Goal: Transaction & Acquisition: Purchase product/service

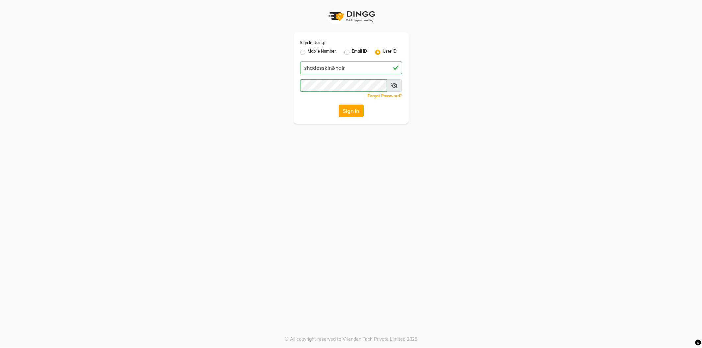
click at [347, 109] on button "Sign In" at bounding box center [351, 111] width 25 height 13
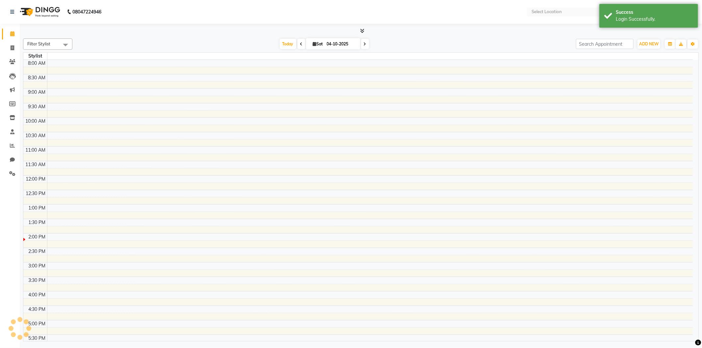
click at [347, 115] on td at bounding box center [370, 113] width 646 height 7
select select "en"
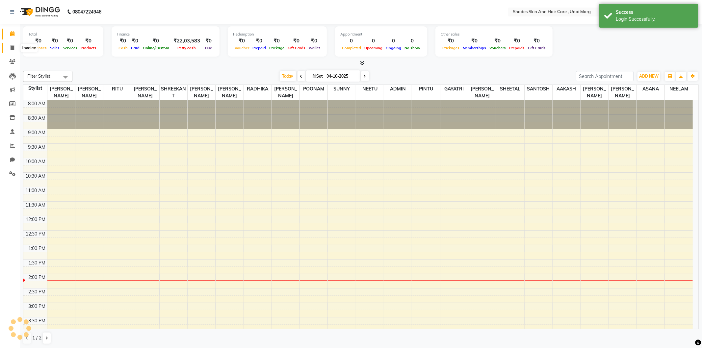
click at [11, 49] on icon at bounding box center [13, 47] width 4 height 5
select select "service"
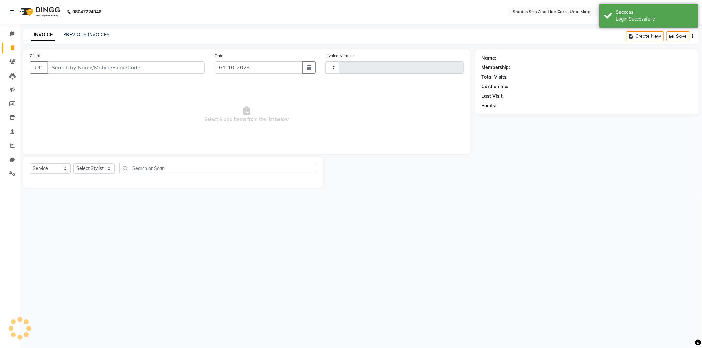
type input "4475"
select select "8022"
click at [87, 66] on input "Client" at bounding box center [125, 67] width 157 height 13
click at [75, 32] on link "PREVIOUS INVOICES" at bounding box center [86, 35] width 46 height 6
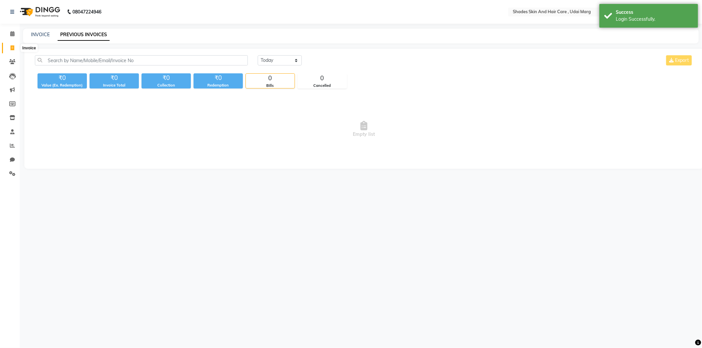
click at [9, 50] on span at bounding box center [13, 48] width 12 height 8
select select "service"
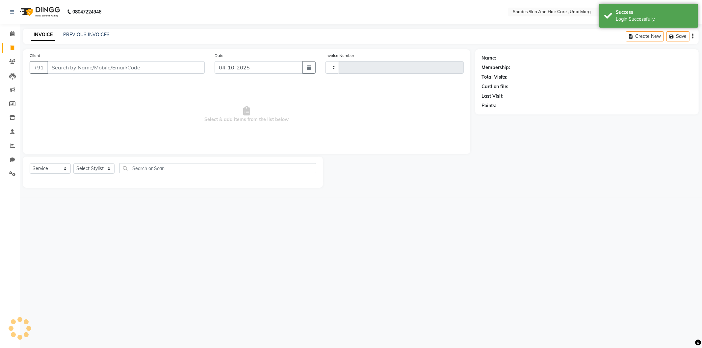
type input "4475"
select select "8022"
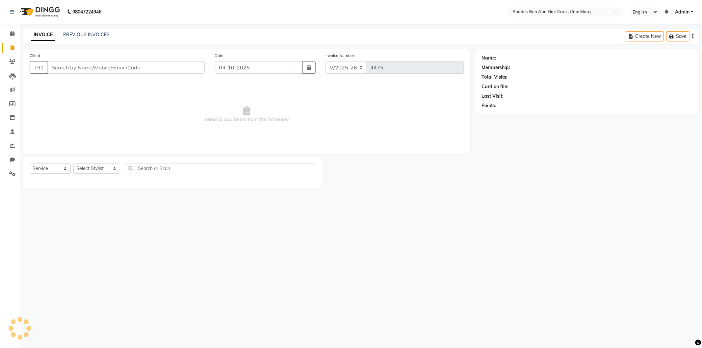
click at [132, 62] on input "Client" at bounding box center [125, 67] width 157 height 13
type input "9314565825"
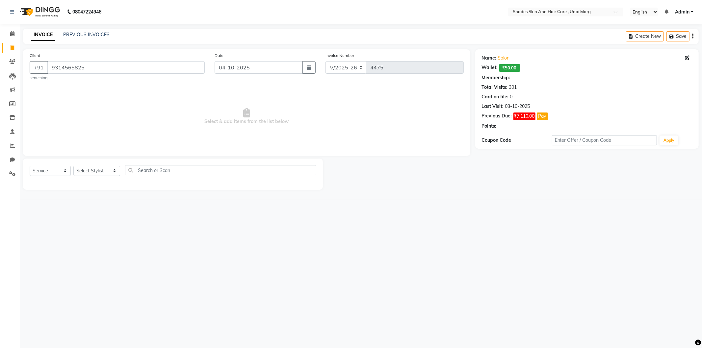
drag, startPoint x: 78, startPoint y: 187, endPoint x: 81, endPoint y: 174, distance: 13.2
click at [78, 186] on div "Select Service Product Membership Package Voucher Prepaid Gift Card Select Styl…" at bounding box center [173, 174] width 300 height 31
click at [82, 172] on select "Select Stylist [PERSON_NAME] ADMIN [PERSON_NAME] [PERSON_NAME] GAYATRI [PERSON_…" at bounding box center [96, 171] width 47 height 10
select select "74302"
click at [73, 166] on select "Select Stylist [PERSON_NAME] ADMIN [PERSON_NAME] [PERSON_NAME] GAYATRI [PERSON_…" at bounding box center [96, 171] width 47 height 10
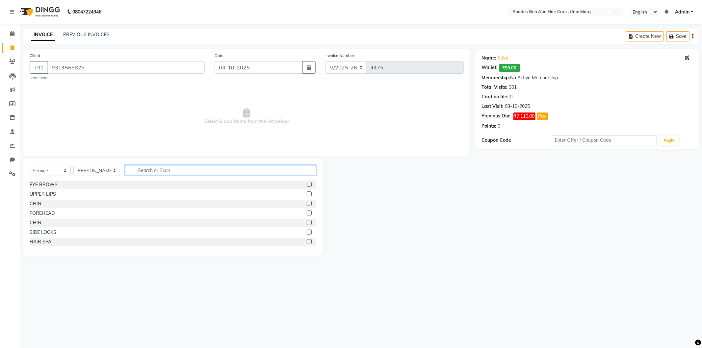
click at [193, 171] on input "text" at bounding box center [220, 170] width 191 height 10
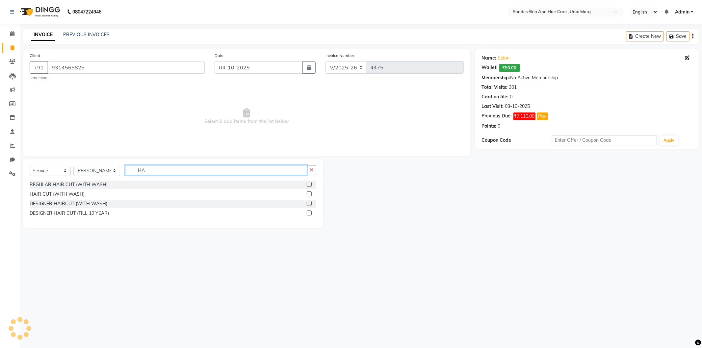
type input "H"
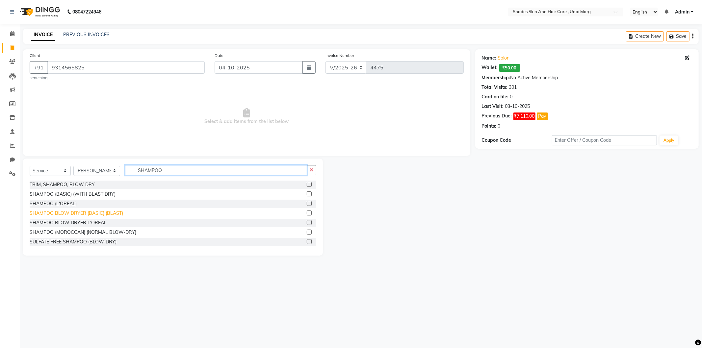
type input "SHAMPOO"
click at [88, 212] on div "SHAMPOO BLOW DRYER (BASIC) (BLAST)" at bounding box center [76, 213] width 93 height 7
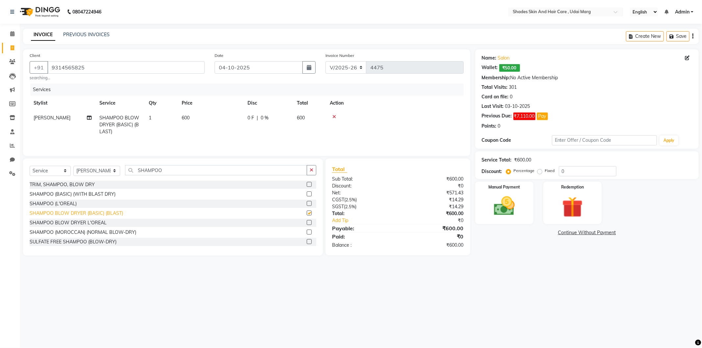
checkbox input "false"
click at [191, 133] on td "600" at bounding box center [211, 125] width 66 height 29
select select "74302"
click at [90, 126] on icon at bounding box center [89, 128] width 5 height 5
select select "74302"
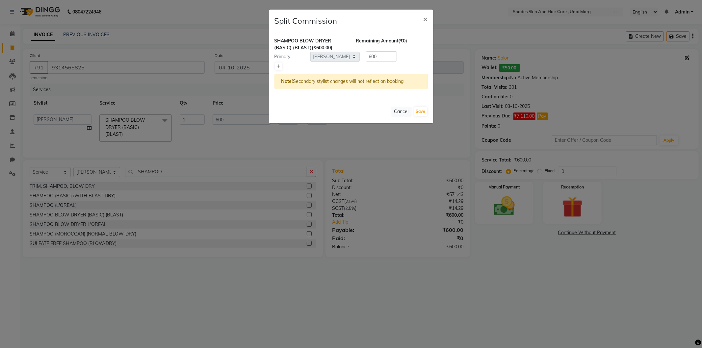
click at [279, 65] on icon at bounding box center [279, 67] width 4 height 4
type input "300"
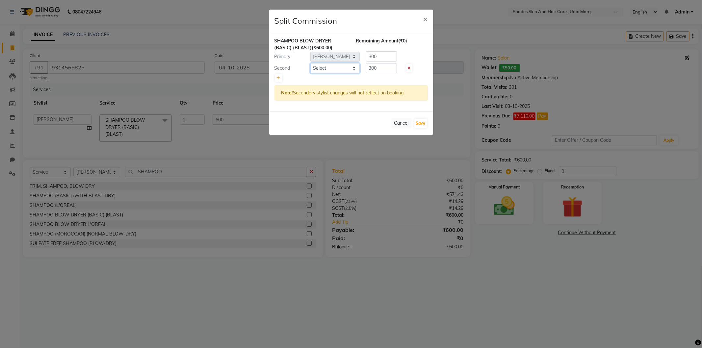
click at [333, 71] on select "Select [PERSON_NAME] ADMIN [PERSON_NAME] [PERSON_NAME] GAYATRI [PERSON_NAME] [P…" at bounding box center [334, 68] width 49 height 10
select select "74308"
click at [310, 63] on select "Select [PERSON_NAME] ADMIN [PERSON_NAME] [PERSON_NAME] GAYATRI [PERSON_NAME] [P…" at bounding box center [334, 68] width 49 height 10
drag, startPoint x: 389, startPoint y: 55, endPoint x: 351, endPoint y: 66, distance: 39.7
click at [350, 64] on div "SHAMPOO BLOW DRYER (BASIC) (BLAST) (₹600.00) Remaining Amount (₹0) Primary Sele…" at bounding box center [351, 71] width 164 height 79
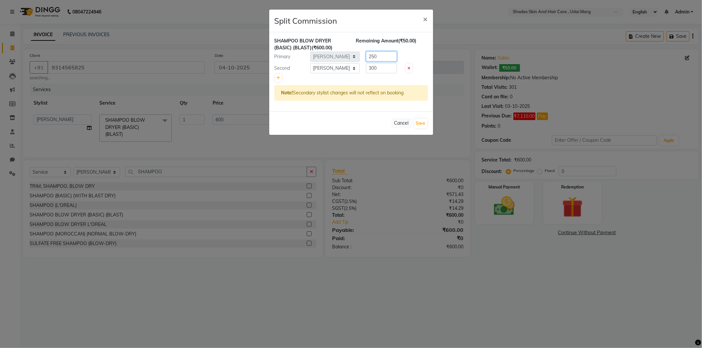
type input "250"
click at [387, 67] on input "300" at bounding box center [381, 68] width 31 height 10
drag, startPoint x: 383, startPoint y: 69, endPoint x: 359, endPoint y: 70, distance: 24.1
click at [359, 70] on div "Second Select [PERSON_NAME] ADMIN [PERSON_NAME] [PERSON_NAME] GAYATRI [PERSON_N…" at bounding box center [351, 68] width 163 height 11
type input "350"
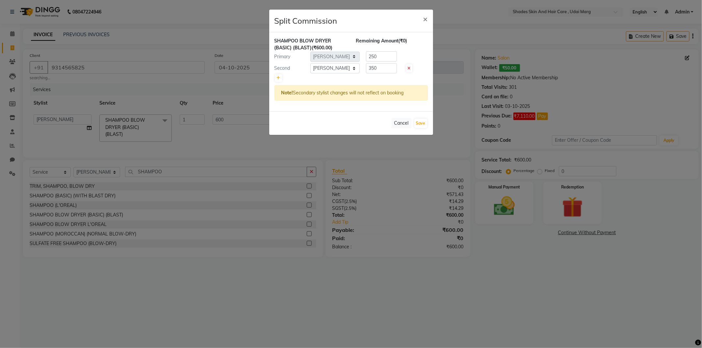
click at [395, 81] on div at bounding box center [350, 77] width 153 height 9
click at [419, 124] on button "Save" at bounding box center [420, 123] width 13 height 9
select select "Select"
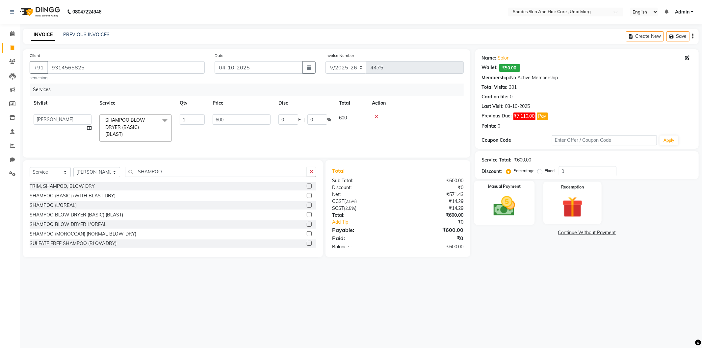
click at [511, 210] on img at bounding box center [504, 206] width 35 height 25
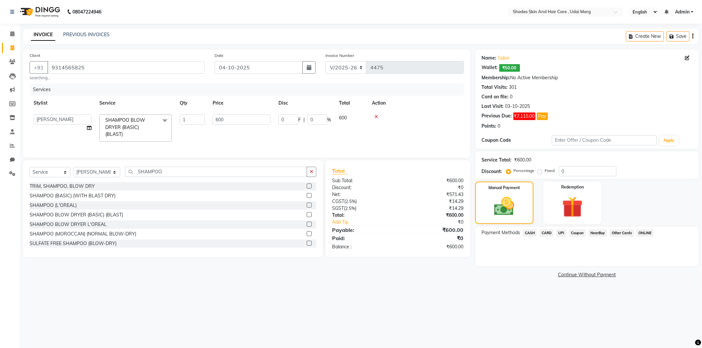
click at [527, 232] on span "CASH" at bounding box center [530, 233] width 14 height 8
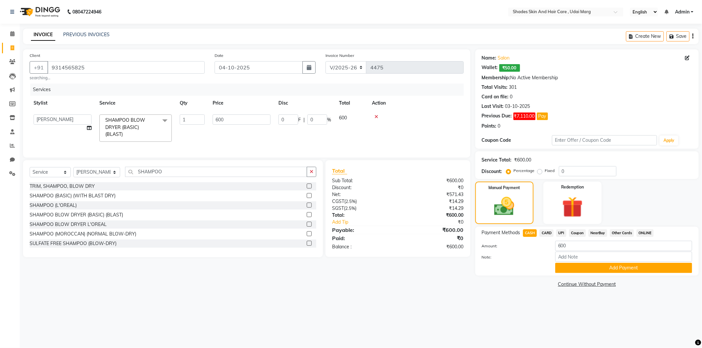
click at [564, 235] on span "UPI" at bounding box center [561, 233] width 10 height 8
click at [562, 233] on span "UPI" at bounding box center [561, 233] width 10 height 8
click at [528, 232] on span "CASH" at bounding box center [530, 233] width 14 height 8
click at [89, 128] on icon at bounding box center [89, 128] width 5 height 5
select select "74302"
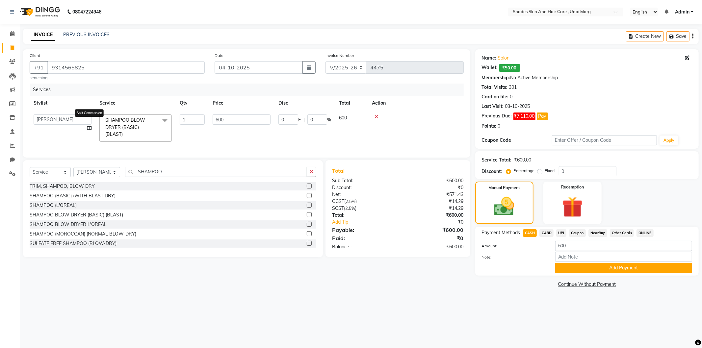
select select "74308"
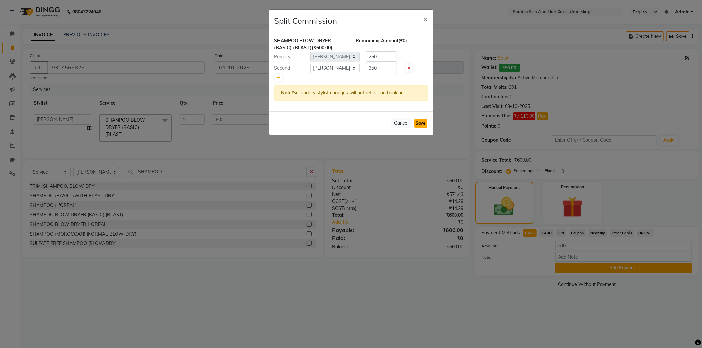
click at [417, 125] on button "Save" at bounding box center [420, 123] width 13 height 9
select select "Select"
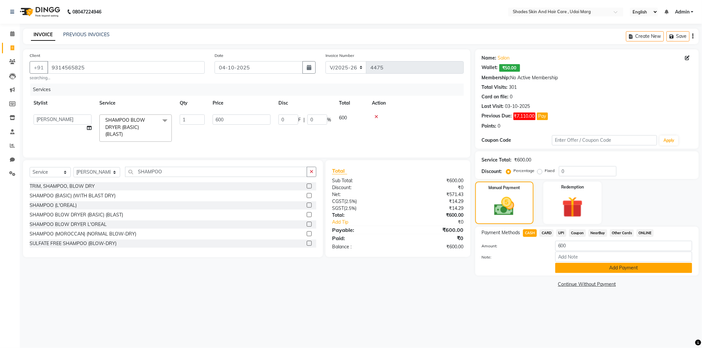
click at [572, 265] on button "Add Payment" at bounding box center [623, 268] width 137 height 10
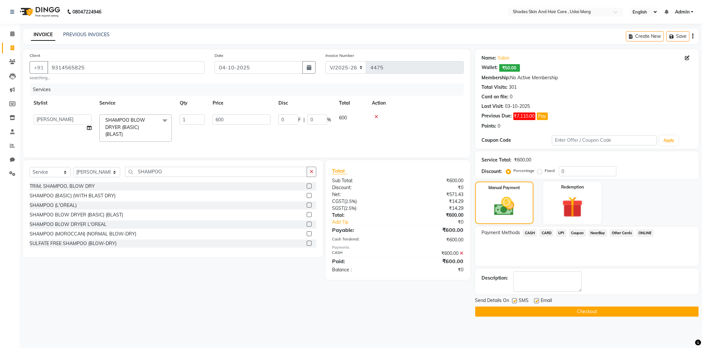
drag, startPoint x: 553, startPoint y: 321, endPoint x: 552, endPoint y: 315, distance: 5.4
click at [553, 320] on main "INVOICE PREVIOUS INVOICES Create New Save Client [PHONE_NUMBER] searching... Da…" at bounding box center [361, 178] width 682 height 298
click at [553, 313] on button "Checkout" at bounding box center [586, 312] width 223 height 10
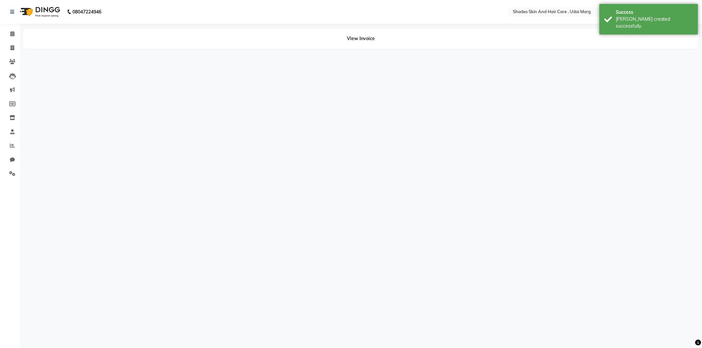
click at [0, 39] on li "Calendar" at bounding box center [10, 34] width 20 height 14
click at [12, 46] on body "08047224946 Select Location × Shades Skin And Hair Care , Udai Marg English ENG…" at bounding box center [351, 174] width 702 height 348
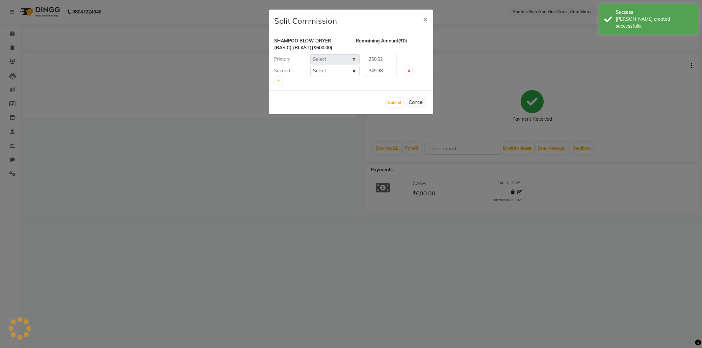
select select "74302"
select select "74308"
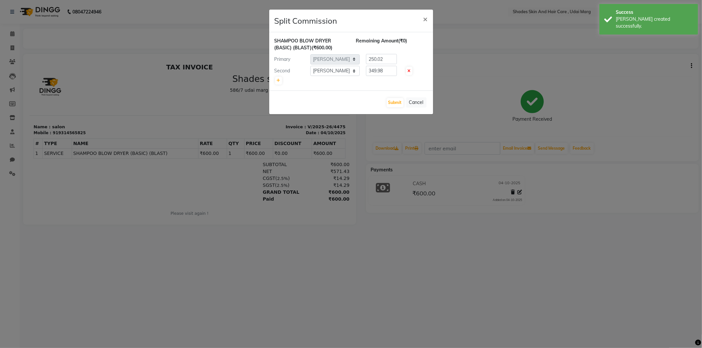
click at [401, 110] on div "Submit Cancel" at bounding box center [351, 102] width 164 height 24
click at [397, 103] on button "Submit" at bounding box center [395, 102] width 17 height 9
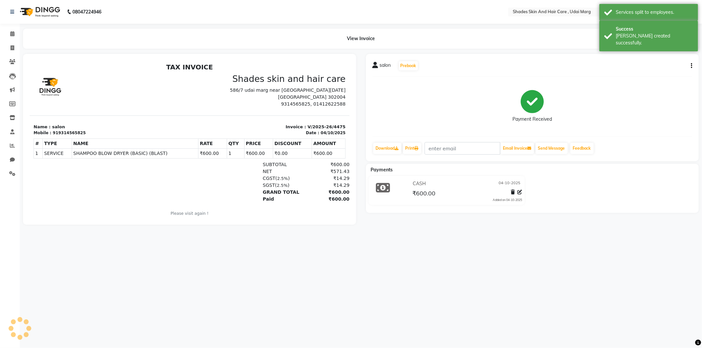
click at [0, 39] on li "Calendar" at bounding box center [10, 34] width 20 height 14
click at [11, 50] on icon at bounding box center [13, 47] width 4 height 5
select select "service"
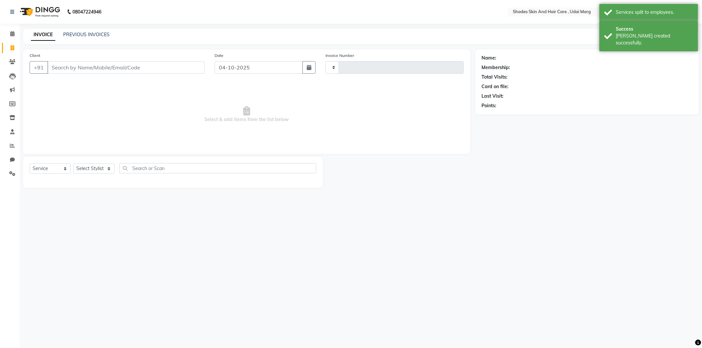
type input "4476"
select select "8022"
click at [121, 65] on input "Client" at bounding box center [125, 67] width 157 height 13
type input "9314565825"
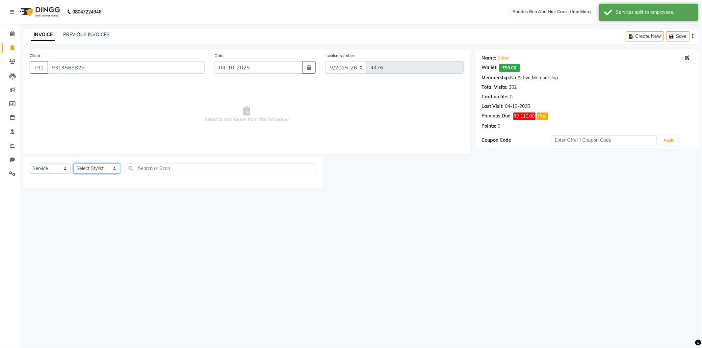
click at [107, 165] on select "Select Stylist [PERSON_NAME] ADMIN [PERSON_NAME] [PERSON_NAME] GAYATRI [PERSON_…" at bounding box center [96, 169] width 47 height 10
select select "92364"
click at [73, 164] on select "Select Stylist [PERSON_NAME] ADMIN [PERSON_NAME] [PERSON_NAME] GAYATRI [PERSON_…" at bounding box center [96, 169] width 47 height 10
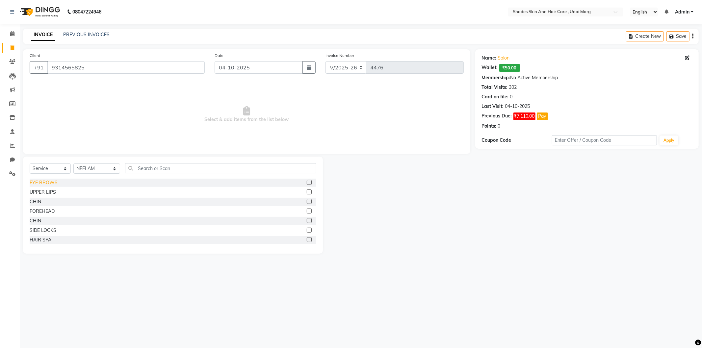
click at [48, 182] on div "EYE BROWS" at bounding box center [44, 182] width 28 height 7
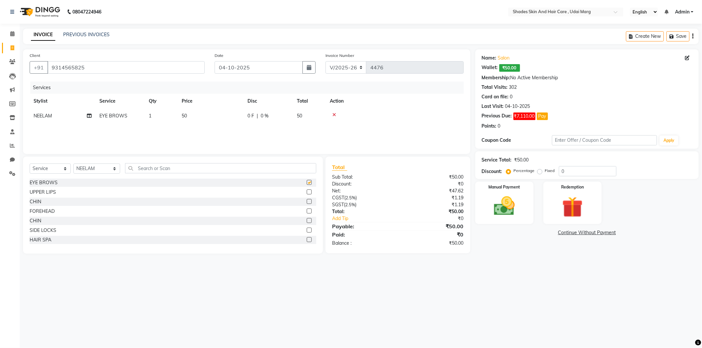
checkbox input "false"
click at [498, 205] on img at bounding box center [504, 206] width 35 height 25
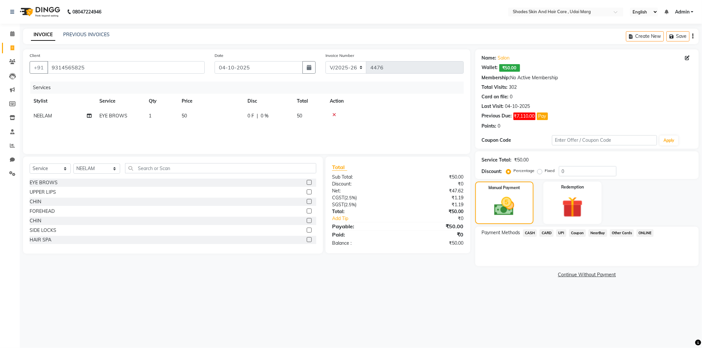
click at [561, 234] on span "UPI" at bounding box center [561, 233] width 10 height 8
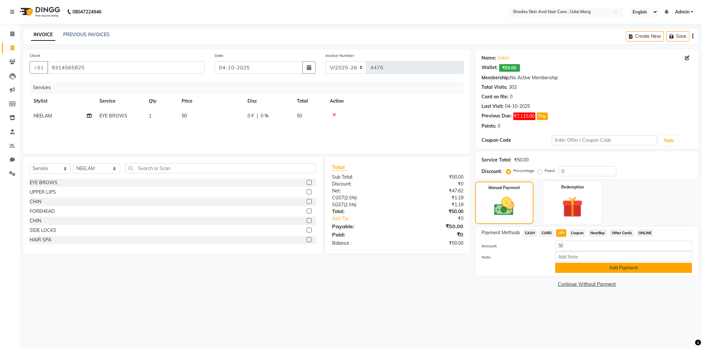
click at [583, 270] on button "Add Payment" at bounding box center [623, 268] width 137 height 10
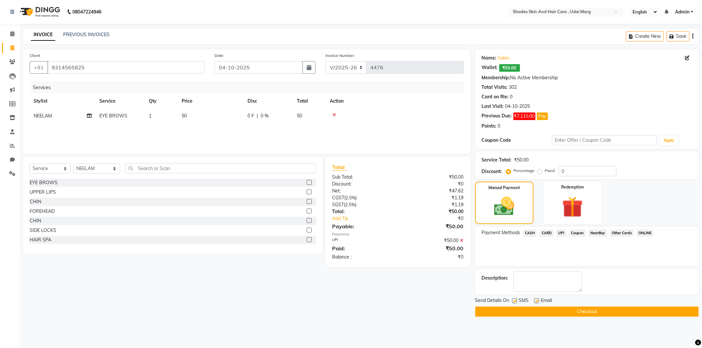
click at [551, 307] on button "Checkout" at bounding box center [586, 312] width 223 height 10
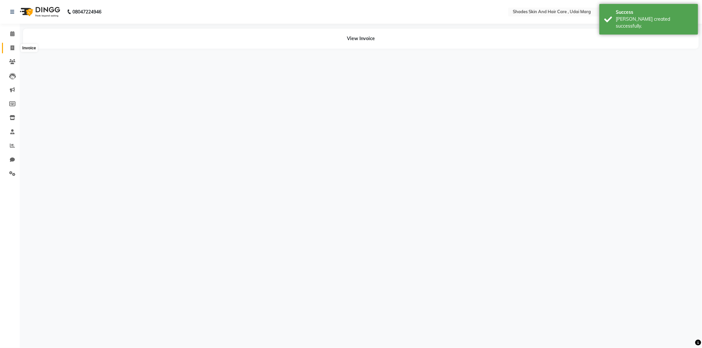
click at [14, 48] on icon at bounding box center [13, 47] width 4 height 5
select select "service"
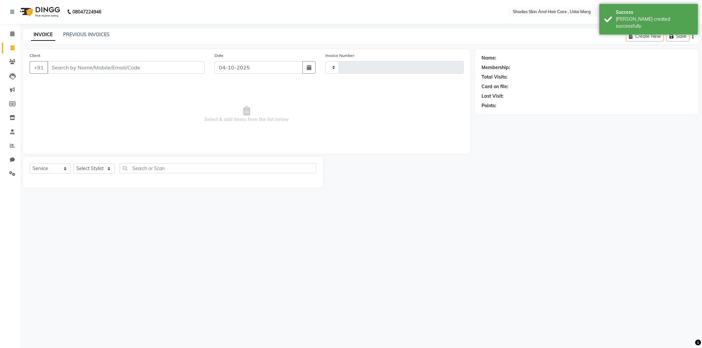
type input "4477"
select select "8022"
click at [115, 71] on input "Client" at bounding box center [125, 67] width 157 height 13
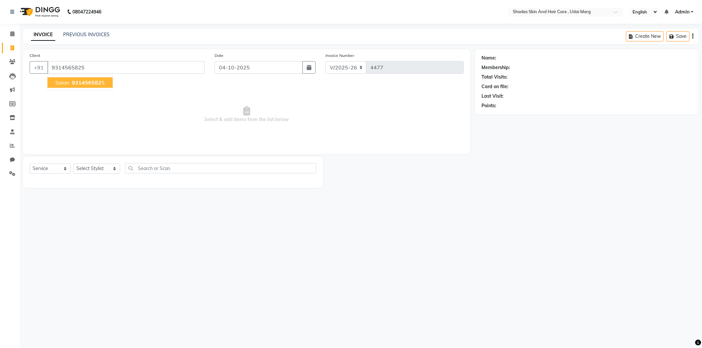
type input "9314565825"
click at [90, 82] on span "931456582" at bounding box center [87, 82] width 30 height 7
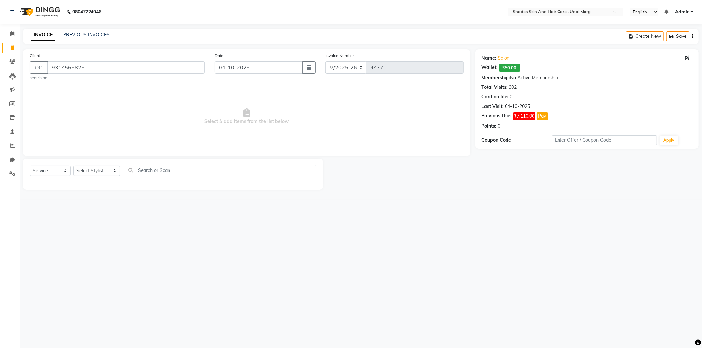
click at [85, 159] on div "Select Service Product Membership Package Voucher Prepaid Gift Card Select Styl…" at bounding box center [173, 174] width 300 height 31
click at [96, 177] on div "Select Service Product Membership Package Voucher Prepaid Gift Card Select Styl…" at bounding box center [173, 172] width 287 height 15
drag, startPoint x: 134, startPoint y: 66, endPoint x: 0, endPoint y: 98, distance: 138.0
click at [0, 98] on app-home "08047224946 Select Location × Shades Skin And Hair Care , Udai Marg English ENG…" at bounding box center [351, 100] width 702 height 200
click at [90, 66] on input "Client" at bounding box center [125, 67] width 157 height 13
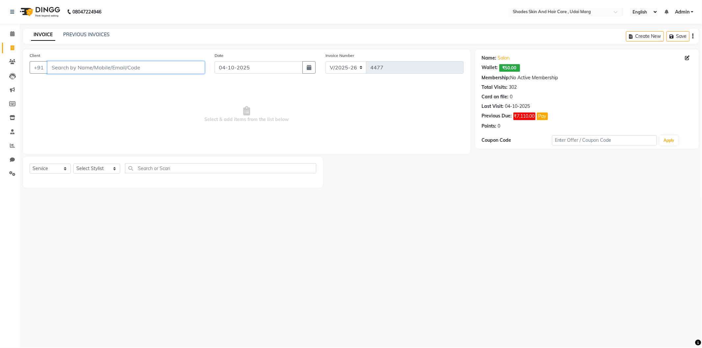
click at [120, 67] on input "Client" at bounding box center [125, 67] width 157 height 13
click at [117, 68] on input "Client" at bounding box center [125, 67] width 157 height 13
click at [97, 33] on link "PREVIOUS INVOICES" at bounding box center [86, 35] width 46 height 6
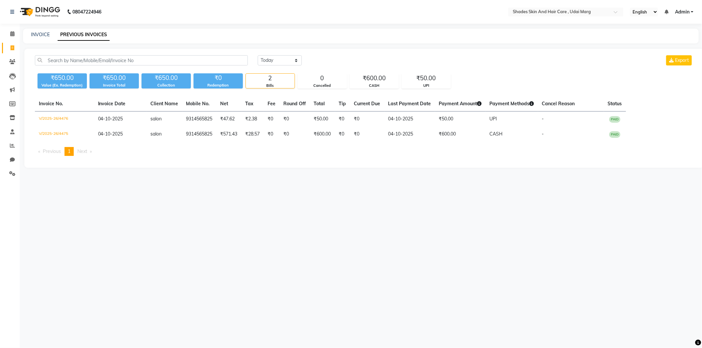
click at [13, 43] on link "Invoice" at bounding box center [10, 48] width 16 height 11
select select "service"
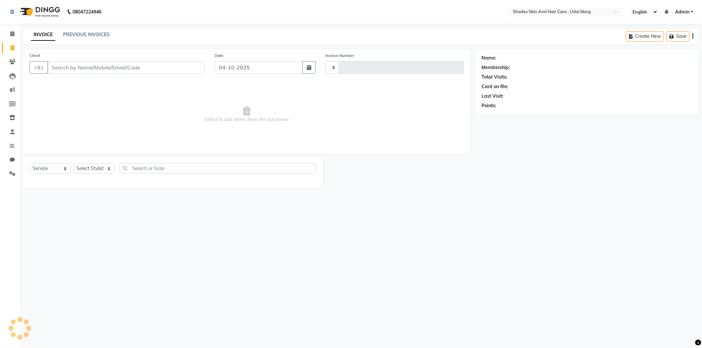
type input "4477"
select select "8022"
click at [111, 67] on input "Client" at bounding box center [125, 67] width 157 height 13
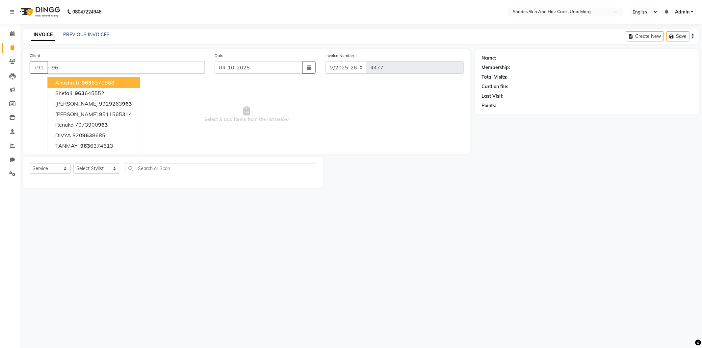
type input "9"
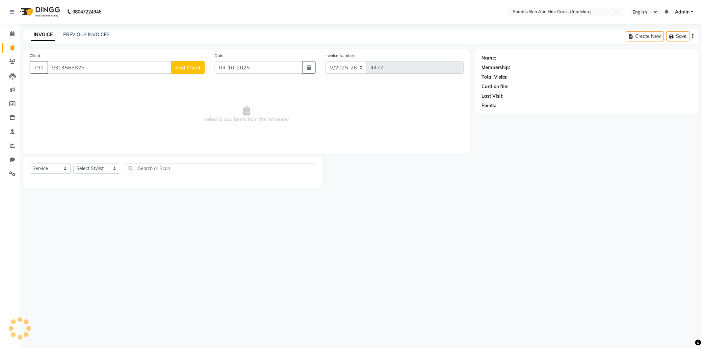
type input "9314565825"
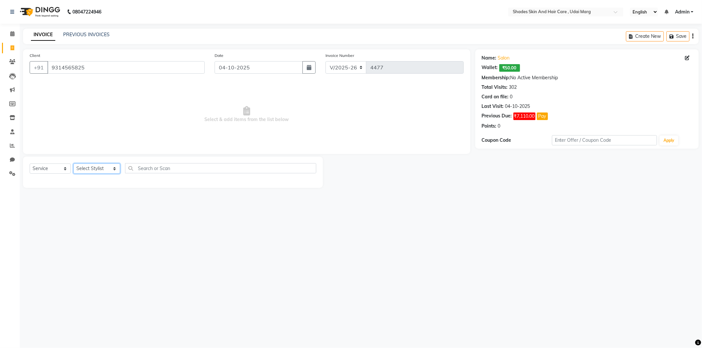
click at [107, 172] on select "Select Stylist [PERSON_NAME] ADMIN [PERSON_NAME] [PERSON_NAME] GAYATRI [PERSON_…" at bounding box center [96, 169] width 47 height 10
select select "74304"
click at [73, 164] on select "Select Stylist [PERSON_NAME] ADMIN [PERSON_NAME] [PERSON_NAME] GAYATRI [PERSON_…" at bounding box center [96, 169] width 47 height 10
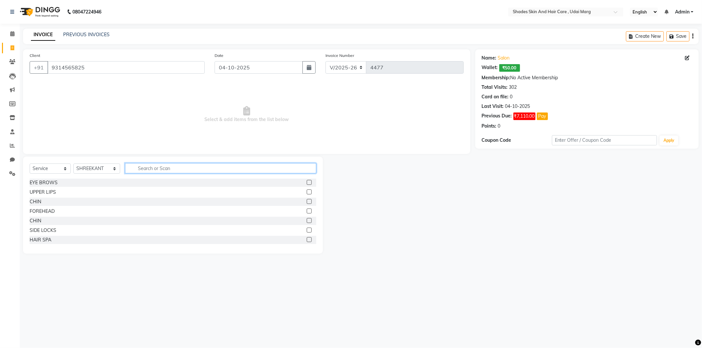
click at [146, 168] on input "text" at bounding box center [220, 168] width 191 height 10
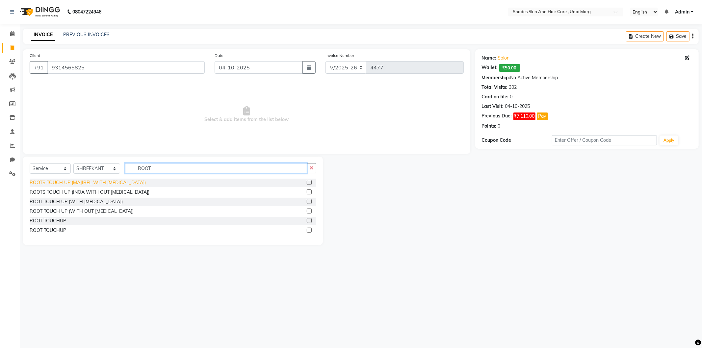
type input "ROOT"
click at [106, 180] on div "ROOTS TOUCH UP (MAJIREL WITH [MEDICAL_DATA])" at bounding box center [88, 182] width 116 height 7
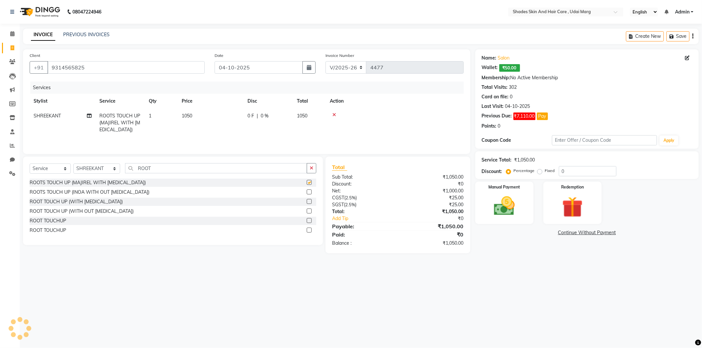
checkbox input "false"
click at [501, 208] on img at bounding box center [504, 206] width 35 height 25
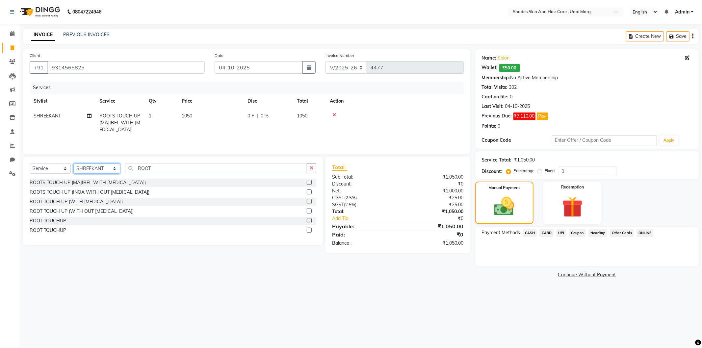
click at [92, 167] on select "Select Stylist [PERSON_NAME] ADMIN [PERSON_NAME] [PERSON_NAME] GAYATRI [PERSON_…" at bounding box center [96, 169] width 47 height 10
select select "74337"
click at [73, 164] on select "Select Stylist [PERSON_NAME] ADMIN [PERSON_NAME] [PERSON_NAME] GAYATRI [PERSON_…" at bounding box center [96, 169] width 47 height 10
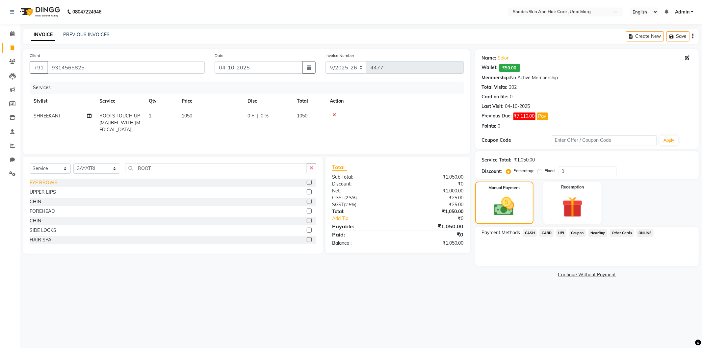
click at [45, 184] on div "EYE BROWS" at bounding box center [44, 182] width 28 height 7
checkbox input "false"
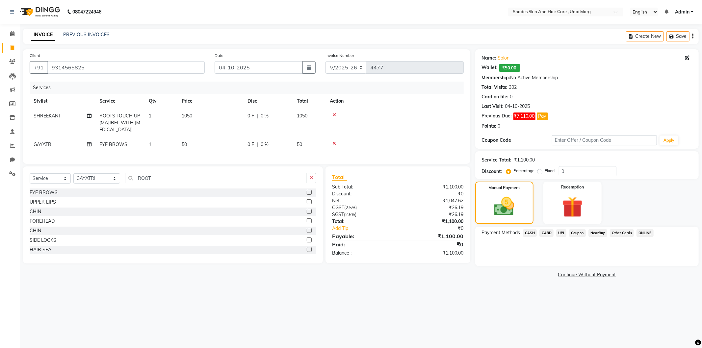
click at [527, 234] on span "CASH" at bounding box center [530, 233] width 14 height 8
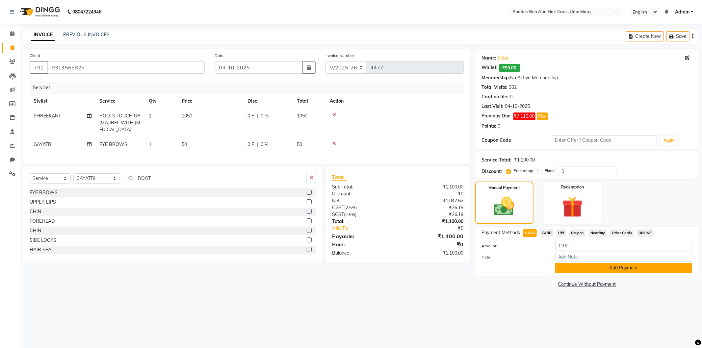
click at [599, 268] on button "Add Payment" at bounding box center [623, 268] width 137 height 10
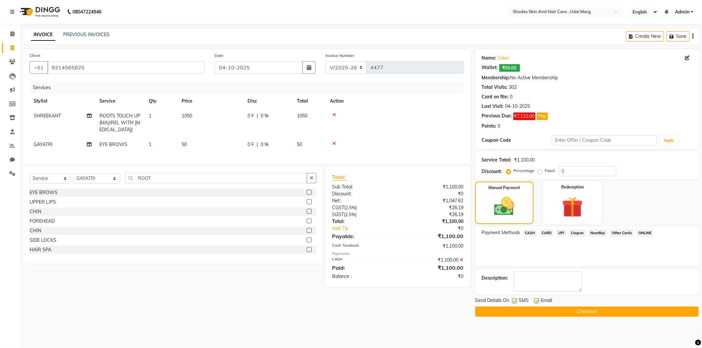
click at [560, 313] on button "Checkout" at bounding box center [586, 312] width 223 height 10
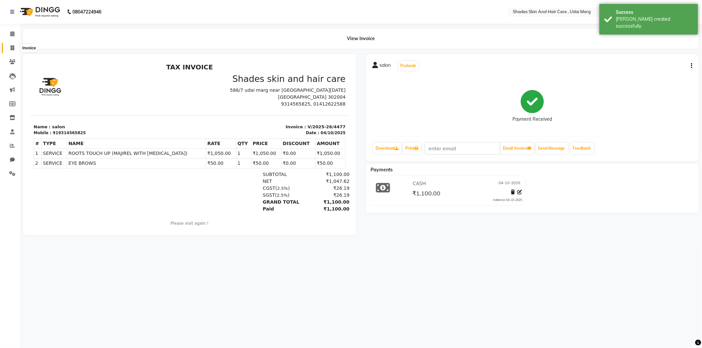
drag, startPoint x: 9, startPoint y: 45, endPoint x: 27, endPoint y: 45, distance: 18.8
click at [9, 45] on span at bounding box center [13, 48] width 12 height 8
select select "service"
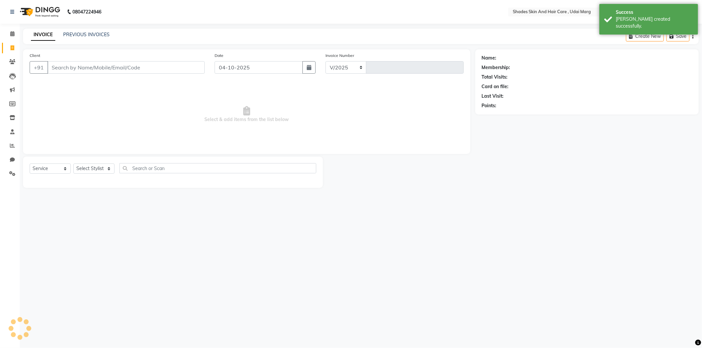
select select "8022"
type input "4478"
click at [91, 67] on input "Client" at bounding box center [125, 67] width 157 height 13
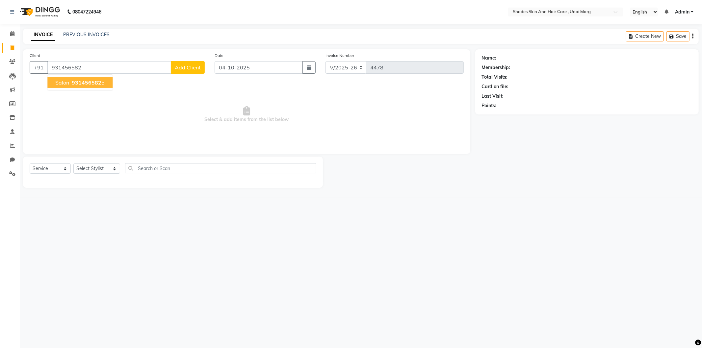
click at [87, 85] on span "931456582" at bounding box center [87, 82] width 30 height 7
type input "9314565825"
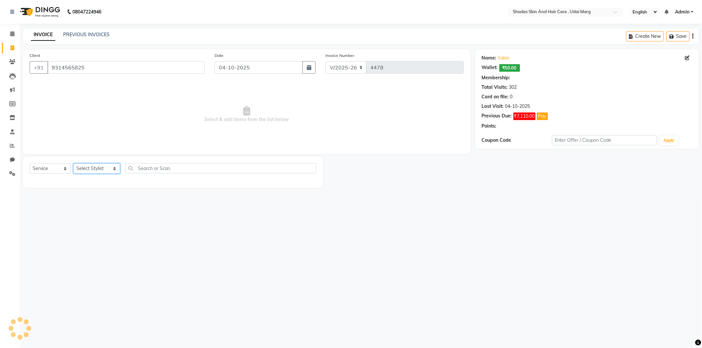
click at [109, 169] on select "Select Stylist [PERSON_NAME] ADMIN [PERSON_NAME] [PERSON_NAME] GAYATRI [PERSON_…" at bounding box center [96, 169] width 47 height 10
select select "74302"
click at [73, 164] on select "Select Stylist [PERSON_NAME] ADMIN [PERSON_NAME] [PERSON_NAME] GAYATRI [PERSON_…" at bounding box center [96, 169] width 47 height 10
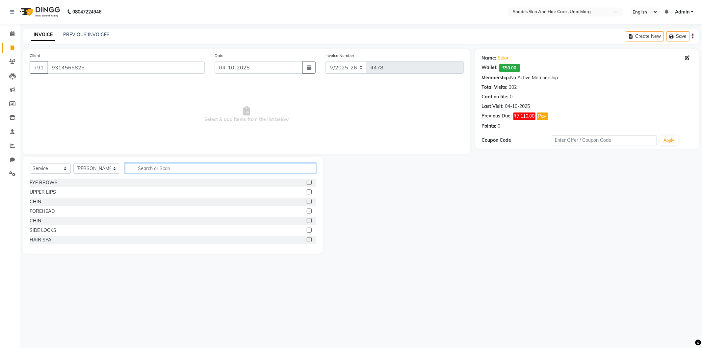
click at [159, 171] on input "text" at bounding box center [220, 168] width 191 height 10
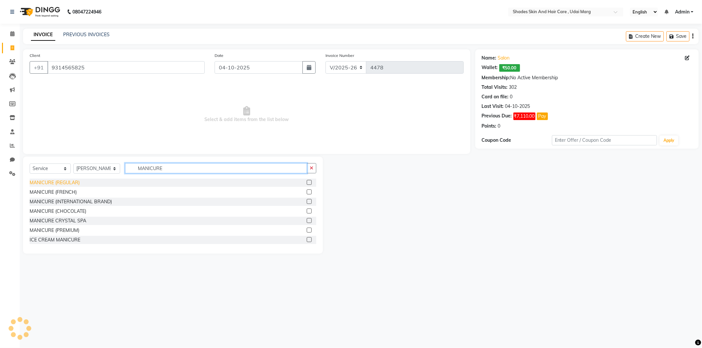
type input "MANICURE"
click at [67, 182] on div "MANICURE (REGULAR)" at bounding box center [55, 182] width 50 height 7
checkbox input "false"
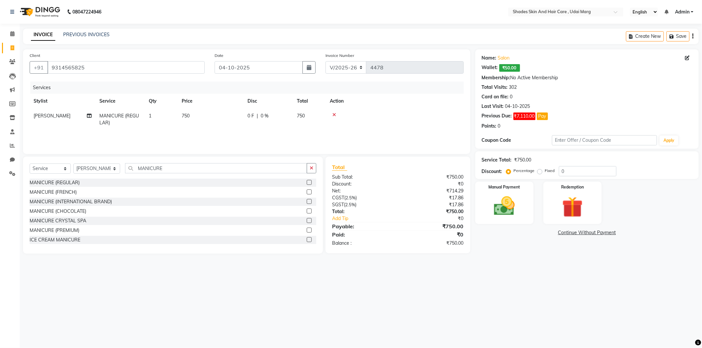
click at [195, 118] on td "750" at bounding box center [211, 120] width 66 height 22
select select "74302"
drag, startPoint x: 249, startPoint y: 116, endPoint x: 206, endPoint y: 123, distance: 44.3
click at [206, 123] on tr "[PERSON_NAME] ADMIN [PERSON_NAME] [PERSON_NAME] GAYATRI [PERSON_NAME] [PERSON_N…" at bounding box center [247, 121] width 434 height 25
type input "650"
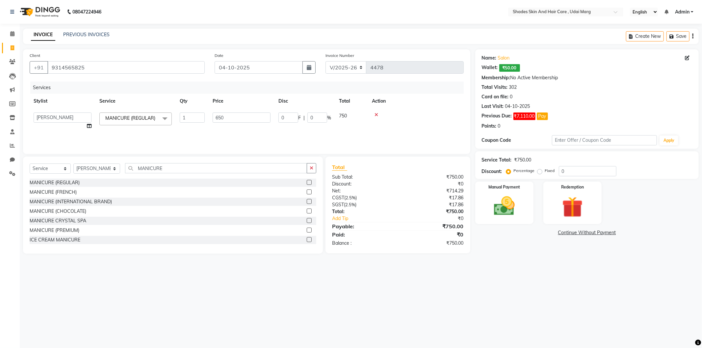
click at [210, 136] on div "Services Stylist Service Qty Price Disc Total Action [PERSON_NAME] ADMIN [PERSO…" at bounding box center [247, 115] width 434 height 66
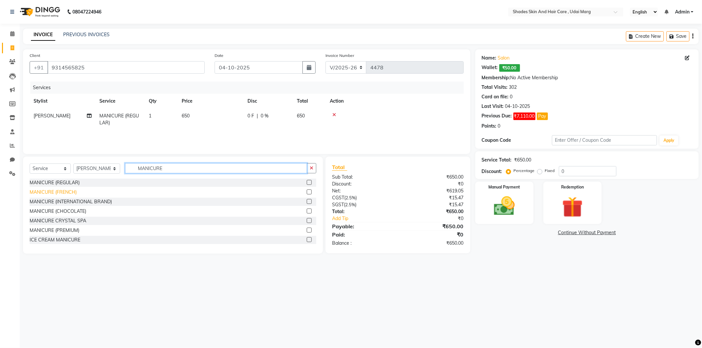
drag, startPoint x: 160, startPoint y: 168, endPoint x: 76, endPoint y: 189, distance: 85.9
click at [77, 189] on div "Select Service Product Membership Package Voucher Prepaid Gift Card Select Styl…" at bounding box center [173, 205] width 300 height 97
type input "PED"
click at [65, 186] on div "PEDICURE (REGULAR)" at bounding box center [173, 183] width 287 height 8
click at [67, 185] on div "PEDICURE (REGULAR)" at bounding box center [54, 182] width 48 height 7
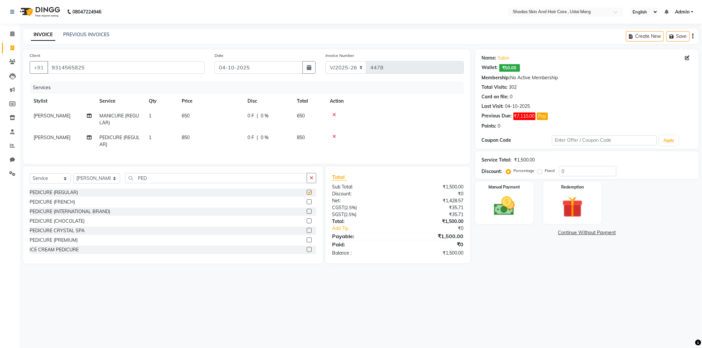
checkbox input "false"
click at [200, 133] on td "850" at bounding box center [211, 141] width 66 height 22
select select "74302"
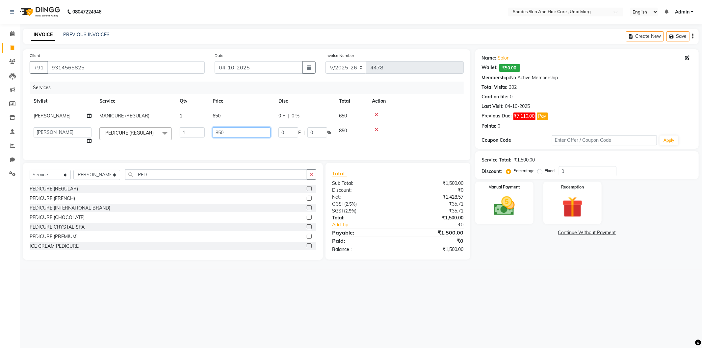
drag, startPoint x: 231, startPoint y: 132, endPoint x: 173, endPoint y: 148, distance: 59.6
click at [174, 147] on tr "[PERSON_NAME] ADMIN [PERSON_NAME] [PERSON_NAME] GAYATRI [PERSON_NAME] [PERSON_N…" at bounding box center [247, 135] width 434 height 25
type input "750"
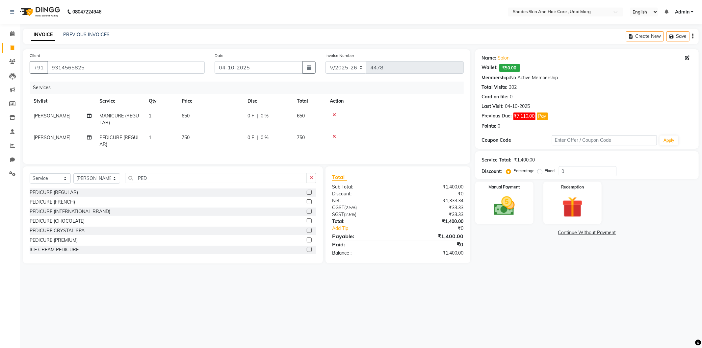
click at [127, 163] on div "Client [PHONE_NUMBER] Date [DATE] Invoice Number V/2025 V/[PHONE_NUMBER] Servic…" at bounding box center [246, 106] width 447 height 115
click at [499, 198] on img at bounding box center [504, 206] width 35 height 25
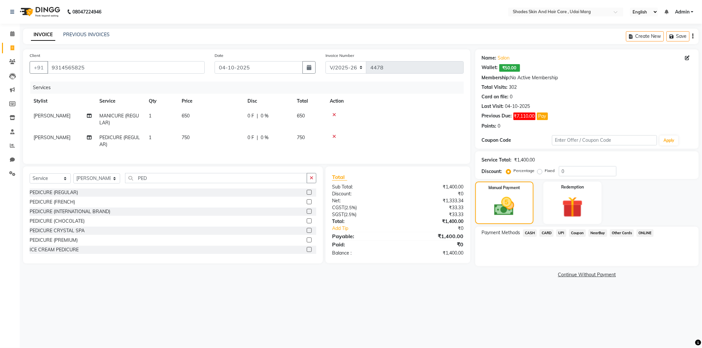
click at [527, 235] on span "CASH" at bounding box center [530, 233] width 14 height 8
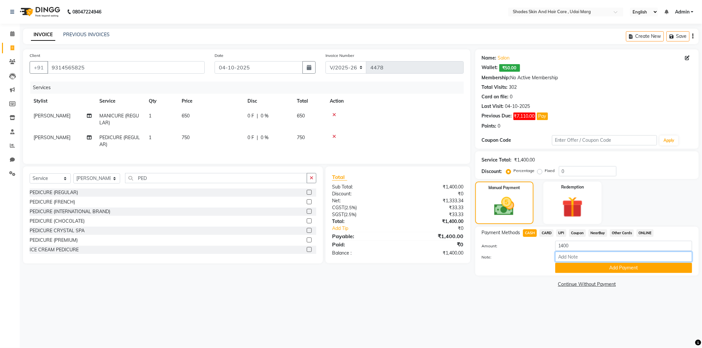
click at [601, 262] on input "Note:" at bounding box center [623, 257] width 137 height 10
click at [583, 267] on button "Add Payment" at bounding box center [623, 268] width 137 height 10
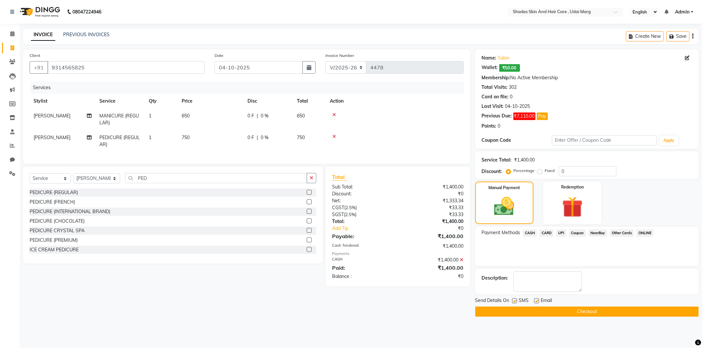
click at [569, 304] on div "Send Details On SMS Email" at bounding box center [586, 301] width 223 height 8
click at [569, 303] on div "Send Details On SMS Email" at bounding box center [586, 301] width 223 height 8
click at [572, 309] on button "Checkout" at bounding box center [586, 312] width 223 height 10
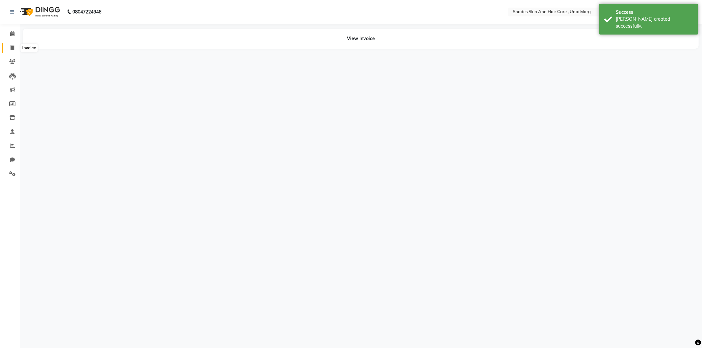
drag, startPoint x: 6, startPoint y: 48, endPoint x: 13, endPoint y: 49, distance: 7.7
click at [7, 48] on span at bounding box center [13, 48] width 12 height 8
select select "service"
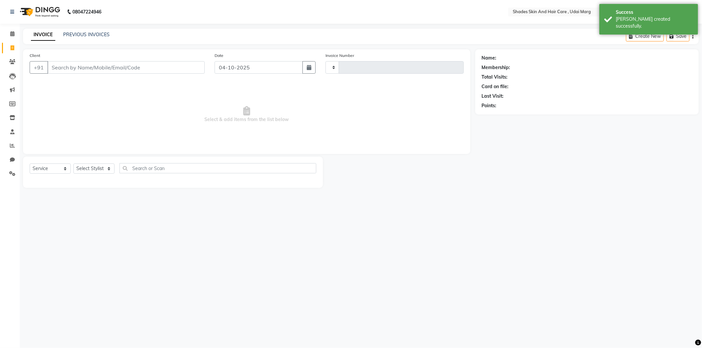
type input "4479"
select select "8022"
click at [80, 68] on input "Client" at bounding box center [125, 67] width 157 height 13
type input "9314565825"
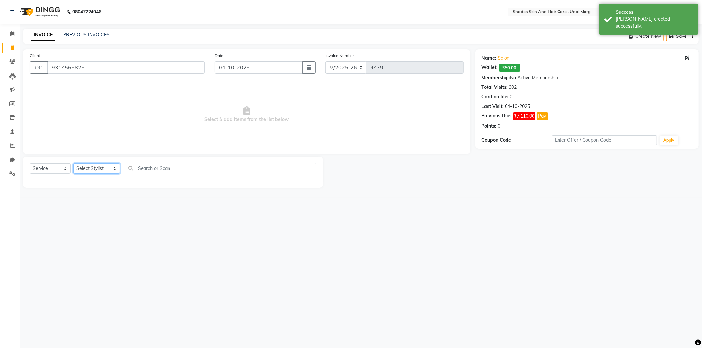
click at [99, 167] on select "Select Stylist [PERSON_NAME] ADMIN [PERSON_NAME] [PERSON_NAME] GAYATRI [PERSON_…" at bounding box center [96, 169] width 47 height 10
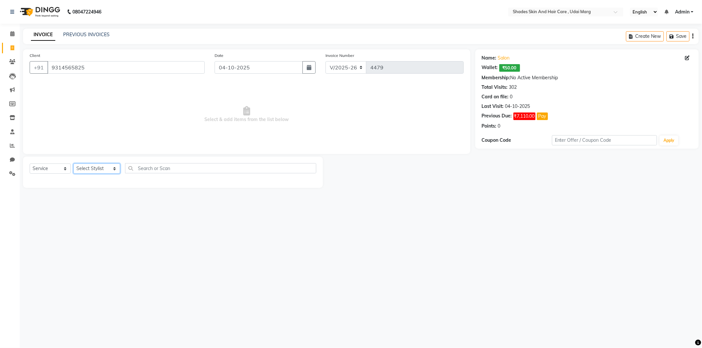
select select "74321"
click at [73, 164] on select "Select Stylist [PERSON_NAME] ADMIN [PERSON_NAME] [PERSON_NAME] GAYATRI [PERSON_…" at bounding box center [96, 169] width 47 height 10
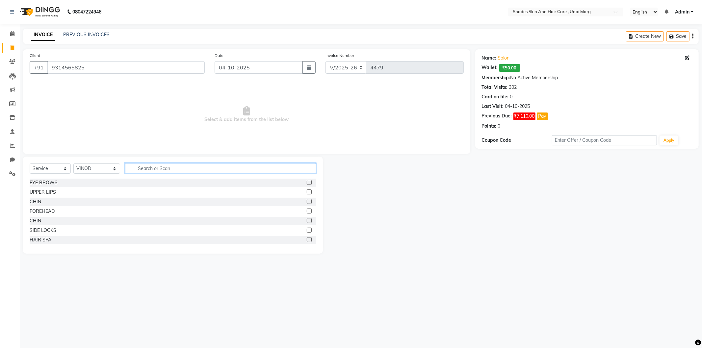
click at [172, 171] on input "text" at bounding box center [220, 168] width 191 height 10
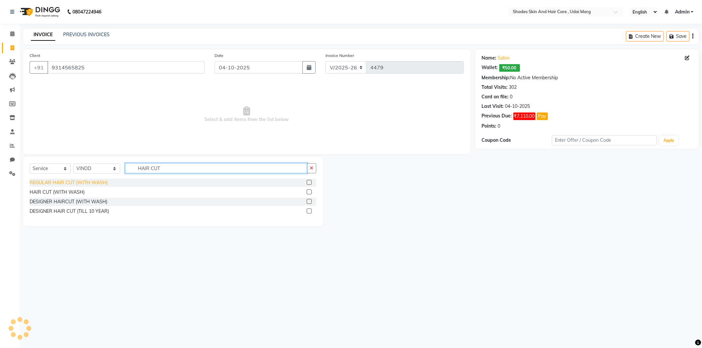
type input "HAIR CUT"
click at [47, 185] on div "REGULAR HAIR CUT (WITH WASH)" at bounding box center [69, 182] width 78 height 7
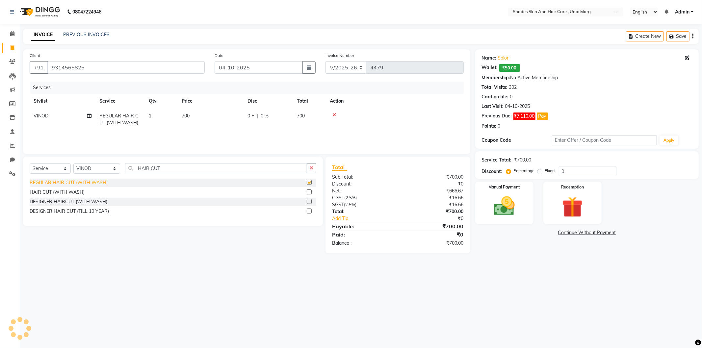
checkbox input "false"
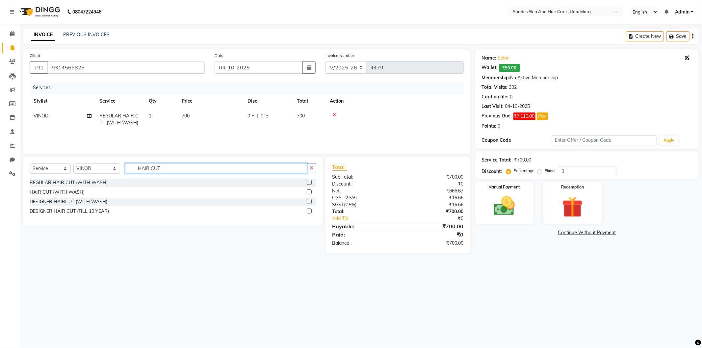
drag, startPoint x: 177, startPoint y: 170, endPoint x: 138, endPoint y: 179, distance: 39.8
click at [138, 179] on div "Select Service Product Membership Package Voucher Prepaid Gift Card Select Styl…" at bounding box center [173, 191] width 300 height 69
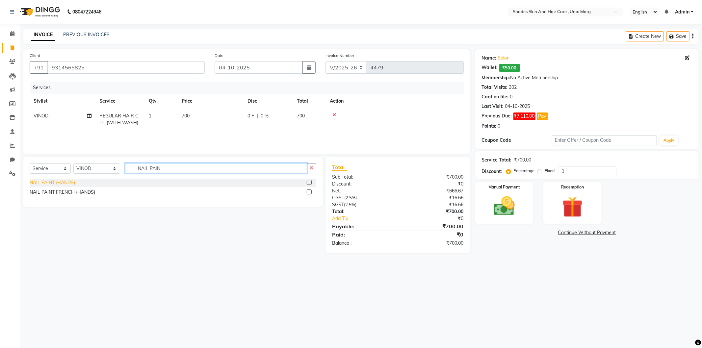
type input "NAIL PAIN"
click at [57, 181] on div "NAIL PAINT (HANDS)" at bounding box center [52, 182] width 45 height 7
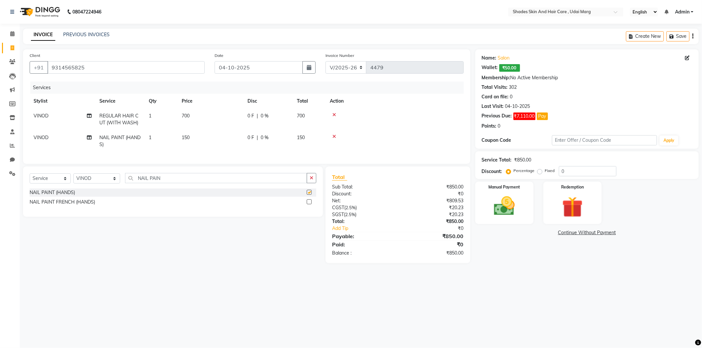
checkbox input "false"
click at [49, 139] on td "VINOD" at bounding box center [63, 141] width 66 height 22
select select "74321"
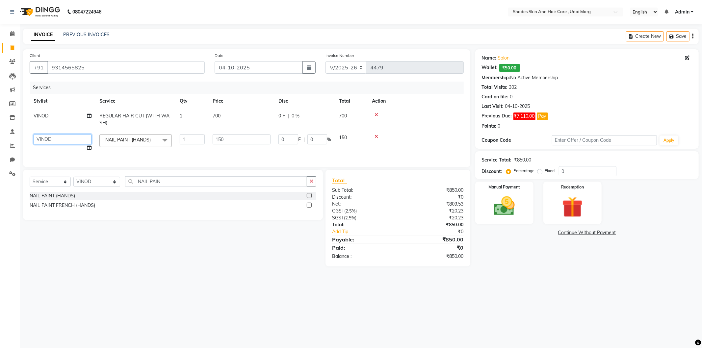
click at [64, 137] on select "[PERSON_NAME] ADMIN [PERSON_NAME] [PERSON_NAME] GAYATRI [PERSON_NAME] [PERSON_N…" at bounding box center [63, 139] width 58 height 10
select select "80690"
click at [87, 147] on icon at bounding box center [89, 147] width 5 height 5
select select "80690"
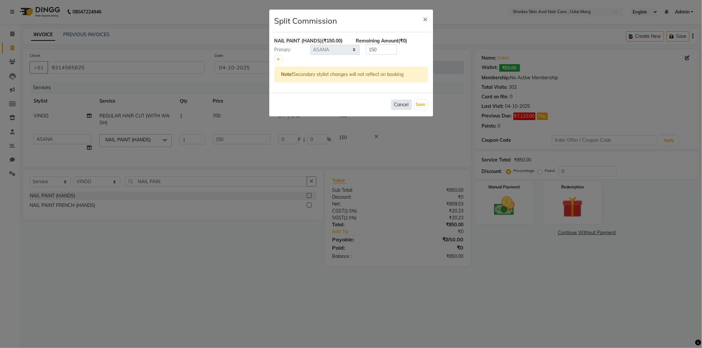
click at [406, 102] on button "Cancel" at bounding box center [401, 105] width 20 height 10
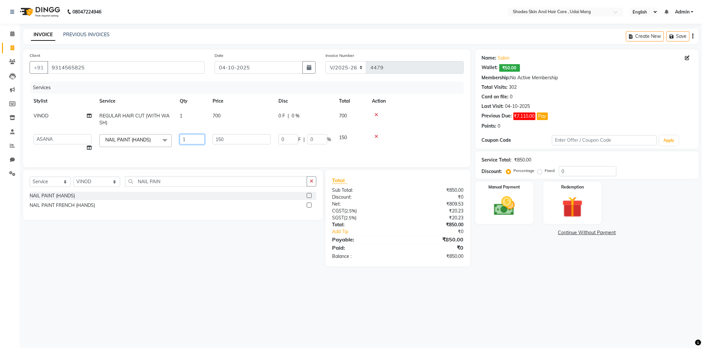
click at [201, 140] on input "1" at bounding box center [192, 139] width 25 height 10
type input "2"
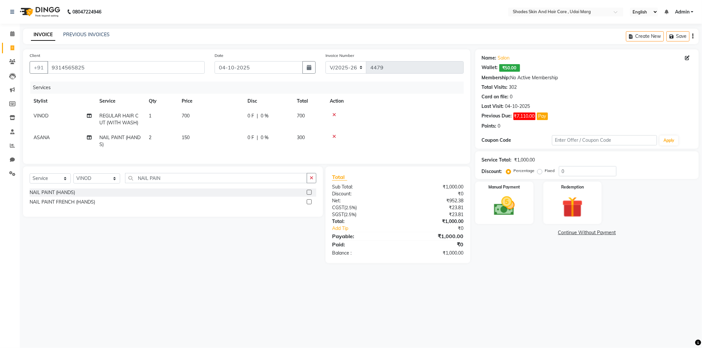
click at [211, 153] on div "Services Stylist Service Qty Price Disc Total Action VINOD REGULAR HAIR CUT (WI…" at bounding box center [247, 120] width 434 height 76
click at [109, 183] on select "Select Stylist [PERSON_NAME] ADMIN [PERSON_NAME] [PERSON_NAME] GAYATRI [PERSON_…" at bounding box center [96, 178] width 47 height 10
drag, startPoint x: 128, startPoint y: 190, endPoint x: 104, endPoint y: 195, distance: 23.8
click at [104, 195] on div "Select Service Product Membership Package Voucher Prepaid Gift Card Select Styl…" at bounding box center [173, 192] width 300 height 50
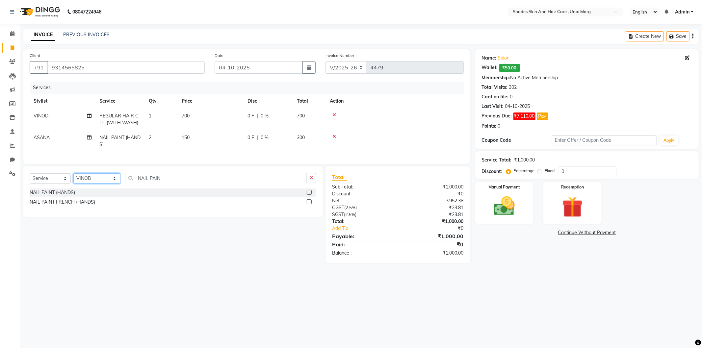
click at [106, 183] on select "Select Stylist [PERSON_NAME] ADMIN [PERSON_NAME] [PERSON_NAME] GAYATRI [PERSON_…" at bounding box center [96, 178] width 47 height 10
select select "74340"
click at [73, 179] on select "Select Stylist [PERSON_NAME] ADMIN [PERSON_NAME] [PERSON_NAME] GAYATRI [PERSON_…" at bounding box center [96, 178] width 47 height 10
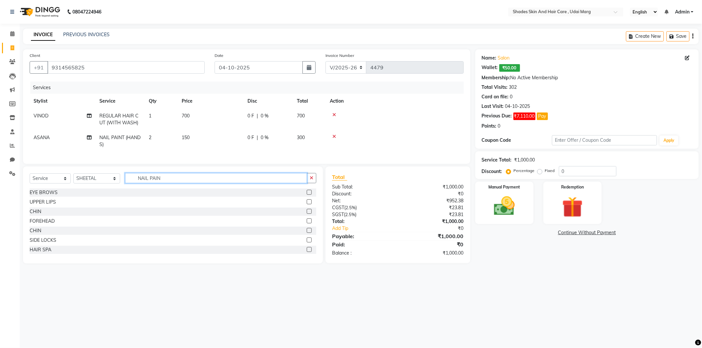
drag, startPoint x: 170, startPoint y: 187, endPoint x: 116, endPoint y: 188, distance: 54.0
click at [116, 188] on div "Select Service Product Membership Package Voucher Prepaid Gift Card Select Styl…" at bounding box center [173, 180] width 287 height 15
type input "UNDER"
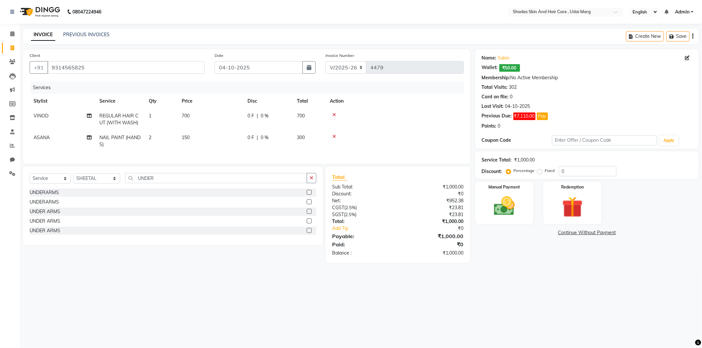
click at [50, 203] on div "UNDERARMS UNDERARMS UNDER ARMS UNDER ARMS UNDER ARMS" at bounding box center [173, 213] width 287 height 48
click at [53, 204] on div "UNDERARMS" at bounding box center [44, 202] width 29 height 7
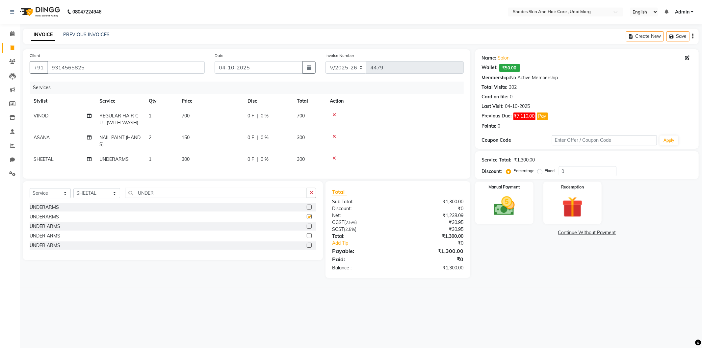
checkbox input "false"
click at [54, 230] on div "UNDER ARMS" at bounding box center [45, 226] width 31 height 7
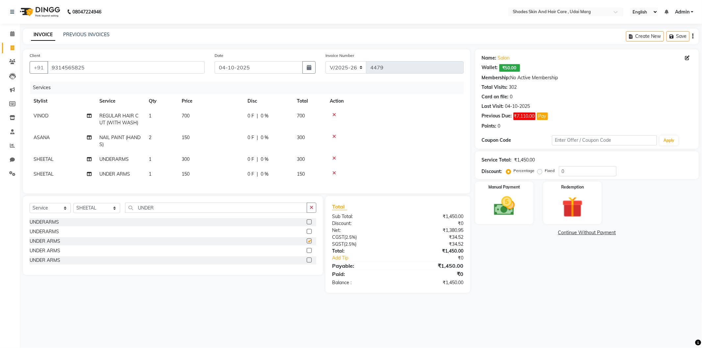
checkbox input "false"
click at [55, 254] on div "UNDER ARMS" at bounding box center [45, 250] width 31 height 7
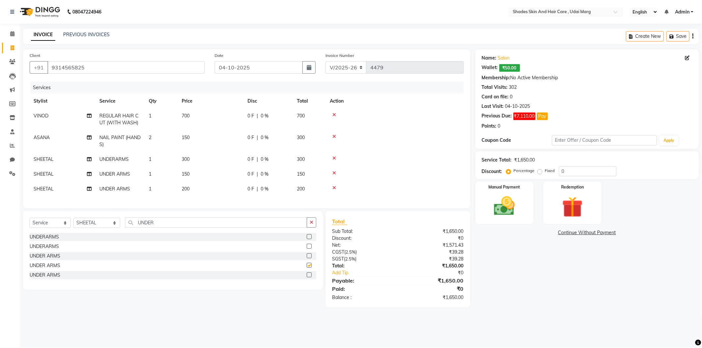
checkbox input "false"
click at [332, 186] on icon at bounding box center [334, 188] width 4 height 5
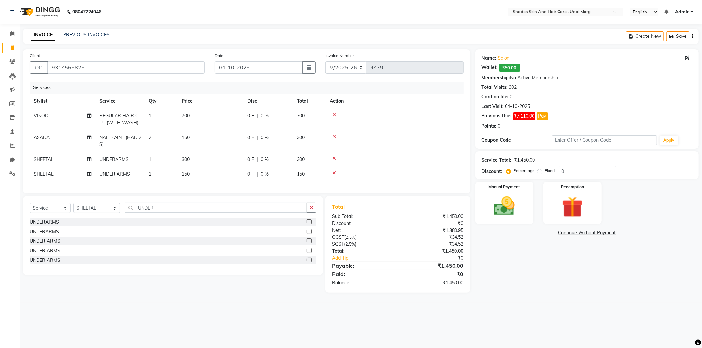
click at [331, 156] on div at bounding box center [395, 158] width 130 height 5
click at [333, 157] on icon at bounding box center [334, 158] width 4 height 5
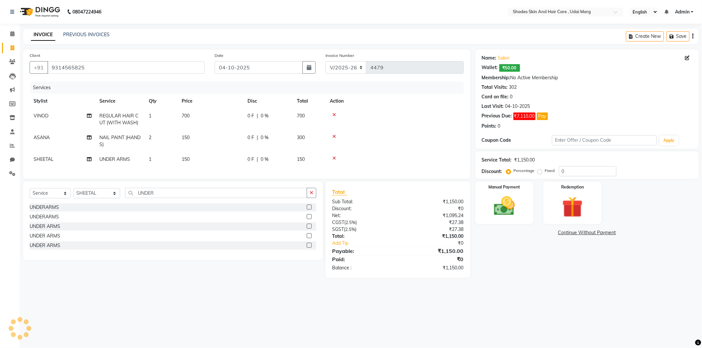
click at [192, 163] on td "150" at bounding box center [211, 159] width 66 height 15
select select "74340"
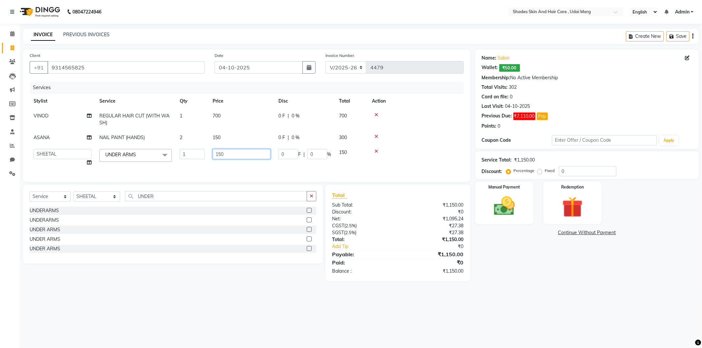
drag, startPoint x: 236, startPoint y: 153, endPoint x: 185, endPoint y: 146, distance: 51.8
click at [185, 146] on tr "[PERSON_NAME] ADMIN [PERSON_NAME] [PERSON_NAME] GAYATRI [PERSON_NAME] [PERSON_N…" at bounding box center [247, 157] width 434 height 25
type input "100"
click at [195, 165] on tr "[PERSON_NAME] ADMIN [PERSON_NAME] [PERSON_NAME] GAYATRI [PERSON_NAME] [PERSON_N…" at bounding box center [247, 157] width 434 height 25
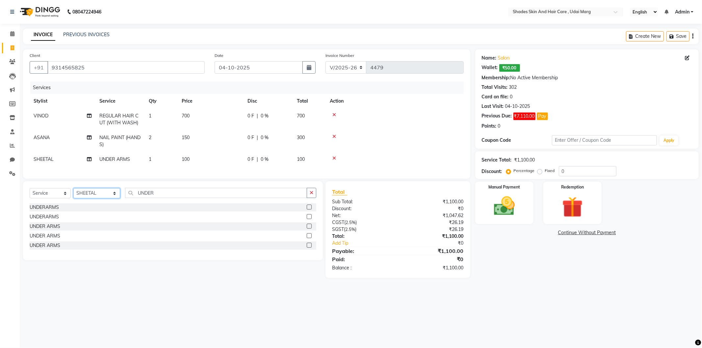
click at [104, 198] on select "Select Stylist [PERSON_NAME] ADMIN [PERSON_NAME] [PERSON_NAME] GAYATRI [PERSON_…" at bounding box center [96, 193] width 47 height 10
select select "92364"
click at [73, 194] on select "Select Stylist [PERSON_NAME] ADMIN [PERSON_NAME] [PERSON_NAME] GAYATRI [PERSON_…" at bounding box center [96, 193] width 47 height 10
click at [53, 211] on div "EYE BROWS" at bounding box center [44, 207] width 28 height 7
checkbox input "false"
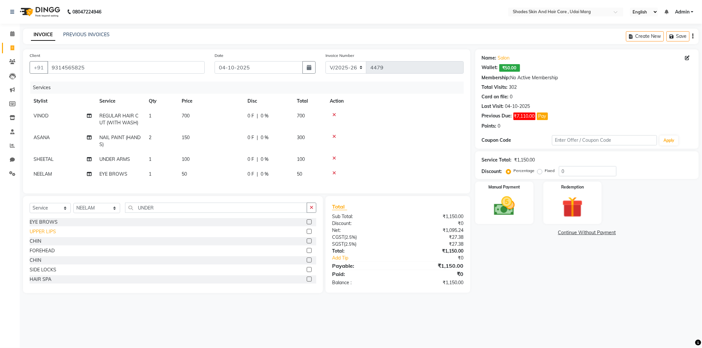
click at [51, 235] on div "UPPER LIPS" at bounding box center [43, 231] width 26 height 7
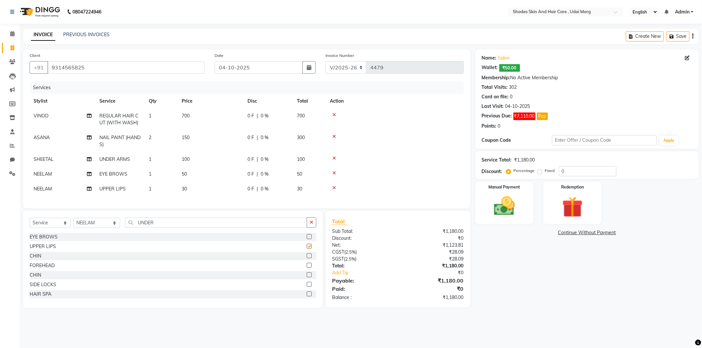
checkbox input "false"
click at [45, 160] on span "SHEETAL" at bounding box center [44, 159] width 20 height 6
select select "74340"
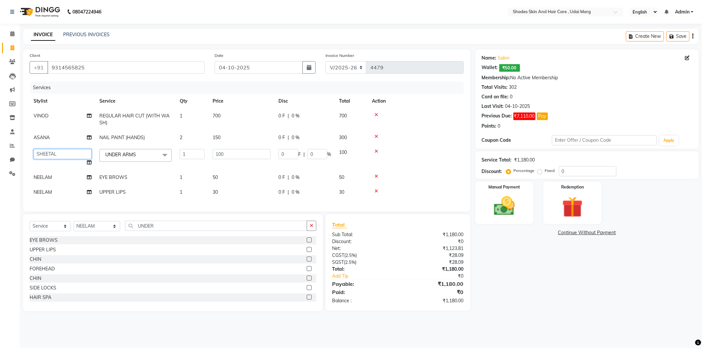
click at [71, 158] on select "[PERSON_NAME] ADMIN [PERSON_NAME] [PERSON_NAME] GAYATRI [PERSON_NAME] [PERSON_N…" at bounding box center [63, 154] width 58 height 10
click at [246, 197] on div "Services Stylist Service Qty Price Disc Total Action VINOD REGULAR HAIR CUT (WI…" at bounding box center [247, 143] width 434 height 123
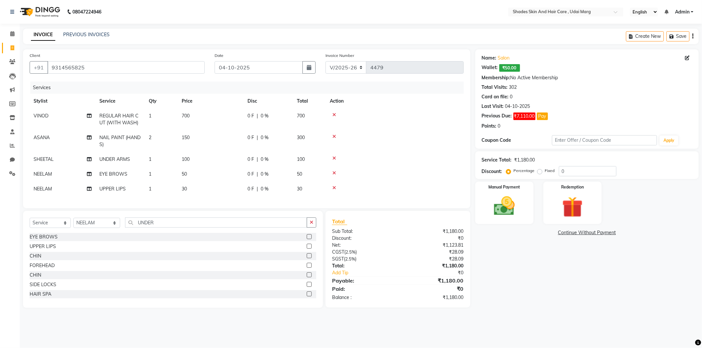
click at [332, 189] on icon at bounding box center [334, 188] width 4 height 5
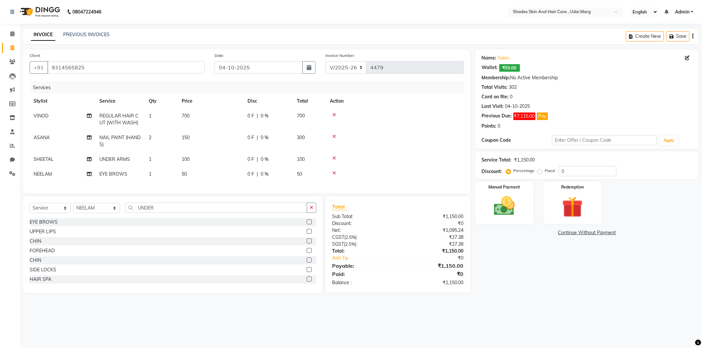
click at [196, 173] on td "50" at bounding box center [211, 174] width 66 height 15
select select "92364"
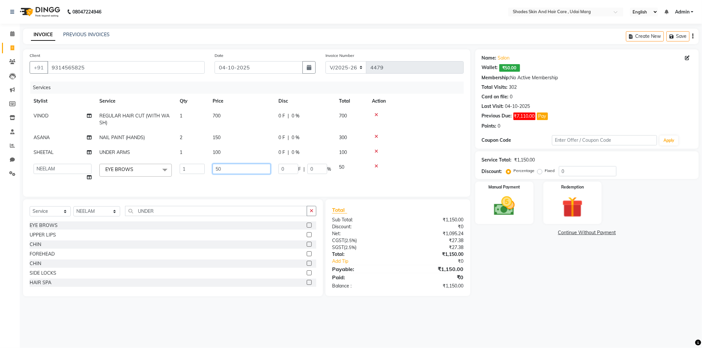
drag, startPoint x: 234, startPoint y: 169, endPoint x: 208, endPoint y: 176, distance: 27.2
click at [208, 176] on tr "[PERSON_NAME] ADMIN [PERSON_NAME] [PERSON_NAME] GAYATRI [PERSON_NAME] [PERSON_N…" at bounding box center [247, 172] width 434 height 25
type input "110"
click at [213, 171] on input "110" at bounding box center [242, 169] width 58 height 10
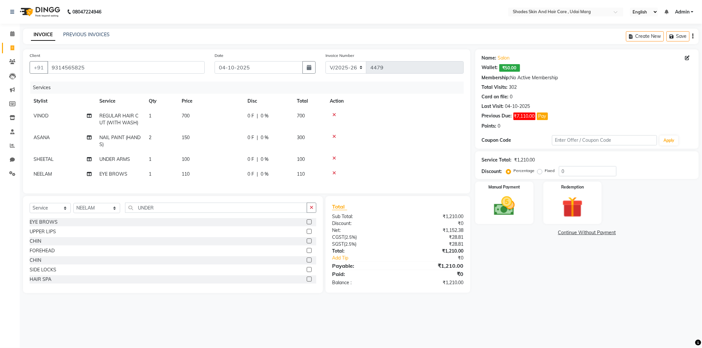
click at [231, 184] on div "Services Stylist Service Qty Price Disc Total Action VINOD REGULAR HAIR CUT (WI…" at bounding box center [247, 134] width 434 height 105
click at [487, 209] on img at bounding box center [504, 206] width 35 height 25
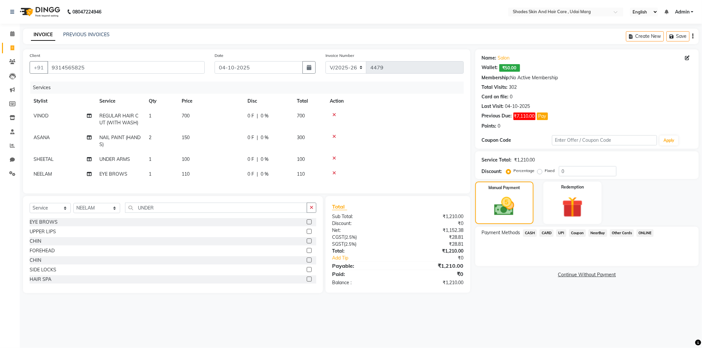
click at [533, 233] on span "CASH" at bounding box center [530, 233] width 14 height 8
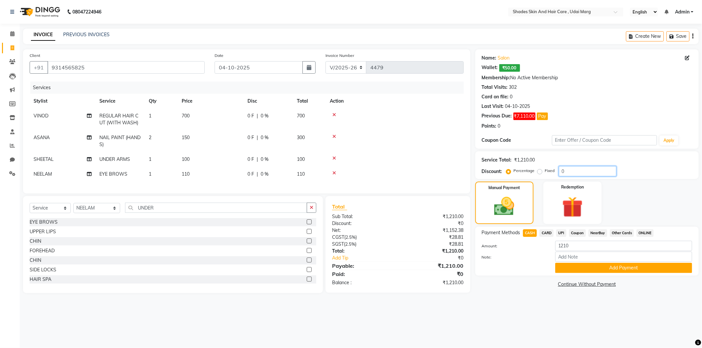
click at [559, 169] on input "0" at bounding box center [588, 171] width 58 height 10
type input "10"
click at [545, 169] on label "Fixed" at bounding box center [550, 171] width 10 height 6
click at [539, 169] on input "Fixed" at bounding box center [541, 170] width 5 height 5
radio input "true"
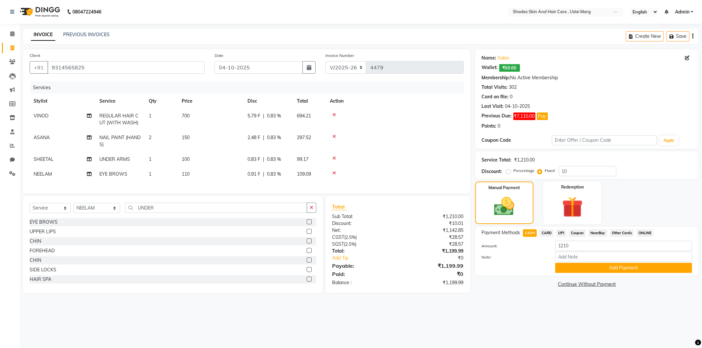
click at [524, 233] on span "CASH" at bounding box center [530, 233] width 14 height 8
type input "1199.99"
drag, startPoint x: 588, startPoint y: 168, endPoint x: 524, endPoint y: 173, distance: 64.7
click at [524, 173] on div "Percentage Fixed 10" at bounding box center [561, 171] width 109 height 10
click at [535, 227] on div "Payment Methods CASH CARD UPI Coupon NearBuy Other Cards ONLINE Amount: 1199.99…" at bounding box center [586, 251] width 223 height 49
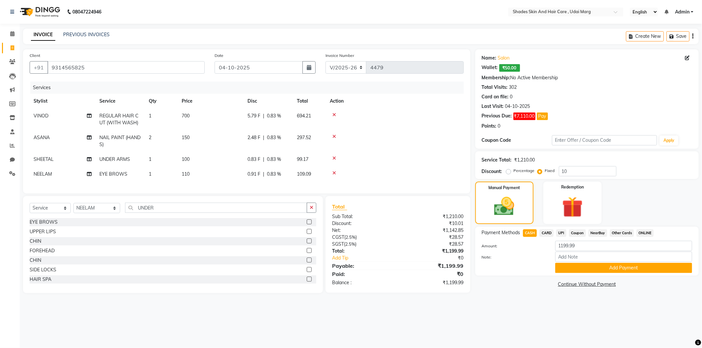
click at [532, 232] on span "CASH" at bounding box center [530, 233] width 14 height 8
click at [566, 168] on input "10" at bounding box center [588, 171] width 58 height 10
type input "1"
type input "9.99"
click at [528, 233] on span "CASH" at bounding box center [530, 233] width 14 height 8
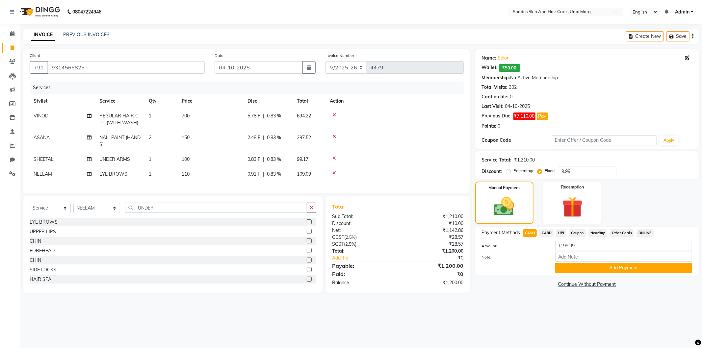
type input "1200"
click at [572, 271] on button "Add Payment" at bounding box center [623, 268] width 137 height 10
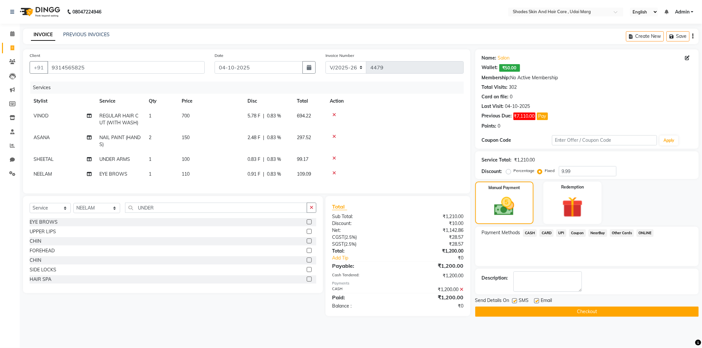
click at [564, 312] on button "Checkout" at bounding box center [586, 312] width 223 height 10
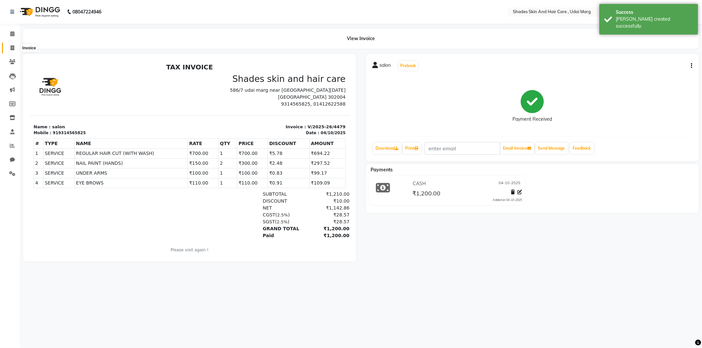
click at [11, 46] on icon at bounding box center [13, 47] width 4 height 5
select select "service"
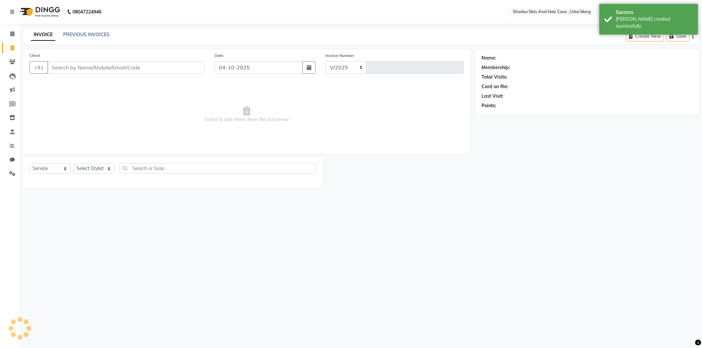
select select "8022"
type input "4480"
click at [90, 67] on input "Client" at bounding box center [125, 67] width 157 height 13
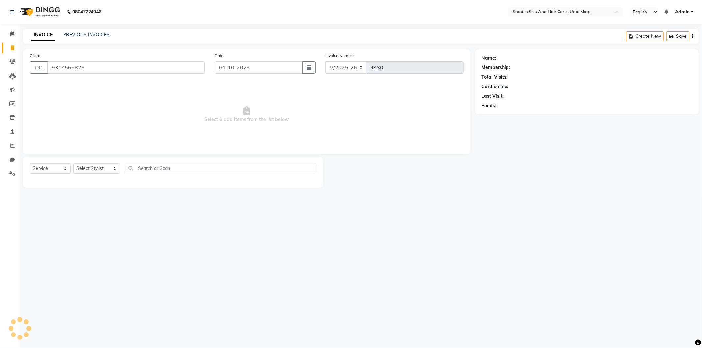
type input "9314565825"
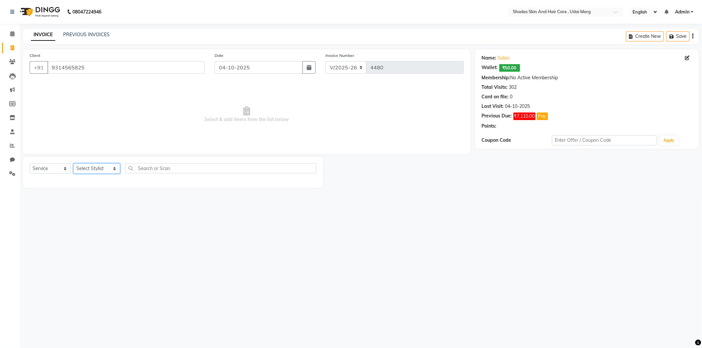
click at [100, 166] on select "Select Stylist [PERSON_NAME] ADMIN [PERSON_NAME] [PERSON_NAME] GAYATRI [PERSON_…" at bounding box center [96, 169] width 47 height 10
select select "74342"
click at [73, 164] on select "Select Stylist [PERSON_NAME] ADMIN [PERSON_NAME] [PERSON_NAME] GAYATRI [PERSON_…" at bounding box center [96, 169] width 47 height 10
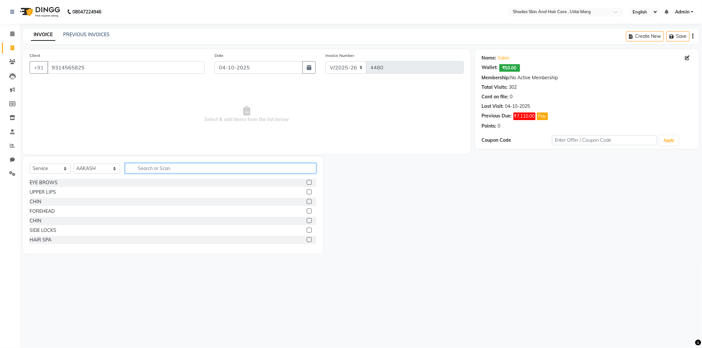
click at [153, 168] on input "text" at bounding box center [220, 168] width 191 height 10
type input "H"
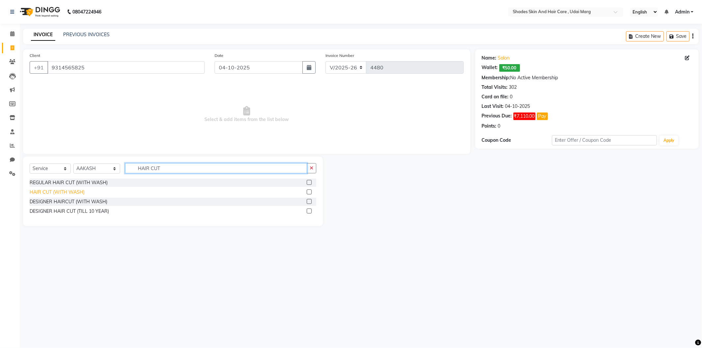
type input "HAIR CUT"
click at [74, 190] on div "HAIR CUT (WITH WASH)" at bounding box center [57, 192] width 55 height 7
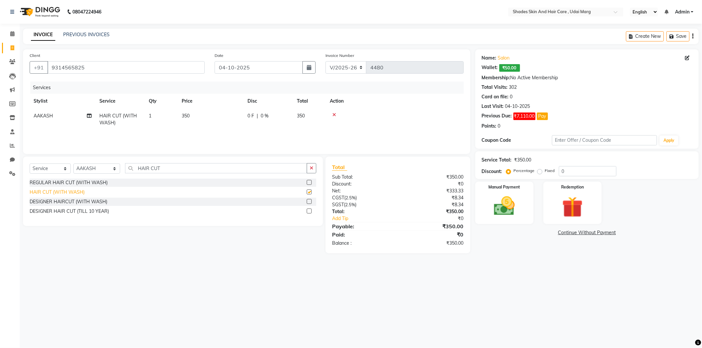
checkbox input "false"
click at [202, 119] on td "350" at bounding box center [211, 120] width 66 height 22
drag, startPoint x: 235, startPoint y: 118, endPoint x: 172, endPoint y: 123, distance: 62.8
click at [172, 123] on tr "[PERSON_NAME] ADMIN [PERSON_NAME] [PERSON_NAME] GAYATRI [PERSON_NAME] [PERSON_N…" at bounding box center [247, 123] width 434 height 28
type input "249"
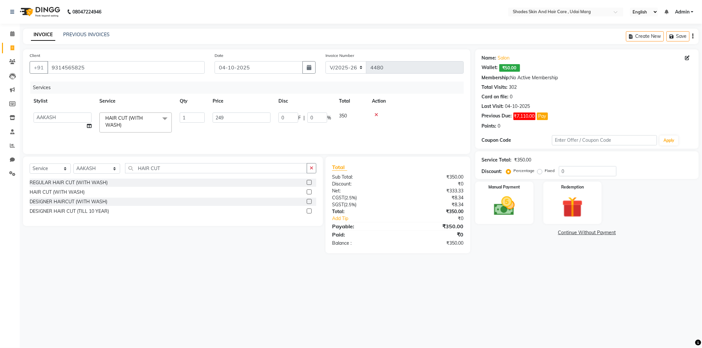
click at [175, 124] on tr "[PERSON_NAME] ADMIN [PERSON_NAME] [PERSON_NAME] GAYATRI [PERSON_NAME] [PERSON_N…" at bounding box center [247, 123] width 434 height 28
click at [503, 210] on img at bounding box center [504, 206] width 35 height 25
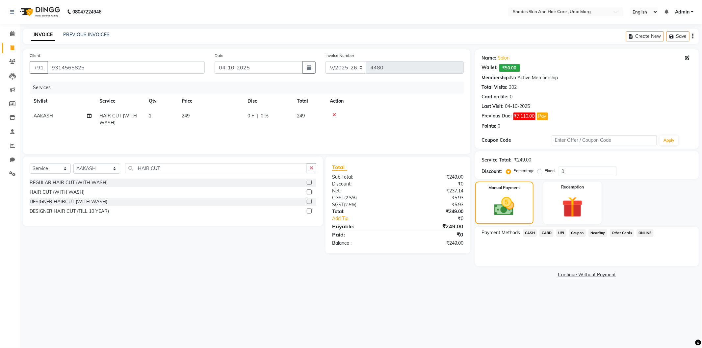
click at [599, 235] on span "NearBuy" at bounding box center [597, 233] width 19 height 8
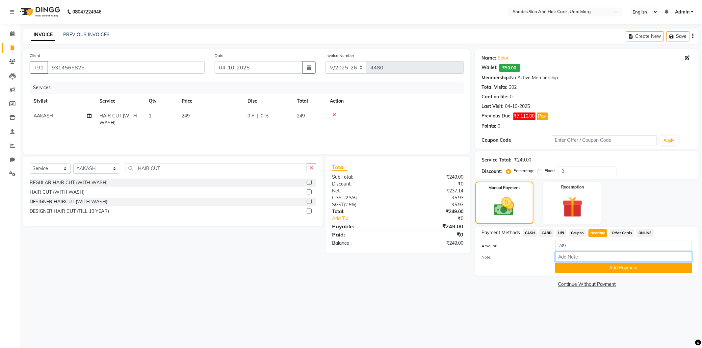
click at [603, 261] on input "Note:" at bounding box center [623, 257] width 137 height 10
click at [586, 269] on button "Add Payment" at bounding box center [623, 268] width 137 height 10
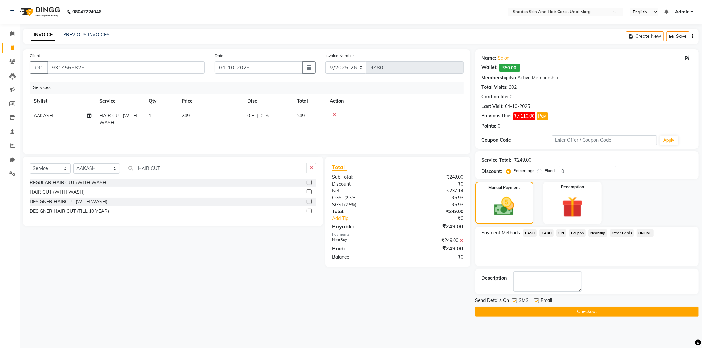
click at [582, 310] on button "Checkout" at bounding box center [586, 312] width 223 height 10
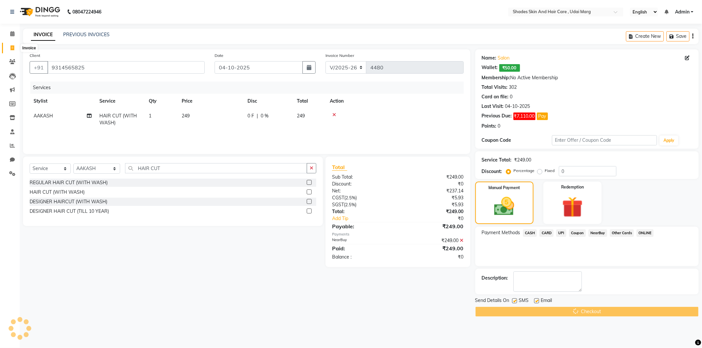
click at [17, 50] on span at bounding box center [13, 48] width 12 height 8
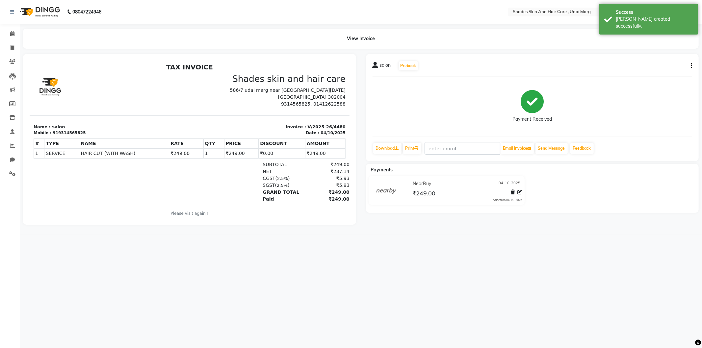
click at [9, 53] on li "Invoice" at bounding box center [10, 48] width 20 height 14
click at [13, 45] on span at bounding box center [13, 48] width 12 height 8
select select "8022"
select select "service"
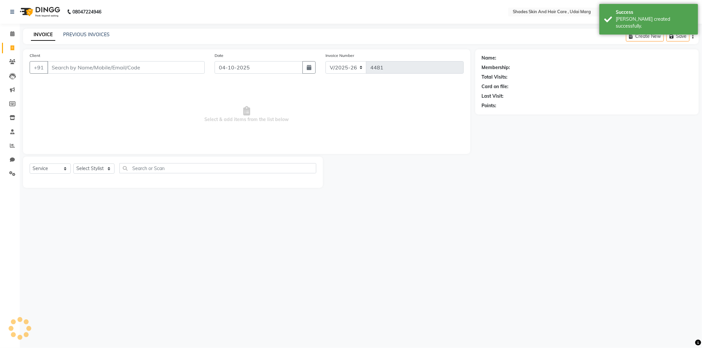
click at [105, 67] on input "Client" at bounding box center [125, 67] width 157 height 13
type input "9314565825"
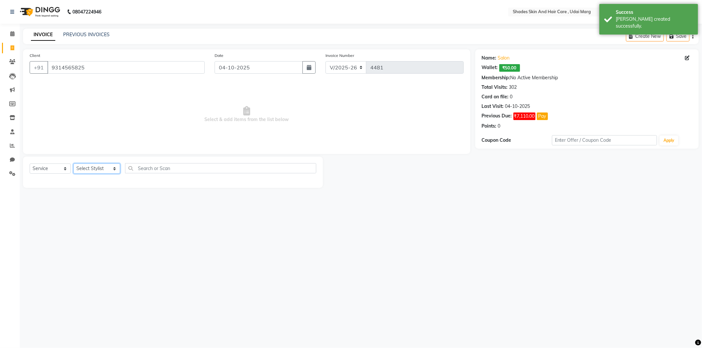
click at [95, 167] on select "Select Stylist [PERSON_NAME] ADMIN [PERSON_NAME] [PERSON_NAME] GAYATRI [PERSON_…" at bounding box center [96, 169] width 47 height 10
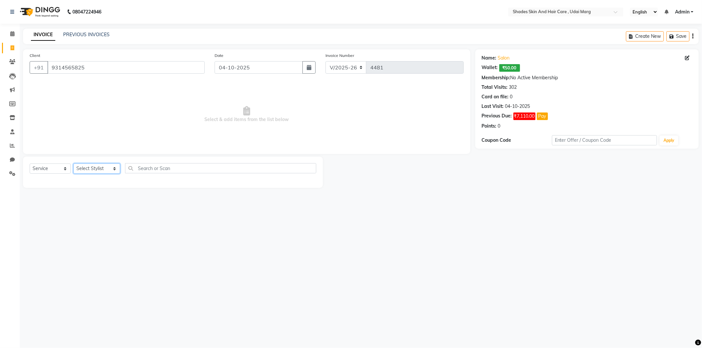
select select "74306"
click at [73, 164] on select "Select Stylist [PERSON_NAME] ADMIN [PERSON_NAME] [PERSON_NAME] GAYATRI [PERSON_…" at bounding box center [96, 169] width 47 height 10
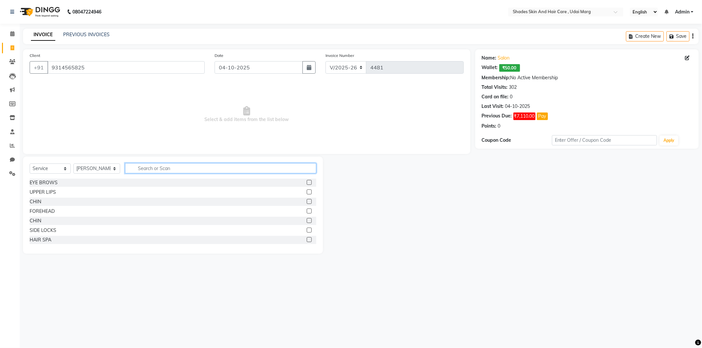
click at [148, 164] on input "text" at bounding box center [220, 168] width 191 height 10
type input "BEARD"
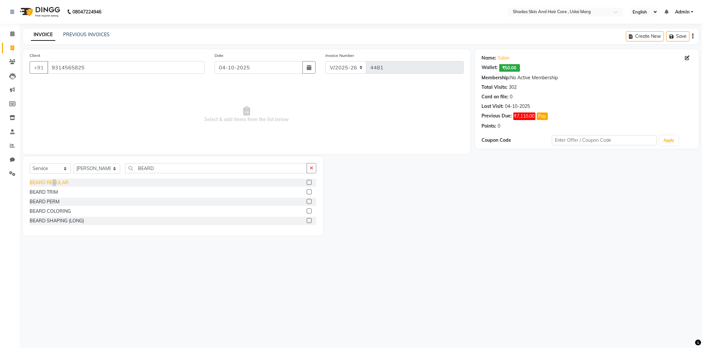
click at [54, 184] on div "BEARD REGULAR" at bounding box center [49, 182] width 39 height 7
checkbox input "false"
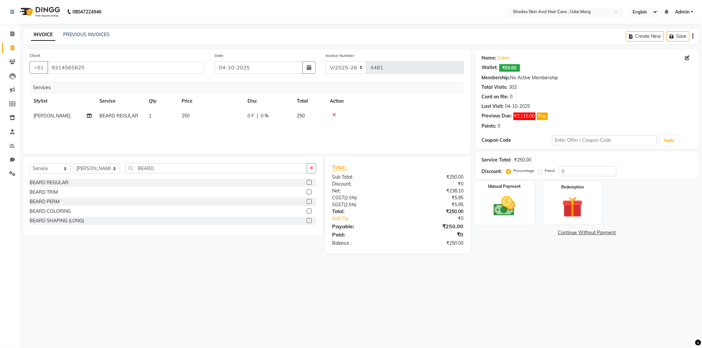
click at [518, 188] on label "Manual Payment" at bounding box center [504, 187] width 33 height 6
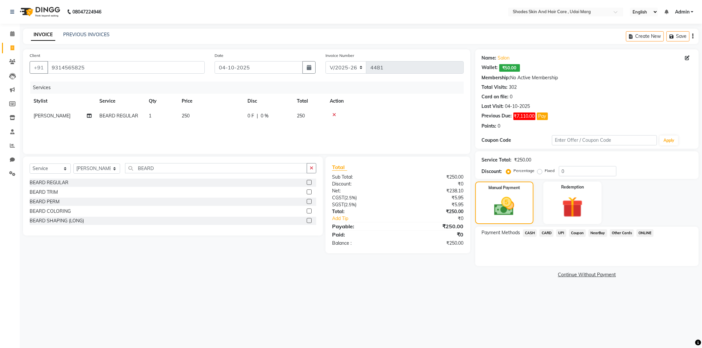
click at [532, 230] on span "CASH" at bounding box center [530, 233] width 14 height 8
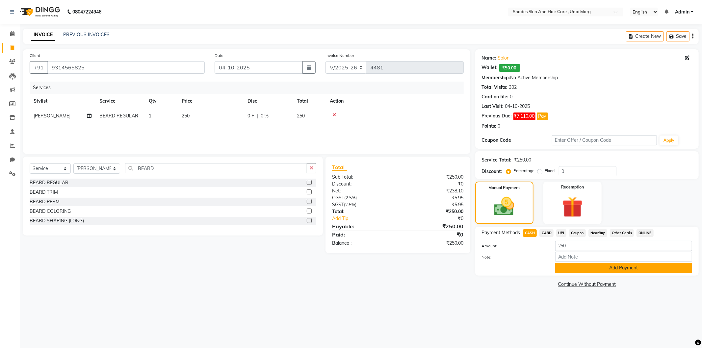
click at [575, 263] on button "Add Payment" at bounding box center [623, 268] width 137 height 10
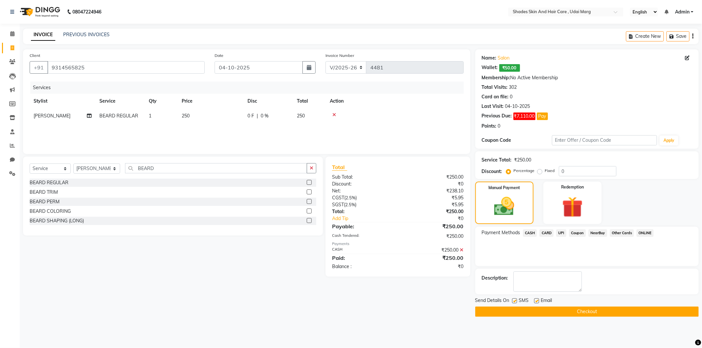
click at [545, 314] on button "Checkout" at bounding box center [586, 312] width 223 height 10
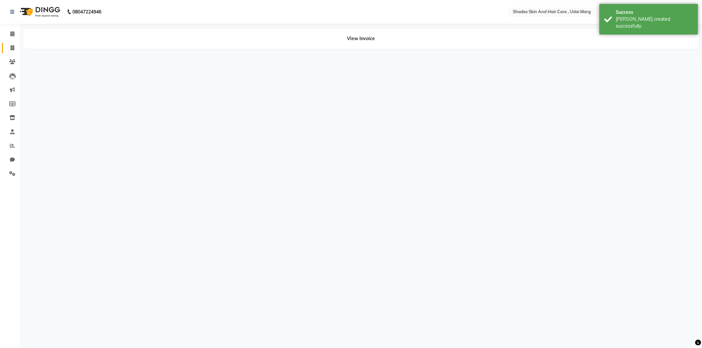
click at [9, 52] on link "Invoice" at bounding box center [10, 48] width 16 height 11
select select "service"
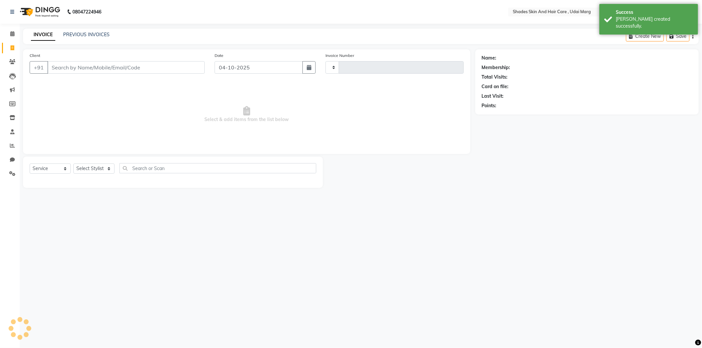
type input "4482"
select select "8022"
click at [76, 69] on input "Client" at bounding box center [125, 67] width 157 height 13
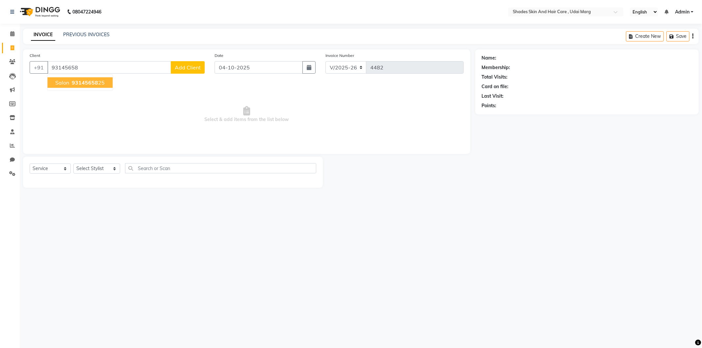
click at [91, 83] on span "93145658" at bounding box center [85, 82] width 26 height 7
type input "9314565825"
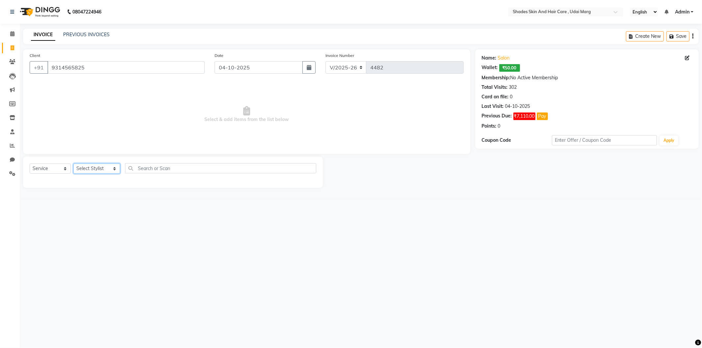
click at [104, 166] on select "Select Stylist [PERSON_NAME] ADMIN [PERSON_NAME] [PERSON_NAME] GAYATRI [PERSON_…" at bounding box center [96, 169] width 47 height 10
select select "74311"
click at [73, 164] on select "Select Stylist [PERSON_NAME] ADMIN [PERSON_NAME] [PERSON_NAME] GAYATRI [PERSON_…" at bounding box center [96, 169] width 47 height 10
click at [38, 183] on div "EYE BROWS" at bounding box center [44, 182] width 28 height 7
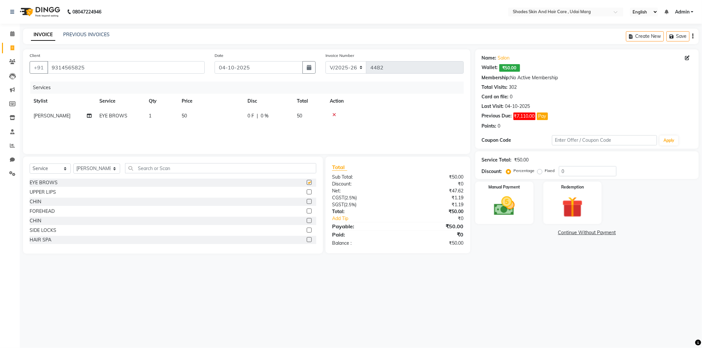
checkbox input "false"
click at [183, 120] on td "50" at bounding box center [211, 116] width 66 height 15
select select "74311"
drag, startPoint x: 228, startPoint y: 114, endPoint x: 188, endPoint y: 124, distance: 41.3
click at [188, 124] on tr "[PERSON_NAME] ADMIN [PERSON_NAME] [PERSON_NAME] GAYATRI [PERSON_NAME] [PERSON_N…" at bounding box center [247, 121] width 434 height 25
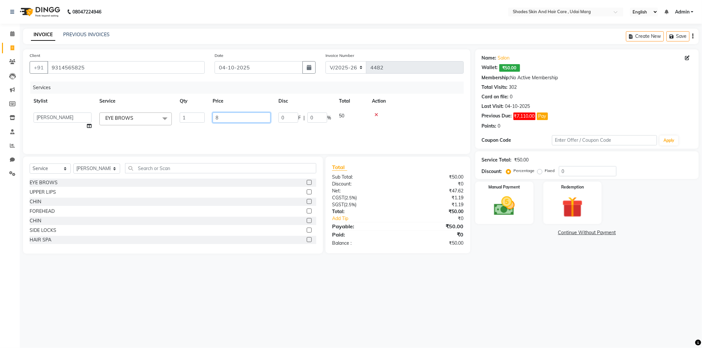
type input "80"
click at [290, 136] on div "Services Stylist Service Qty Price Disc Total Action [PERSON_NAME] ADMIN [PERSO…" at bounding box center [247, 115] width 434 height 66
click at [529, 215] on div "Manual Payment" at bounding box center [504, 203] width 61 height 44
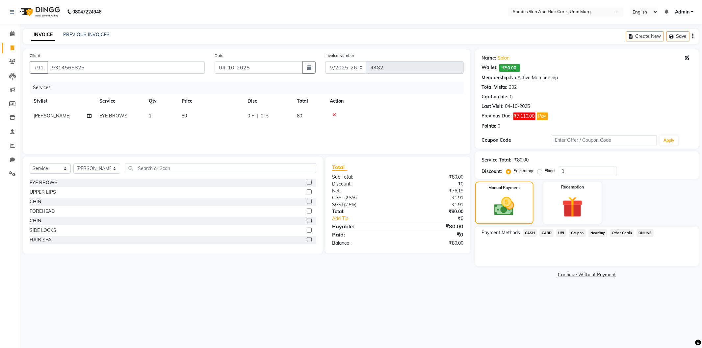
click at [529, 229] on span "CASH" at bounding box center [530, 233] width 14 height 8
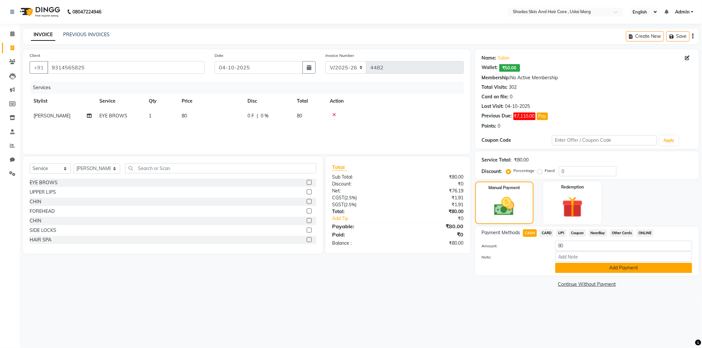
click at [576, 270] on button "Add Payment" at bounding box center [623, 268] width 137 height 10
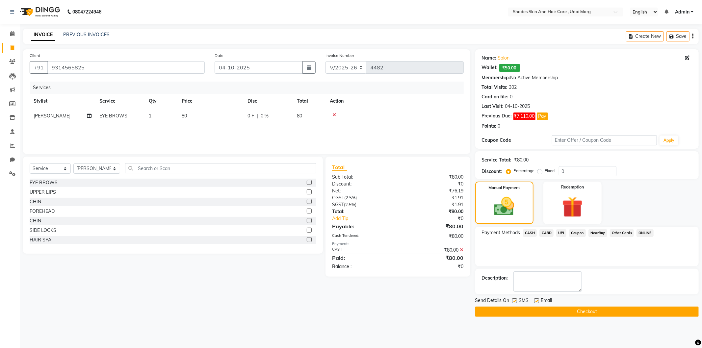
click at [557, 322] on main "INVOICE PREVIOUS INVOICES Create New Save Client [PHONE_NUMBER] Date [DATE] Inv…" at bounding box center [361, 178] width 682 height 298
click at [563, 314] on button "Checkout" at bounding box center [586, 312] width 223 height 10
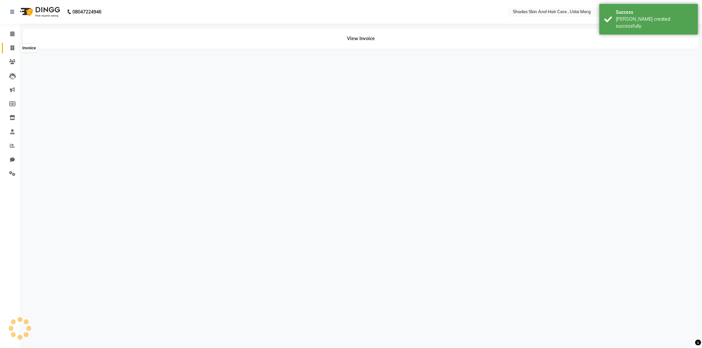
click at [7, 47] on span at bounding box center [13, 48] width 12 height 8
select select "service"
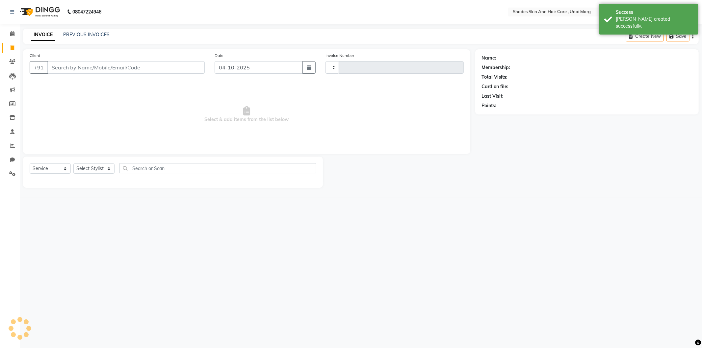
type input "4483"
select select "8022"
click at [84, 65] on input "Client" at bounding box center [125, 67] width 157 height 13
type input "9314565825"
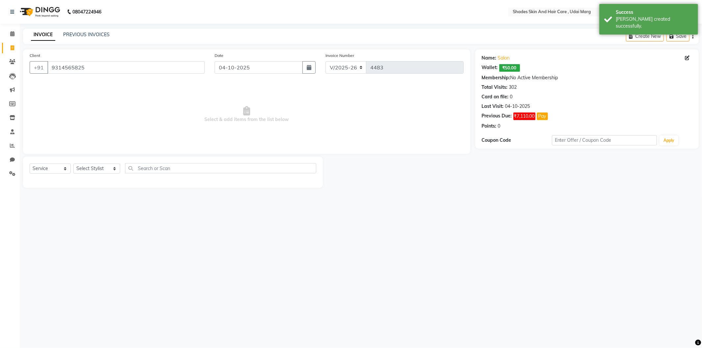
click at [101, 175] on div "Select Service Product Membership Package Voucher Prepaid Gift Card Select Styl…" at bounding box center [173, 170] width 287 height 15
click at [102, 175] on div "Select Service Product Membership Package Voucher Prepaid Gift Card Select Styl…" at bounding box center [173, 170] width 287 height 15
click at [104, 172] on select "Select Stylist [PERSON_NAME] ADMIN [PERSON_NAME] [PERSON_NAME] GAYATRI [PERSON_…" at bounding box center [96, 169] width 47 height 10
select select "74321"
click at [73, 164] on select "Select Stylist [PERSON_NAME] ADMIN [PERSON_NAME] [PERSON_NAME] GAYATRI [PERSON_…" at bounding box center [96, 169] width 47 height 10
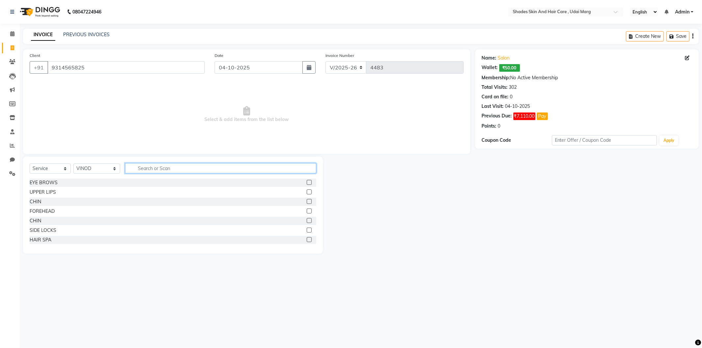
click at [145, 166] on input "text" at bounding box center [220, 168] width 191 height 10
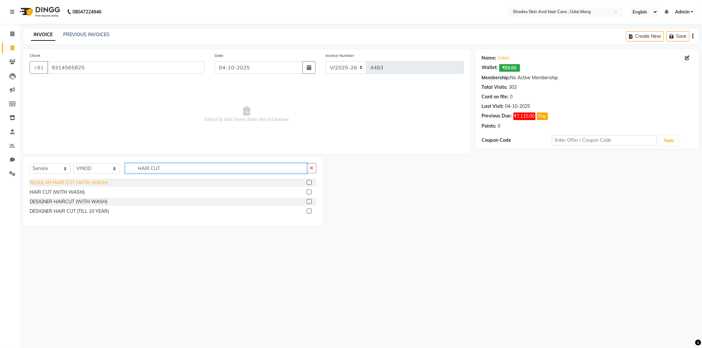
type input "HAIR CUT"
click at [76, 186] on div "REGULAR HAIR CUT (WITH WASH)" at bounding box center [69, 182] width 78 height 7
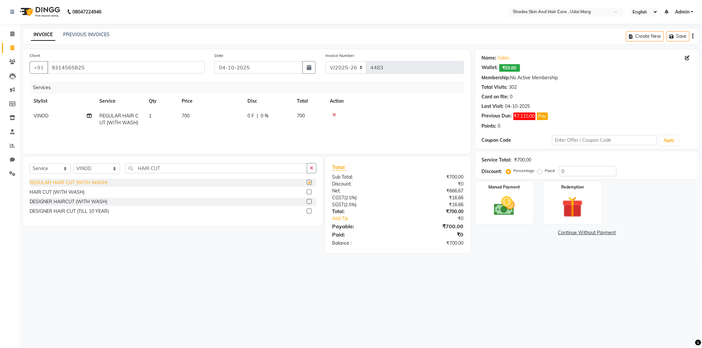
checkbox input "false"
click at [513, 212] on img at bounding box center [504, 206] width 35 height 25
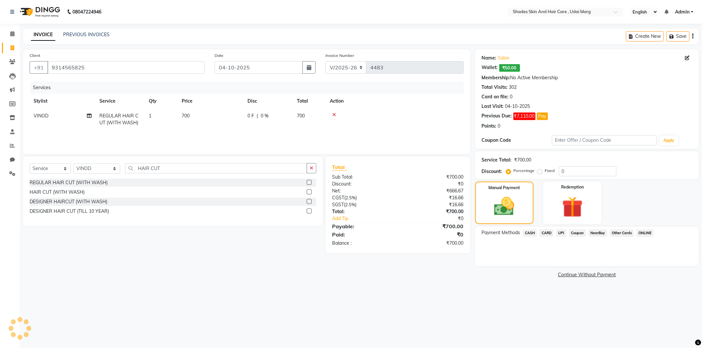
click at [529, 236] on span "CASH" at bounding box center [530, 233] width 14 height 8
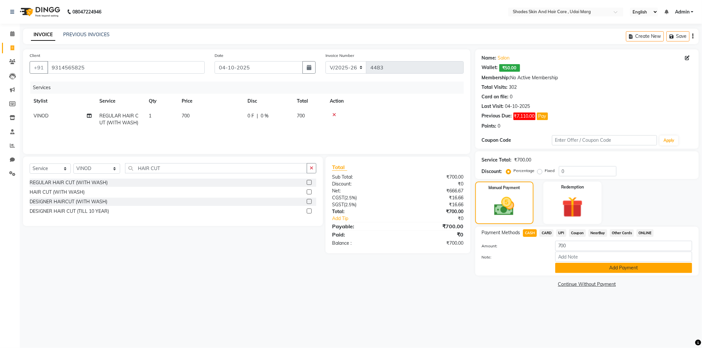
click at [588, 269] on button "Add Payment" at bounding box center [623, 268] width 137 height 10
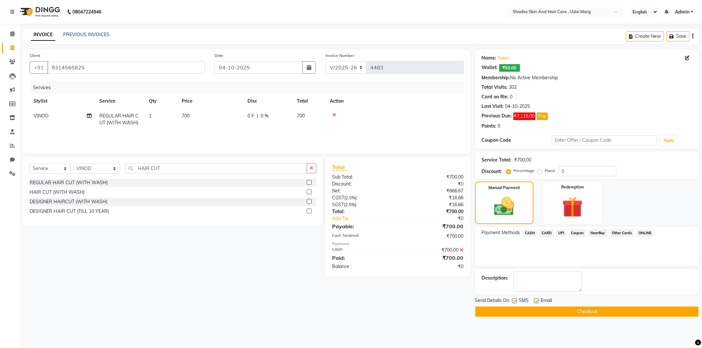
click at [549, 313] on button "Checkout" at bounding box center [586, 312] width 223 height 10
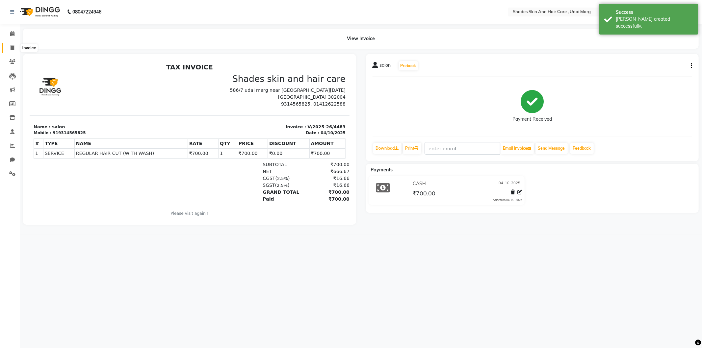
click at [15, 45] on span at bounding box center [13, 48] width 12 height 8
select select "service"
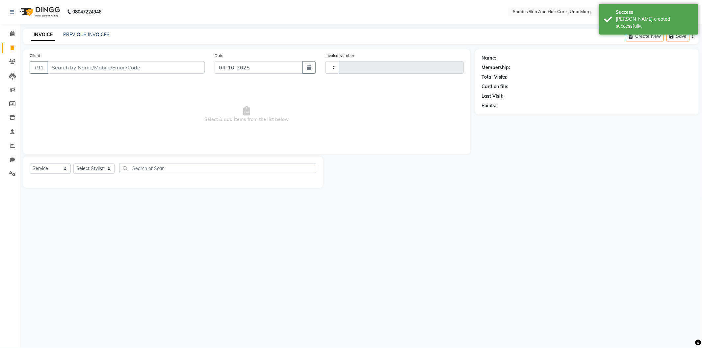
type input "4484"
select select "8022"
click at [64, 70] on input "Client" at bounding box center [125, 67] width 157 height 13
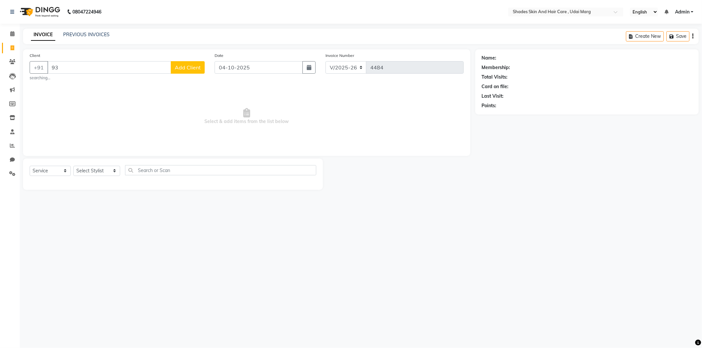
type input "9"
type input "9314565825"
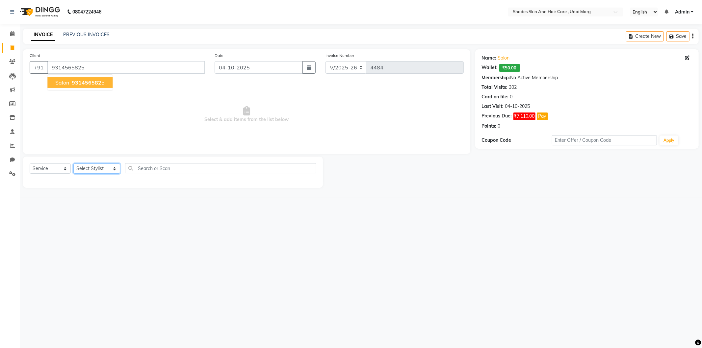
click at [116, 168] on select "Select Stylist [PERSON_NAME] ADMIN [PERSON_NAME] [PERSON_NAME] GAYATRI [PERSON_…" at bounding box center [96, 169] width 47 height 10
select select "74304"
click at [73, 164] on select "Select Stylist [PERSON_NAME] ADMIN [PERSON_NAME] [PERSON_NAME] GAYATRI [PERSON_…" at bounding box center [96, 169] width 47 height 10
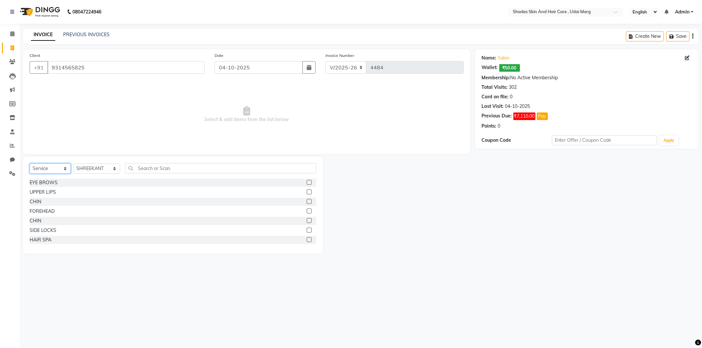
click at [65, 170] on select "Select Service Product Membership Package Voucher Prepaid Gift Card" at bounding box center [50, 169] width 41 height 10
select select "product"
click at [30, 164] on select "Select Service Product Membership Package Voucher Prepaid Gift Card" at bounding box center [50, 169] width 41 height 10
click at [152, 162] on div "Select Service Product Membership Package Voucher Prepaid Gift Card Select Styl…" at bounding box center [173, 205] width 300 height 97
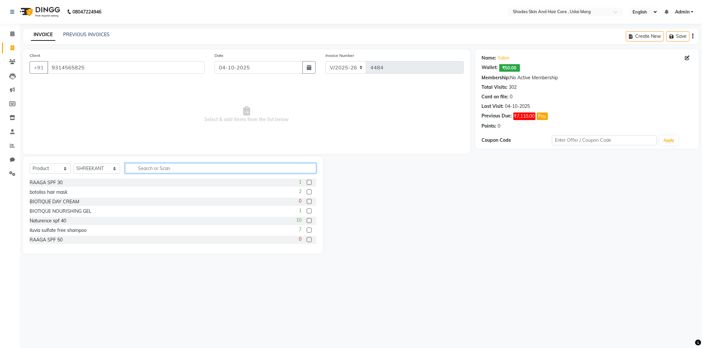
click at [150, 169] on input "text" at bounding box center [220, 168] width 191 height 10
type input "W ON"
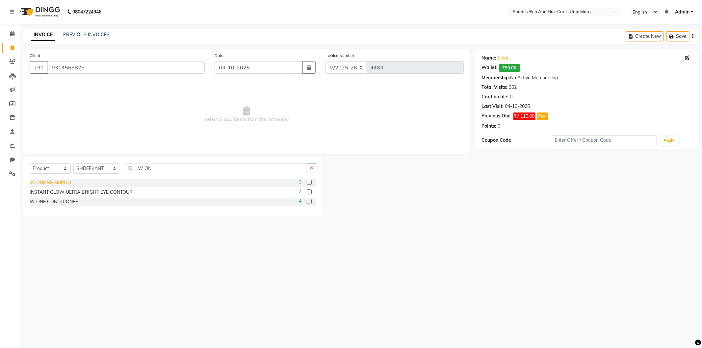
click at [70, 182] on div "W ONE SHAMPOO" at bounding box center [50, 182] width 41 height 7
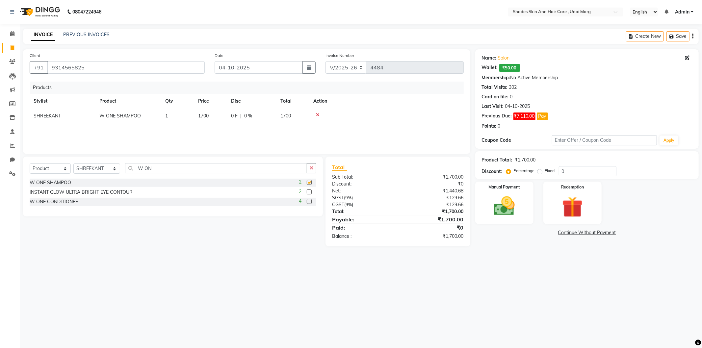
checkbox input "false"
click at [67, 202] on div "W ONE CONDITIONER" at bounding box center [54, 201] width 49 height 7
checkbox input "false"
click at [545, 173] on label "Fixed" at bounding box center [550, 171] width 10 height 6
click at [539, 173] on input "Fixed" at bounding box center [541, 170] width 5 height 5
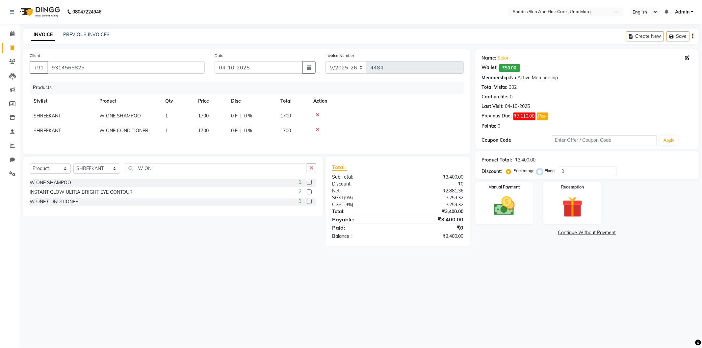
radio input "true"
click at [563, 174] on input "0" at bounding box center [588, 171] width 58 height 10
click at [561, 174] on input "0" at bounding box center [588, 171] width 58 height 10
type input "200"
click at [511, 215] on img at bounding box center [504, 206] width 35 height 25
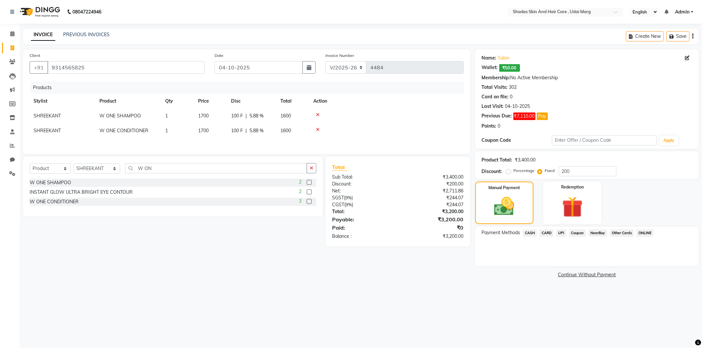
click at [529, 231] on span "CASH" at bounding box center [530, 233] width 14 height 8
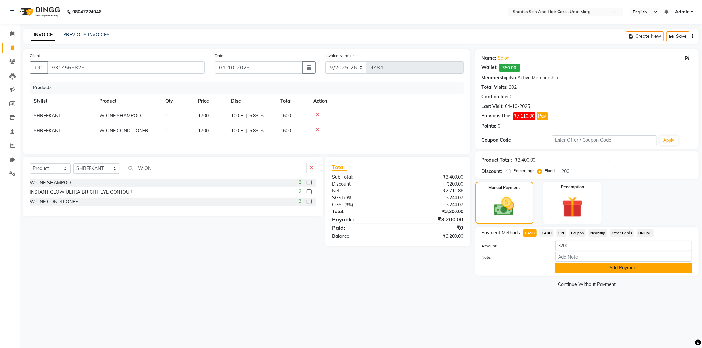
click at [570, 269] on button "Add Payment" at bounding box center [623, 268] width 137 height 10
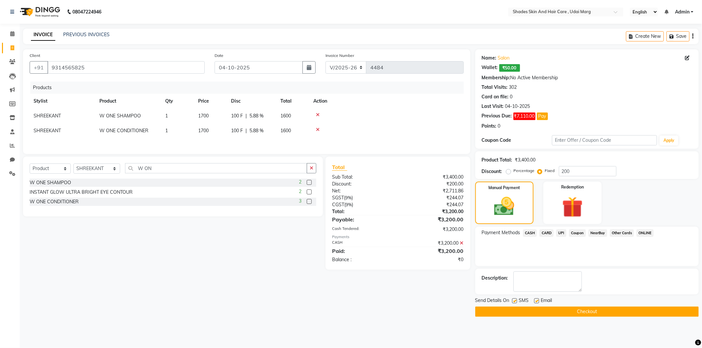
click at [555, 308] on button "Checkout" at bounding box center [586, 312] width 223 height 10
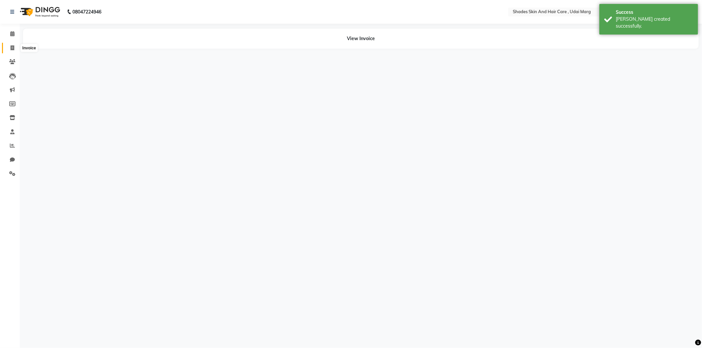
click at [13, 46] on icon at bounding box center [13, 47] width 4 height 5
select select "service"
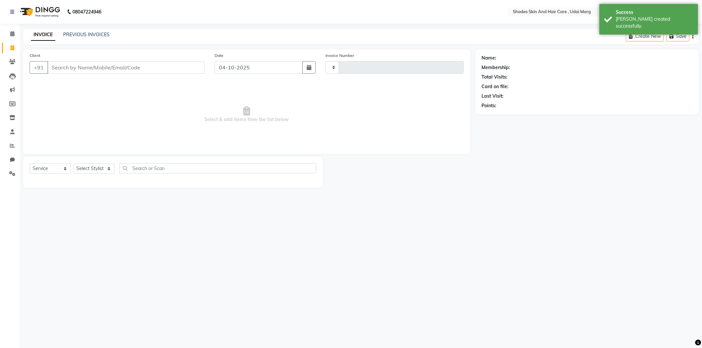
type input "4485"
select select "8022"
click at [84, 63] on input "Client" at bounding box center [125, 67] width 157 height 13
type input "9314565825"
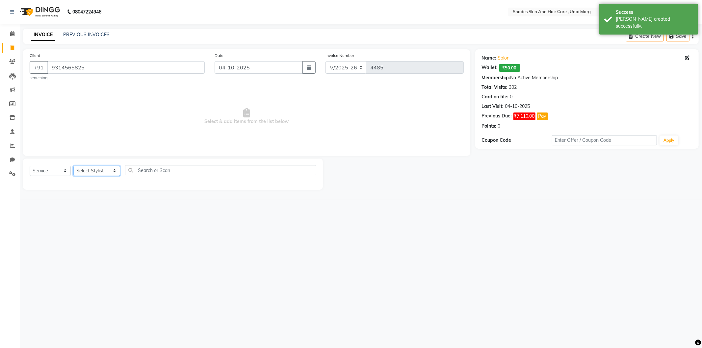
click at [116, 169] on select "Select Stylist [PERSON_NAME] ADMIN [PERSON_NAME] [PERSON_NAME] GAYATRI [PERSON_…" at bounding box center [96, 171] width 47 height 10
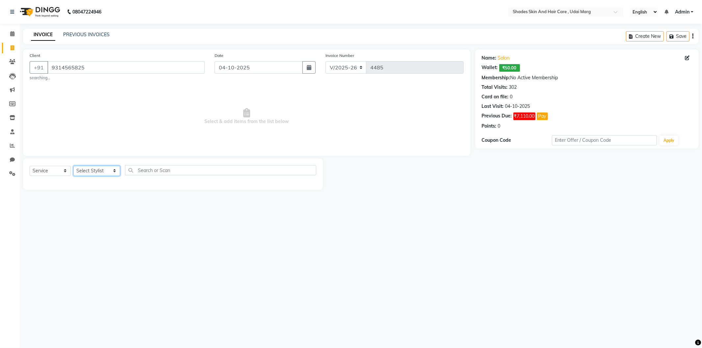
select select "74302"
click at [73, 166] on select "Select Stylist [PERSON_NAME] ADMIN [PERSON_NAME] [PERSON_NAME] GAYATRI [PERSON_…" at bounding box center [96, 171] width 47 height 10
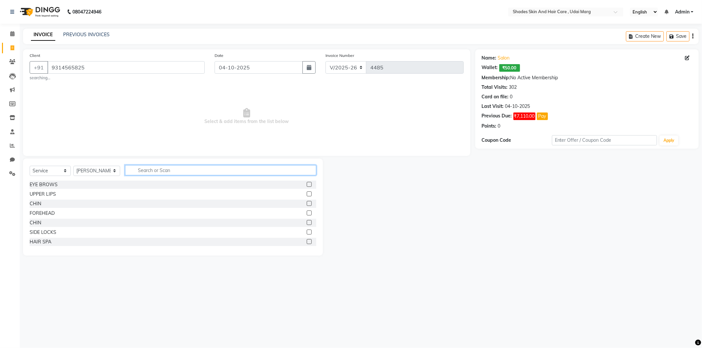
click at [172, 171] on input "text" at bounding box center [220, 170] width 191 height 10
type input "HAIR CUT"
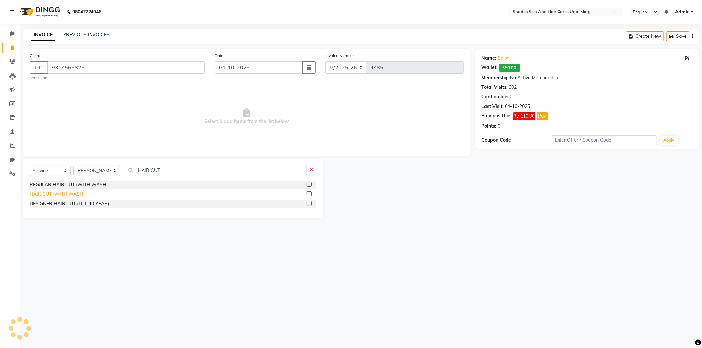
click at [69, 198] on div "HAIR CUT (WITH WASH)" at bounding box center [57, 194] width 55 height 7
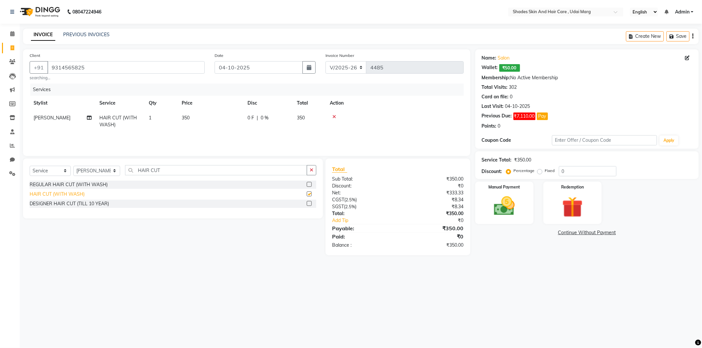
checkbox input "false"
click at [199, 118] on td "350" at bounding box center [211, 122] width 66 height 22
select select "74302"
drag, startPoint x: 236, startPoint y: 117, endPoint x: 194, endPoint y: 128, distance: 43.1
click at [194, 128] on tr "[PERSON_NAME] ADMIN [PERSON_NAME] [PERSON_NAME] GAYATRI [PERSON_NAME] [PERSON_N…" at bounding box center [247, 125] width 434 height 28
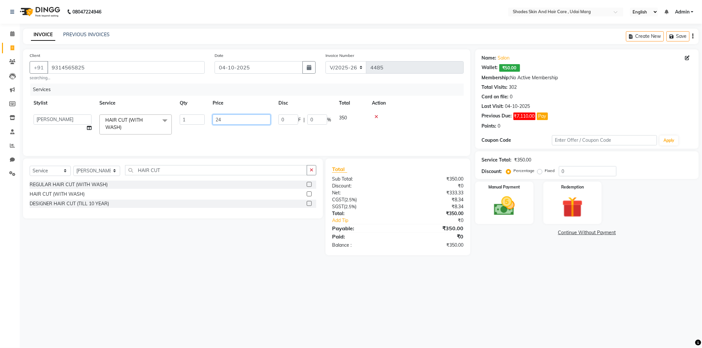
type input "249"
drag, startPoint x: 208, startPoint y: 131, endPoint x: 212, endPoint y: 131, distance: 3.6
click at [208, 131] on tr "[PERSON_NAME] HAIR CUT (WITH WASH) 1 249 0 F | 0 % 249" at bounding box center [247, 122] width 434 height 22
click at [491, 195] on img at bounding box center [504, 206] width 35 height 25
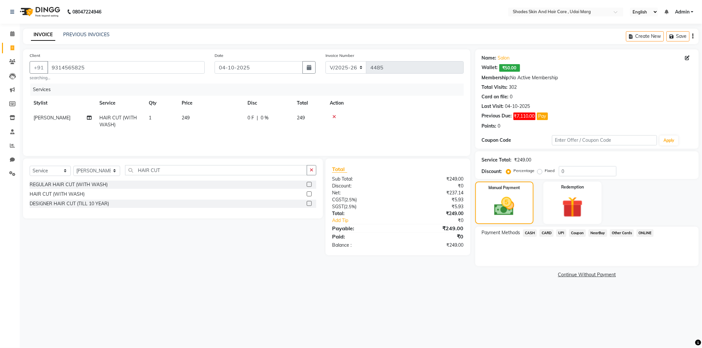
click at [532, 228] on div "Payment Methods CASH CARD UPI Coupon NearBuy Other Cards ONLINE" at bounding box center [586, 246] width 223 height 39
click at [532, 230] on span "CASH" at bounding box center [530, 233] width 14 height 8
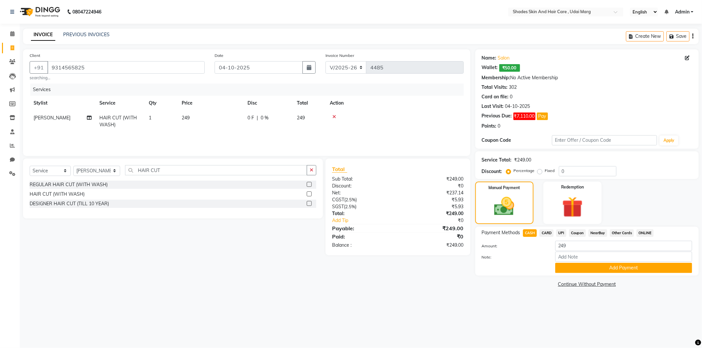
click at [558, 232] on span "UPI" at bounding box center [561, 233] width 10 height 8
click at [591, 235] on span "NearBuy" at bounding box center [597, 233] width 19 height 8
click at [600, 266] on button "Add Payment" at bounding box center [623, 268] width 137 height 10
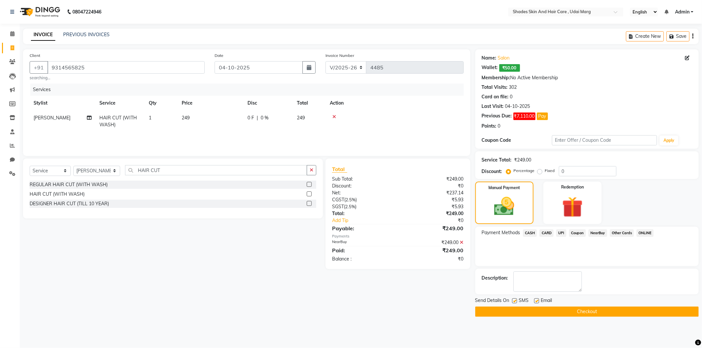
click at [552, 313] on button "Checkout" at bounding box center [586, 312] width 223 height 10
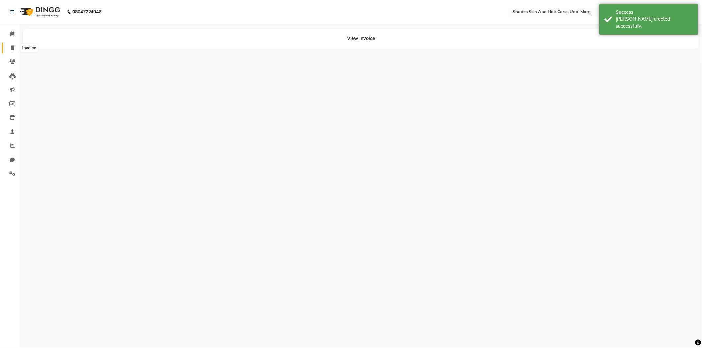
click at [15, 48] on span at bounding box center [13, 48] width 12 height 8
select select "service"
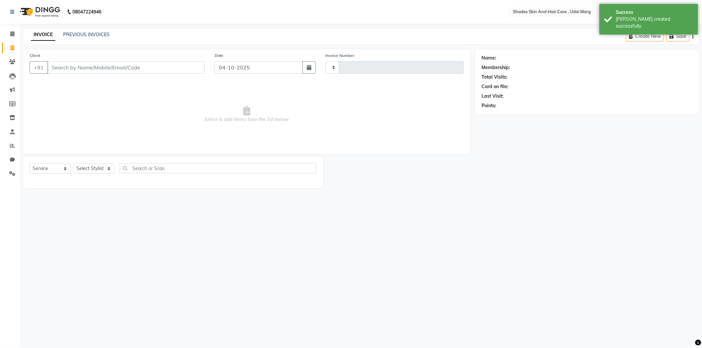
type input "4486"
select select "8022"
click at [84, 67] on input "Client" at bounding box center [125, 67] width 157 height 13
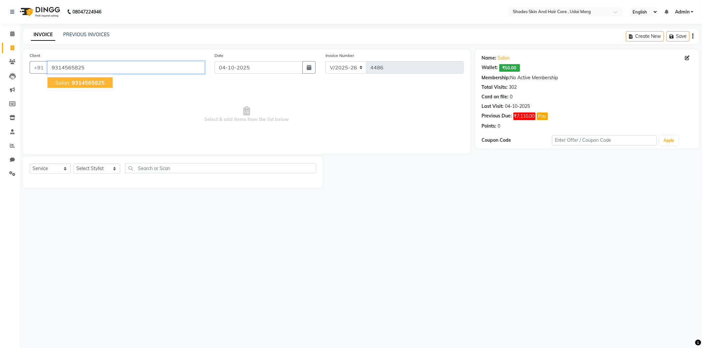
click at [85, 66] on input "9314565825" at bounding box center [125, 67] width 157 height 13
type input "9"
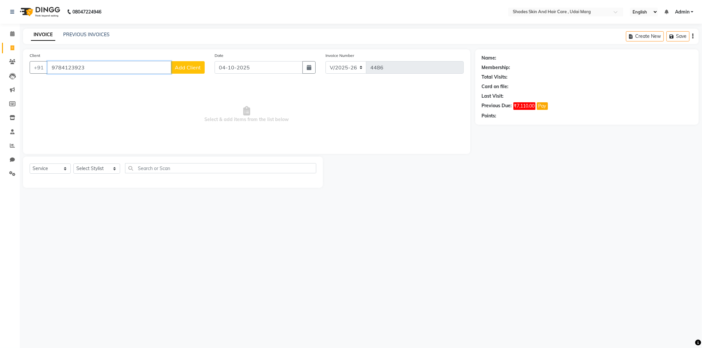
type input "9784123923"
click at [189, 63] on button "Add Client" at bounding box center [188, 67] width 34 height 13
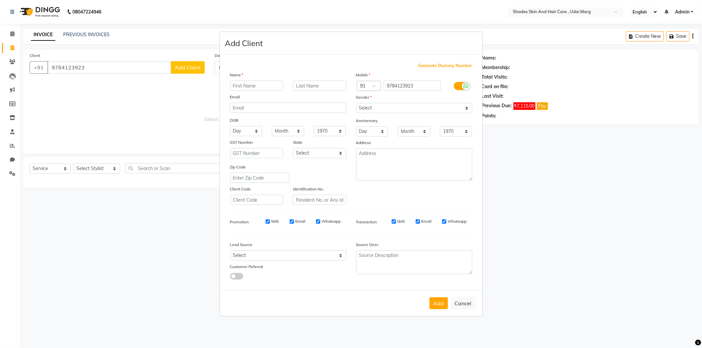
click at [244, 86] on input "text" at bounding box center [256, 86] width 53 height 10
type input "SABIYA"
type input "SMART"
click at [389, 109] on select "Select [DEMOGRAPHIC_DATA] [DEMOGRAPHIC_DATA] Other Prefer Not To Say" at bounding box center [414, 108] width 116 height 10
select select "[DEMOGRAPHIC_DATA]"
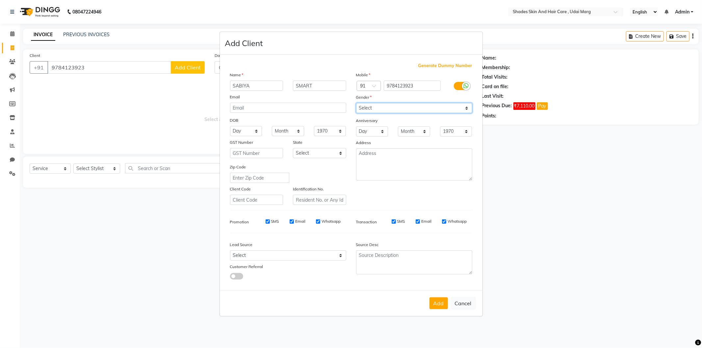
click at [356, 103] on select "Select [DEMOGRAPHIC_DATA] [DEMOGRAPHIC_DATA] Other Prefer Not To Say" at bounding box center [414, 108] width 116 height 10
click at [440, 303] on button "Add" at bounding box center [438, 303] width 18 height 12
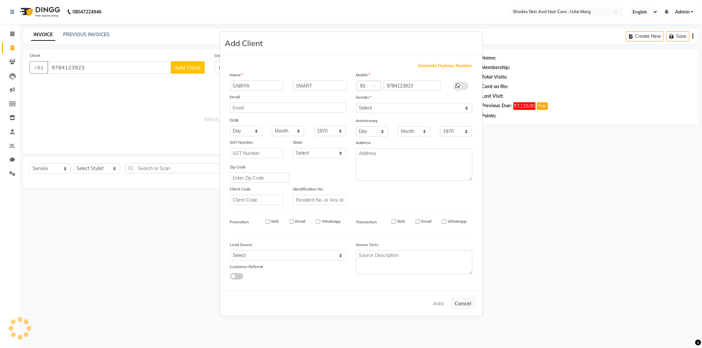
select select
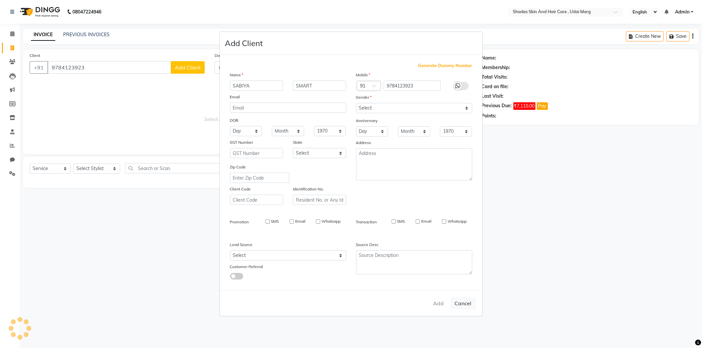
select select
checkbox input "false"
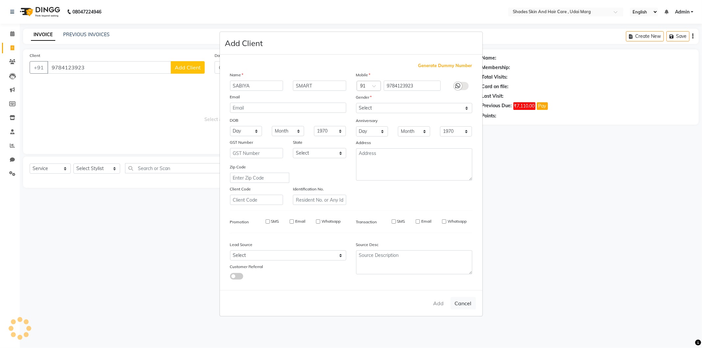
checkbox input "false"
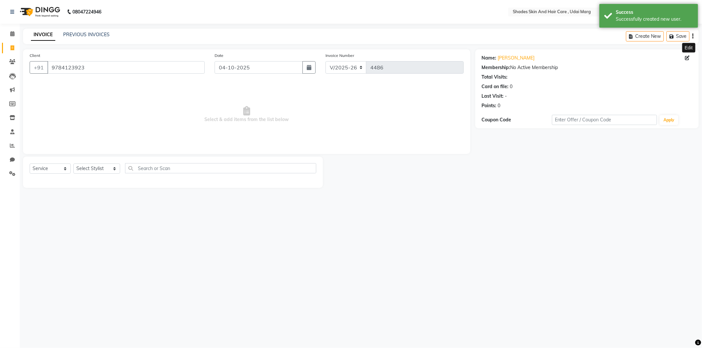
click at [690, 55] on span at bounding box center [688, 58] width 7 height 7
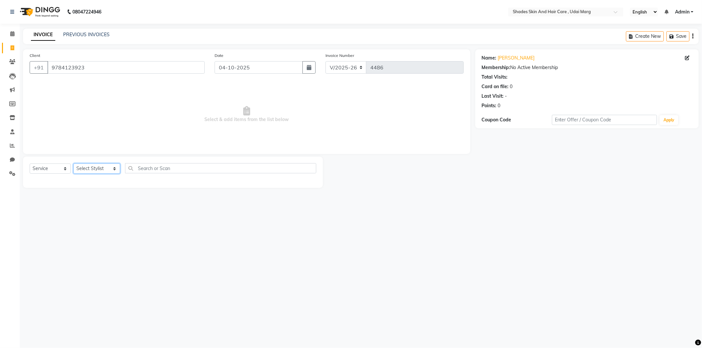
click at [109, 168] on select "Select Stylist [PERSON_NAME] ADMIN [PERSON_NAME] [PERSON_NAME] GAYATRI [PERSON_…" at bounding box center [96, 169] width 47 height 10
click at [373, 137] on span "Select & add items from the list below" at bounding box center [247, 115] width 434 height 66
click at [682, 61] on div "Name: [PERSON_NAME]" at bounding box center [587, 58] width 210 height 7
click at [686, 60] on icon at bounding box center [687, 58] width 5 height 5
select select "[DEMOGRAPHIC_DATA]"
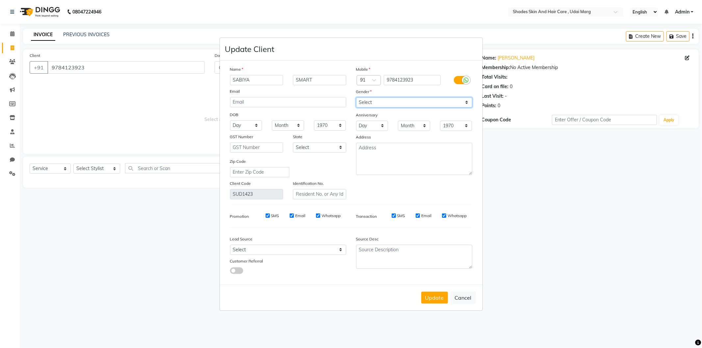
click at [393, 100] on select "Select [DEMOGRAPHIC_DATA] [DEMOGRAPHIC_DATA] Other Prefer Not To Say" at bounding box center [414, 102] width 116 height 10
click at [370, 93] on label "Gender" at bounding box center [364, 92] width 16 height 6
drag, startPoint x: 330, startPoint y: 80, endPoint x: 284, endPoint y: 91, distance: 47.3
click at [284, 91] on div "Name [PERSON_NAME] Email DOB Day 01 02 03 04 05 06 07 08 09 10 11 12 13 14 15 1…" at bounding box center [288, 133] width 126 height 134
type input "S.C.G"
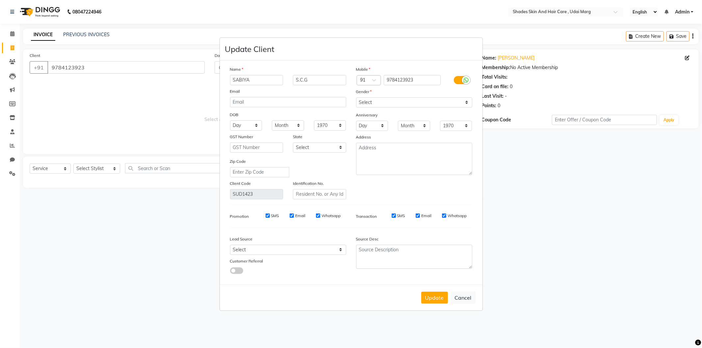
click at [308, 94] on div "Email" at bounding box center [288, 92] width 126 height 9
click at [437, 303] on button "Update" at bounding box center [434, 298] width 27 height 12
select select
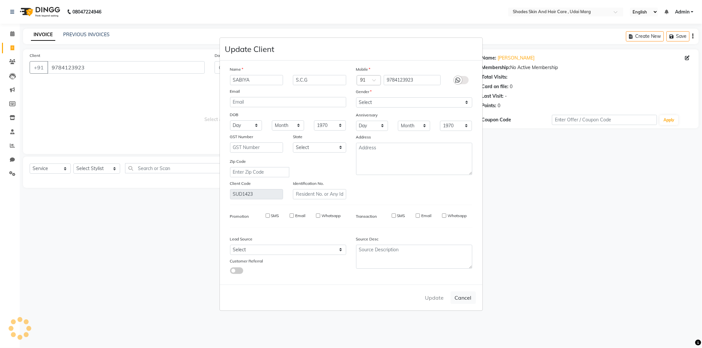
select select
checkbox input "false"
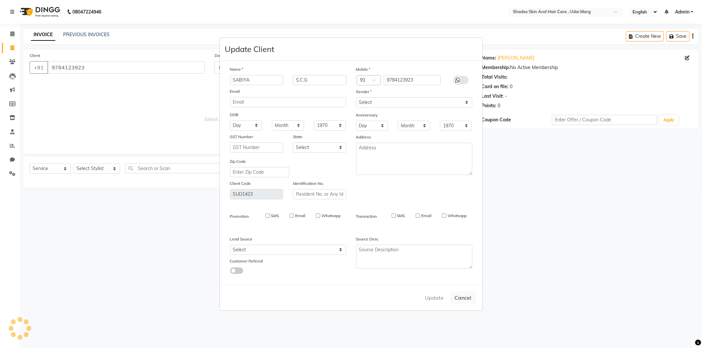
checkbox input "false"
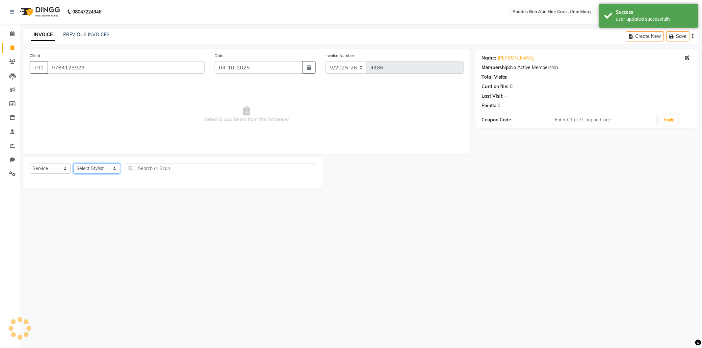
click at [99, 173] on select "Select Stylist [PERSON_NAME] ADMIN [PERSON_NAME] [PERSON_NAME] GAYATRI [PERSON_…" at bounding box center [96, 169] width 47 height 10
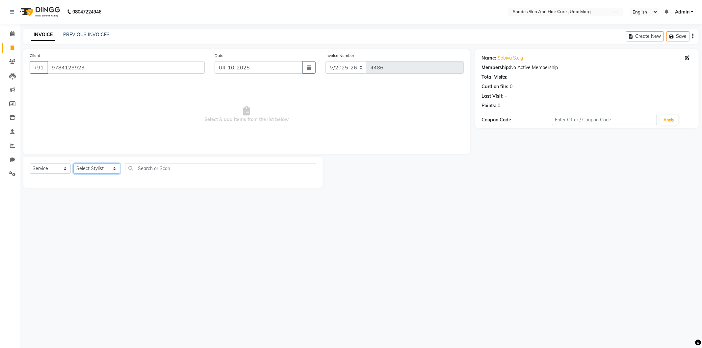
select select "74331"
click at [73, 164] on select "Select Stylist [PERSON_NAME] ADMIN [PERSON_NAME] [PERSON_NAME] GAYATRI [PERSON_…" at bounding box center [96, 169] width 47 height 10
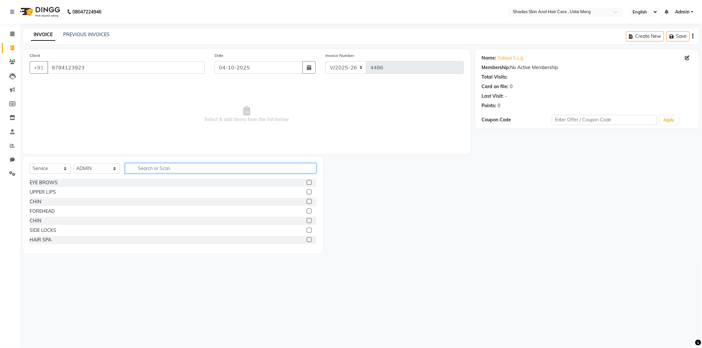
click at [158, 169] on input "text" at bounding box center [220, 168] width 191 height 10
type input "SMAR"
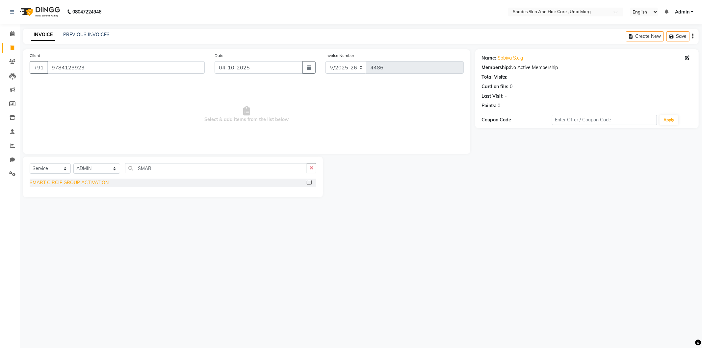
click at [79, 184] on div "SMART CIRCIE GROUP ACTIVATION" at bounding box center [69, 182] width 79 height 7
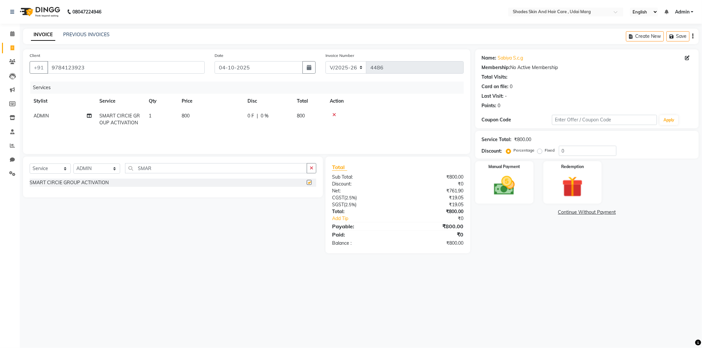
checkbox input "false"
click at [194, 123] on td "800" at bounding box center [211, 120] width 66 height 22
select select "74331"
click at [244, 115] on input "800" at bounding box center [242, 118] width 58 height 10
drag, startPoint x: 230, startPoint y: 118, endPoint x: 211, endPoint y: 123, distance: 20.3
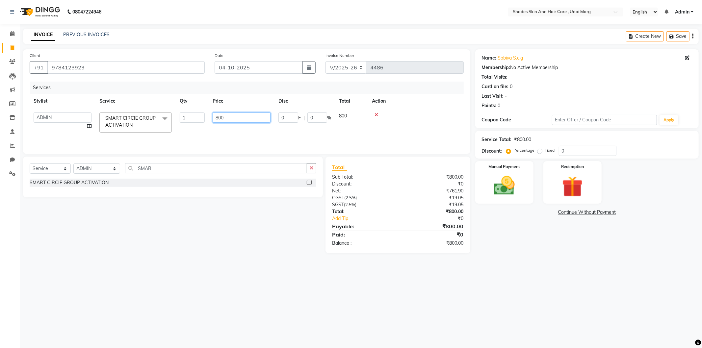
click at [211, 123] on td "800" at bounding box center [242, 123] width 66 height 28
type input "900"
click at [224, 139] on div "Services Stylist Service Qty Price Disc Total Action [PERSON_NAME] ADMIN [PERSO…" at bounding box center [247, 115] width 434 height 66
click at [103, 170] on select "Select Stylist [PERSON_NAME] ADMIN [PERSON_NAME] [PERSON_NAME] GAYATRI [PERSON_…" at bounding box center [96, 169] width 47 height 10
click at [104, 170] on select "Select Stylist [PERSON_NAME] ADMIN [PERSON_NAME] [PERSON_NAME] GAYATRI [PERSON_…" at bounding box center [96, 169] width 47 height 10
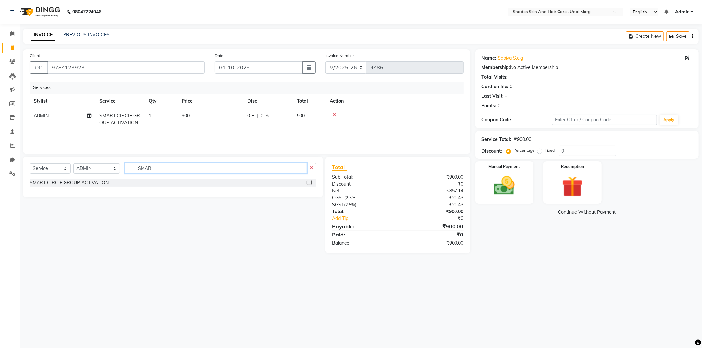
drag, startPoint x: 153, startPoint y: 167, endPoint x: 136, endPoint y: 173, distance: 18.0
click at [136, 173] on input "SMAR" at bounding box center [216, 168] width 182 height 10
click at [101, 183] on div "SMART CIRCIE GROUP ACTIVATION" at bounding box center [69, 182] width 79 height 7
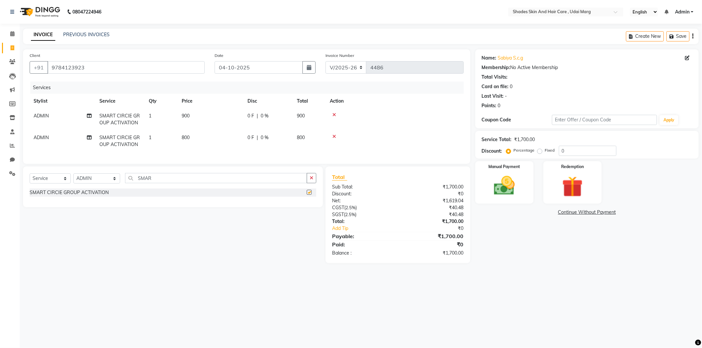
checkbox input "false"
click at [204, 142] on td "800" at bounding box center [211, 141] width 66 height 22
select select "74331"
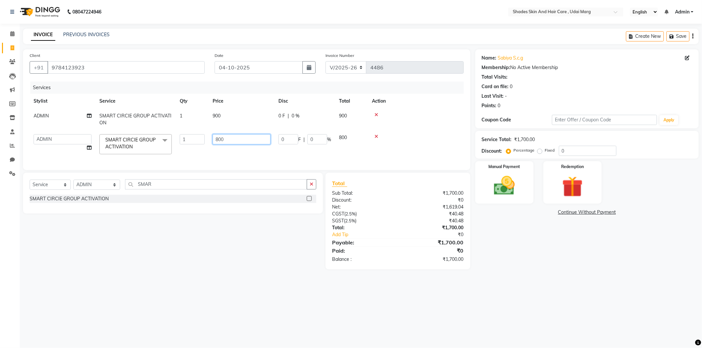
drag, startPoint x: 225, startPoint y: 134, endPoint x: 205, endPoint y: 140, distance: 20.5
click at [205, 140] on tr "[PERSON_NAME] ADMIN [PERSON_NAME] [PERSON_NAME] GAYATRI [PERSON_NAME] [PERSON_N…" at bounding box center [247, 144] width 434 height 28
type input "900"
click at [226, 156] on div "Services Stylist Service Qty Price Disc Total Action ADMIN SMART CIRCIE GROUP A…" at bounding box center [247, 123] width 434 height 82
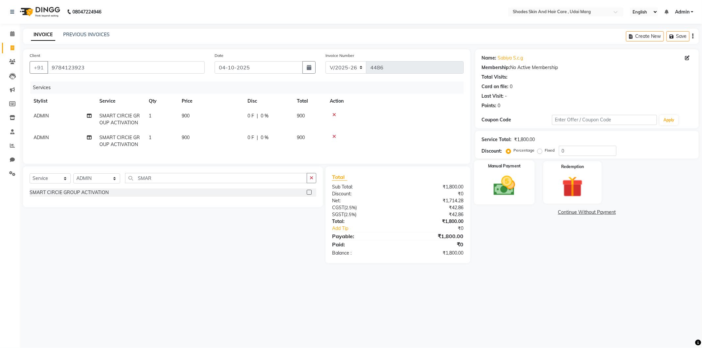
click at [506, 186] on img at bounding box center [504, 185] width 35 height 25
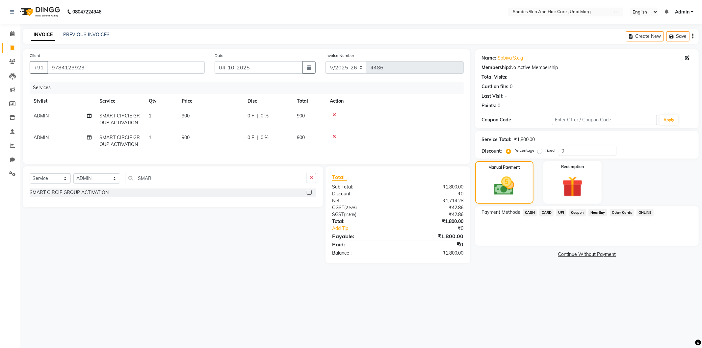
click at [527, 212] on span "CASH" at bounding box center [530, 213] width 14 height 8
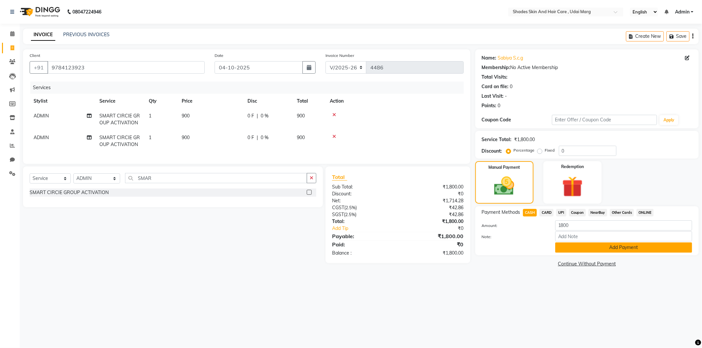
click at [586, 245] on button "Add Payment" at bounding box center [623, 248] width 137 height 10
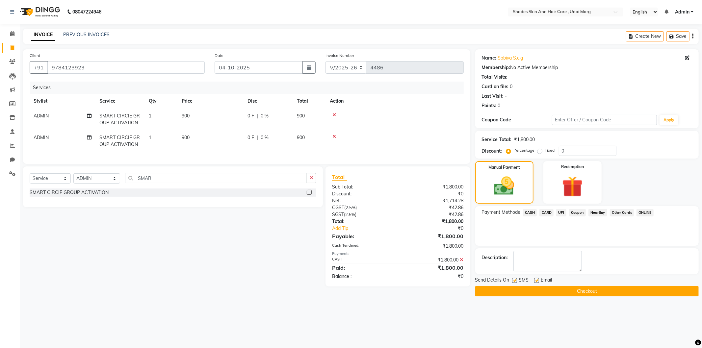
click at [563, 290] on button "Checkout" at bounding box center [586, 291] width 223 height 10
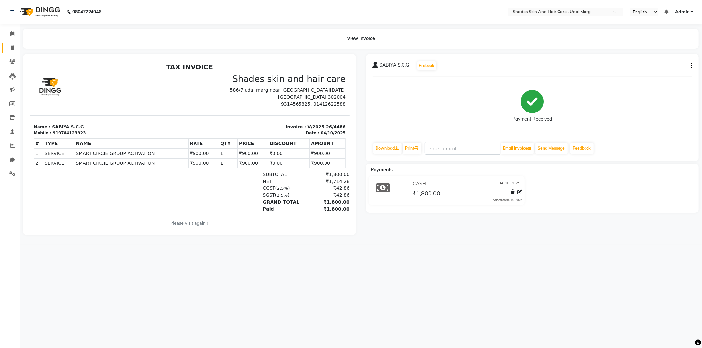
click at [15, 52] on link "Invoice" at bounding box center [10, 48] width 16 height 11
select select "service"
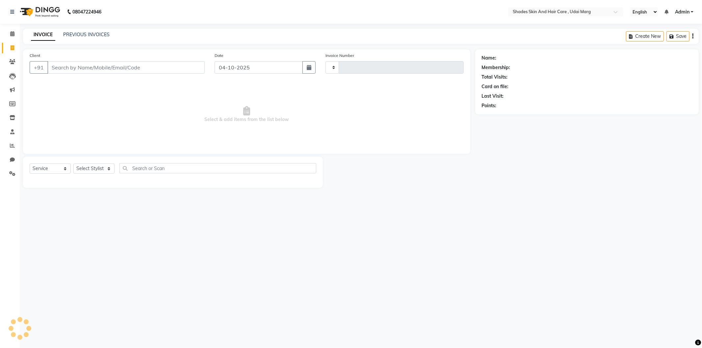
type input "4487"
select select "8022"
click at [97, 37] on link "PREVIOUS INVOICES" at bounding box center [86, 35] width 46 height 6
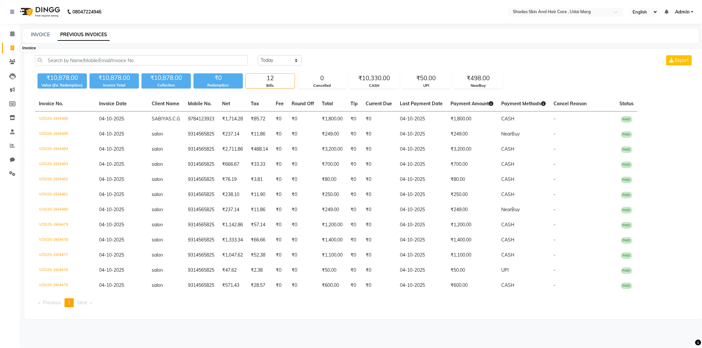
click at [11, 47] on icon at bounding box center [13, 47] width 4 height 5
select select "service"
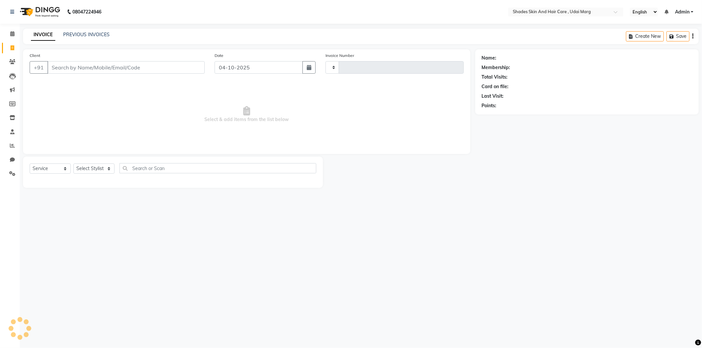
type input "4487"
select select "8022"
click at [18, 34] on li "Calendar" at bounding box center [10, 34] width 20 height 14
click at [16, 35] on span at bounding box center [13, 34] width 12 height 8
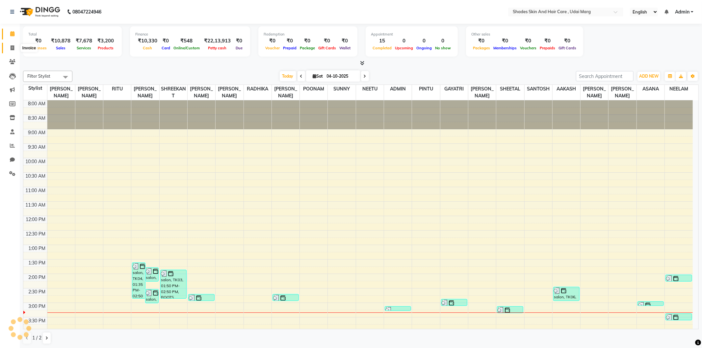
click at [7, 45] on span at bounding box center [13, 48] width 12 height 8
select select "service"
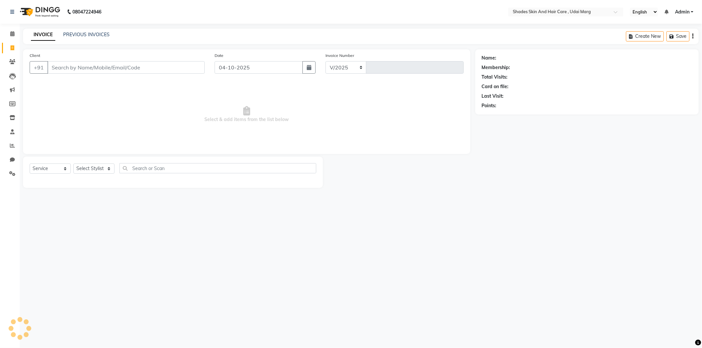
select select "8022"
type input "4487"
click at [111, 65] on input "Client" at bounding box center [125, 67] width 157 height 13
click at [88, 65] on input "Client" at bounding box center [125, 67] width 157 height 13
type input "I"
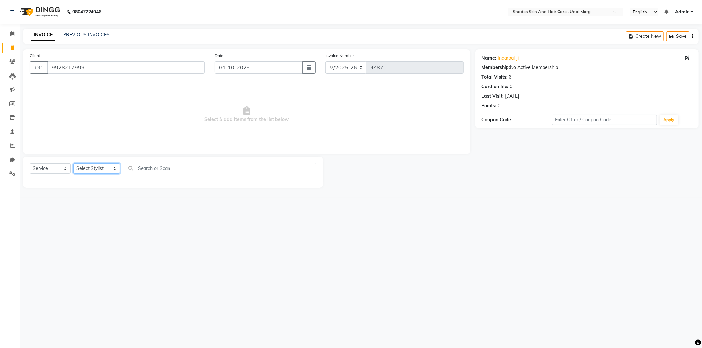
click at [91, 171] on select "Select Stylist [PERSON_NAME] ADMIN [PERSON_NAME] [PERSON_NAME] GAYATRI [PERSON_…" at bounding box center [96, 169] width 47 height 10
click at [73, 164] on select "Select Stylist [PERSON_NAME] ADMIN [PERSON_NAME] [PERSON_NAME] GAYATRI [PERSON_…" at bounding box center [96, 169] width 47 height 10
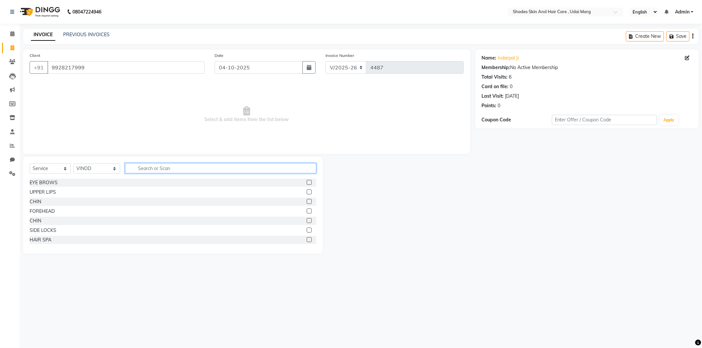
click at [177, 172] on input "text" at bounding box center [220, 168] width 191 height 10
click at [141, 167] on input "text" at bounding box center [220, 168] width 191 height 10
click at [148, 170] on input "text" at bounding box center [220, 168] width 191 height 10
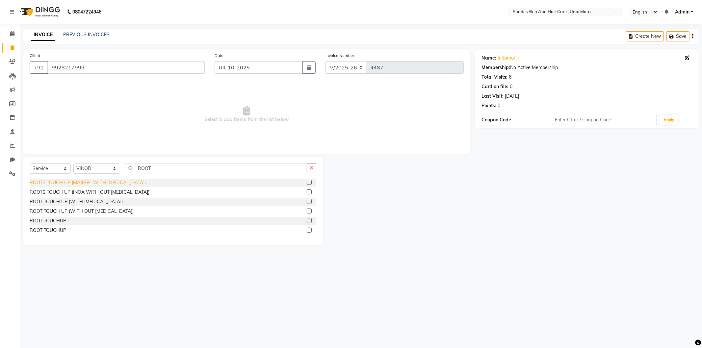
click at [98, 183] on div "ROOTS TOUCH UP (MAJIREL WITH [MEDICAL_DATA])" at bounding box center [88, 182] width 116 height 7
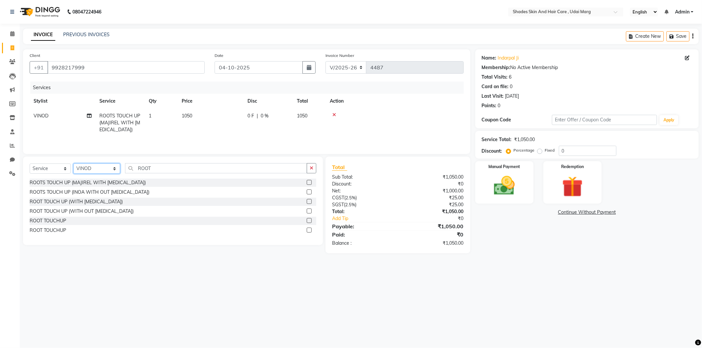
click at [86, 169] on select "Select Stylist [PERSON_NAME] ADMIN [PERSON_NAME] [PERSON_NAME] GAYATRI [PERSON_…" at bounding box center [96, 169] width 47 height 10
click at [73, 164] on select "Select Stylist [PERSON_NAME] ADMIN [PERSON_NAME] [PERSON_NAME] GAYATRI [PERSON_…" at bounding box center [96, 169] width 47 height 10
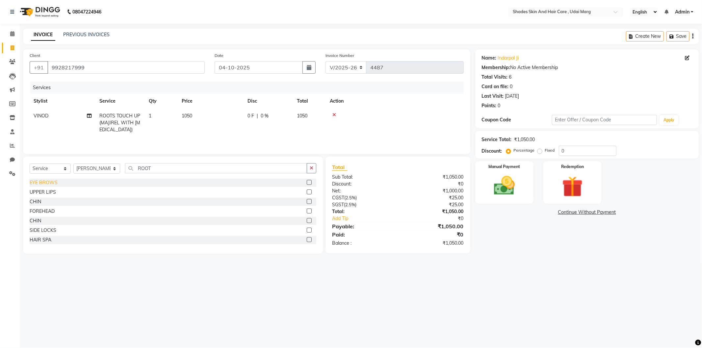
click at [42, 184] on div "EYE BROWS" at bounding box center [44, 182] width 28 height 7
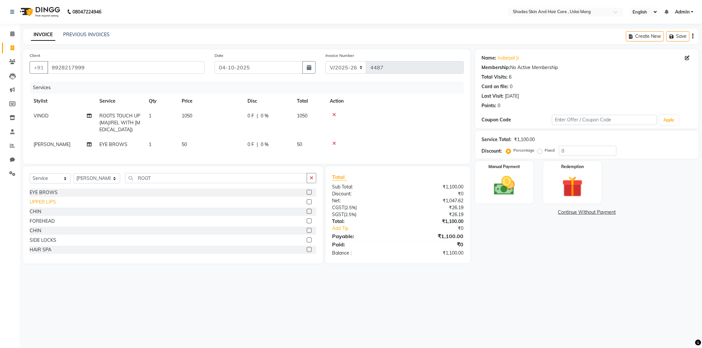
click at [40, 206] on div "UPPER LIPS" at bounding box center [43, 202] width 26 height 7
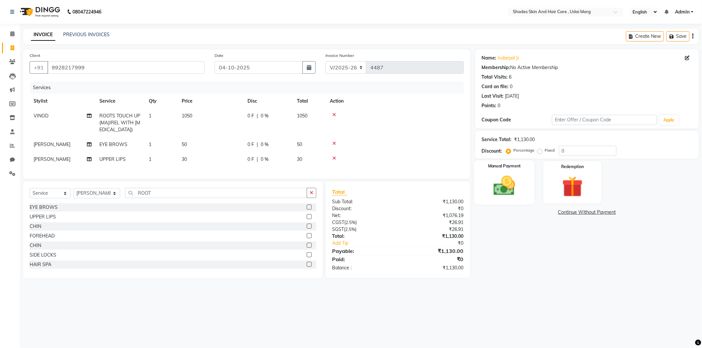
click at [511, 194] on img at bounding box center [504, 185] width 35 height 25
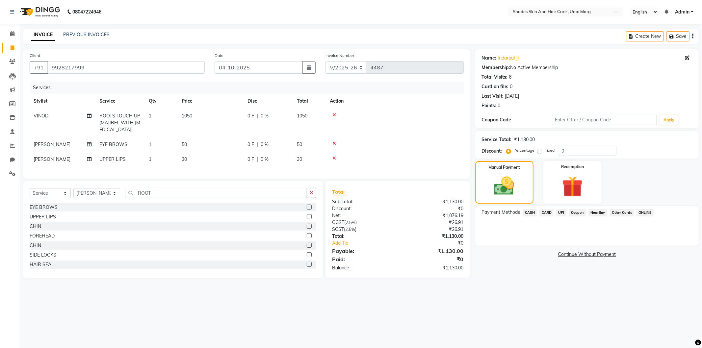
click at [531, 209] on span "CASH" at bounding box center [530, 213] width 14 height 8
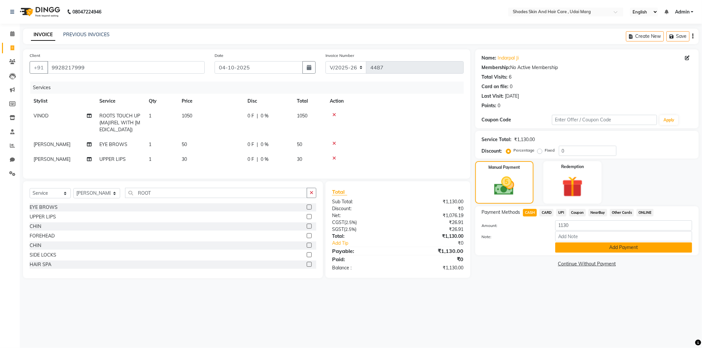
click at [586, 246] on button "Add Payment" at bounding box center [623, 248] width 137 height 10
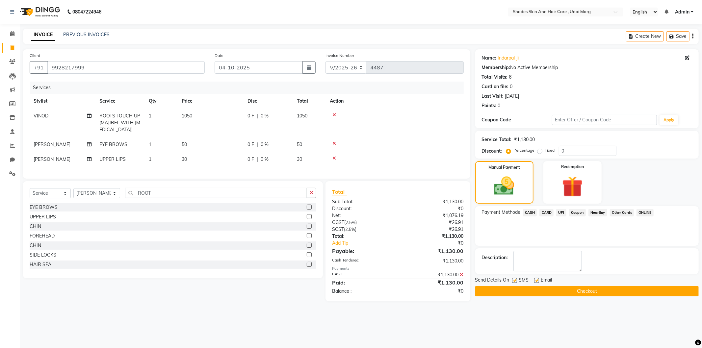
click at [582, 288] on button "Checkout" at bounding box center [586, 291] width 223 height 10
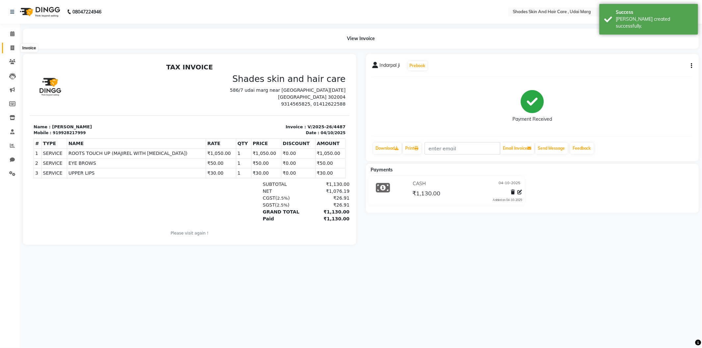
click at [14, 47] on span at bounding box center [13, 48] width 12 height 8
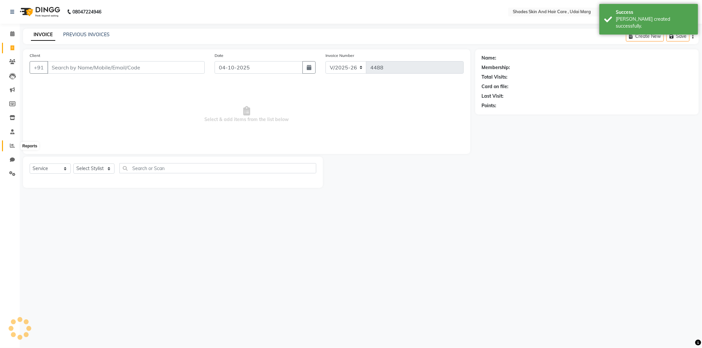
click at [7, 146] on span at bounding box center [13, 146] width 12 height 8
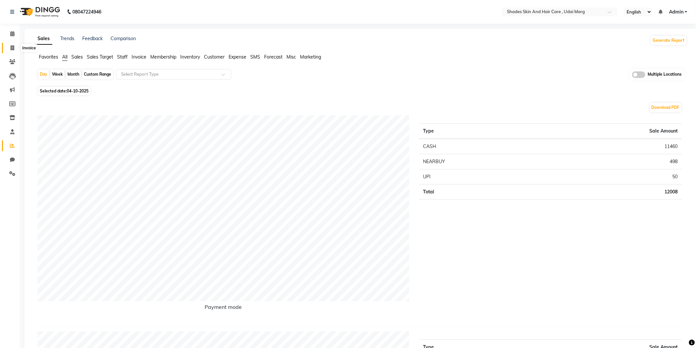
click at [13, 47] on icon at bounding box center [13, 47] width 4 height 5
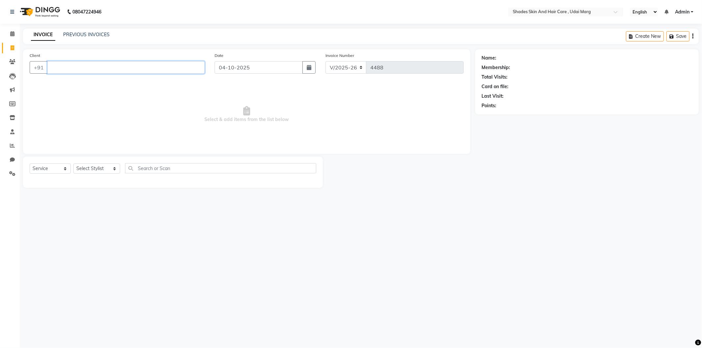
click at [71, 73] on input "Client" at bounding box center [125, 67] width 157 height 13
click at [73, 93] on span "Select & add items from the list below" at bounding box center [247, 115] width 434 height 66
click at [107, 166] on select "Select Stylist [PERSON_NAME] ADMIN [PERSON_NAME] [PERSON_NAME] GAYATRI [PERSON_…" at bounding box center [96, 169] width 47 height 10
click at [73, 164] on select "Select Stylist [PERSON_NAME] ADMIN [PERSON_NAME] [PERSON_NAME] GAYATRI [PERSON_…" at bounding box center [96, 169] width 47 height 10
click at [37, 182] on div "EYE BROWS" at bounding box center [44, 182] width 28 height 7
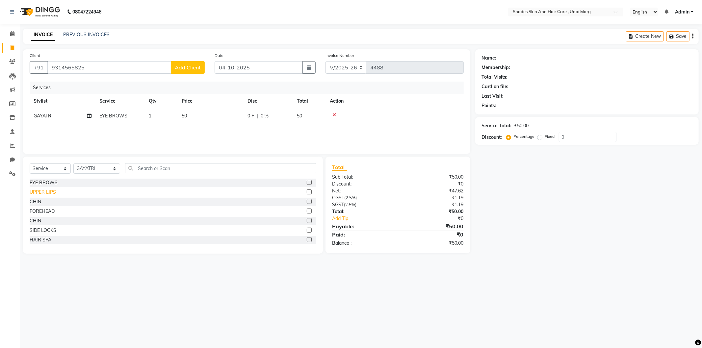
click at [48, 190] on div "UPPER LIPS" at bounding box center [43, 192] width 26 height 7
click at [114, 170] on select "Select Stylist [PERSON_NAME] ADMIN [PERSON_NAME] [PERSON_NAME] GAYATRI [PERSON_…" at bounding box center [96, 169] width 47 height 10
click at [73, 165] on select "Select Stylist [PERSON_NAME] ADMIN [PERSON_NAME] [PERSON_NAME] GAYATRI [PERSON_…" at bounding box center [96, 169] width 47 height 10
click at [57, 196] on div "UPPER LIPS" at bounding box center [173, 192] width 287 height 8
click at [50, 196] on div "UPPER LIPS" at bounding box center [43, 192] width 26 height 7
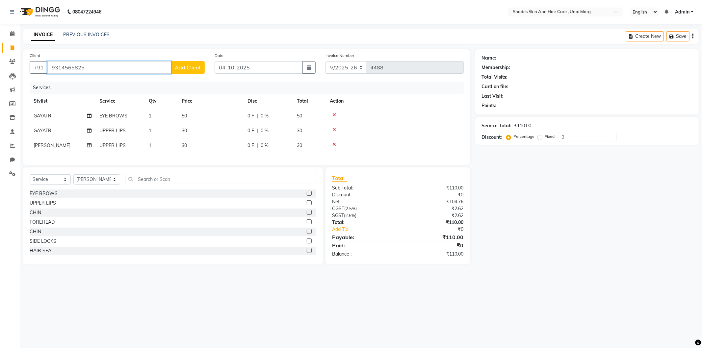
click at [127, 69] on input "9314565825" at bounding box center [109, 67] width 124 height 13
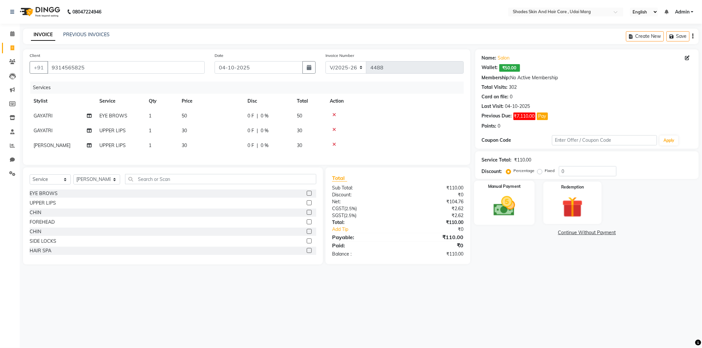
click at [516, 208] on img at bounding box center [504, 206] width 35 height 25
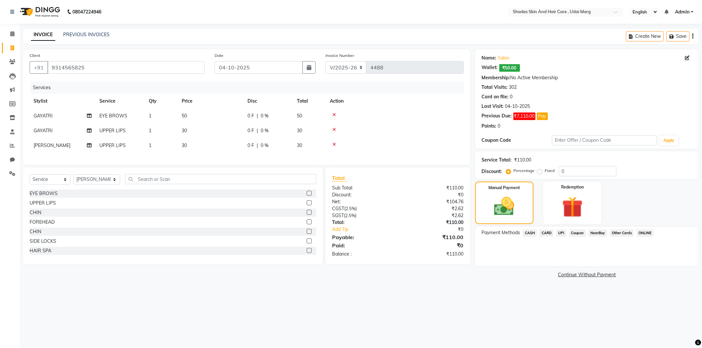
click at [533, 231] on span "CASH" at bounding box center [530, 233] width 14 height 8
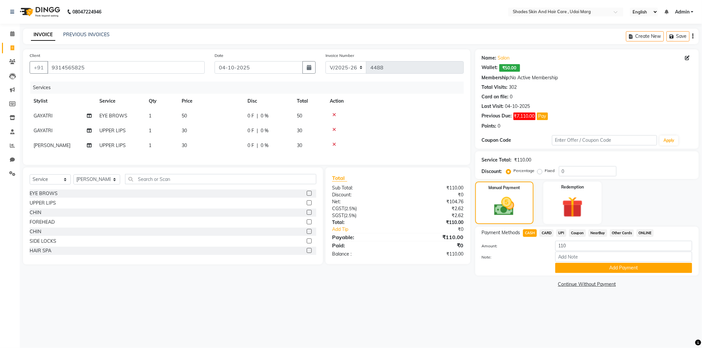
click at [563, 231] on span "UPI" at bounding box center [561, 233] width 10 height 8
click at [528, 231] on span "CASH" at bounding box center [530, 233] width 14 height 8
drag, startPoint x: 562, startPoint y: 245, endPoint x: 552, endPoint y: 248, distance: 10.3
click at [552, 248] on div "110" at bounding box center [623, 246] width 147 height 10
click at [617, 265] on button "Add Payment" at bounding box center [623, 268] width 137 height 10
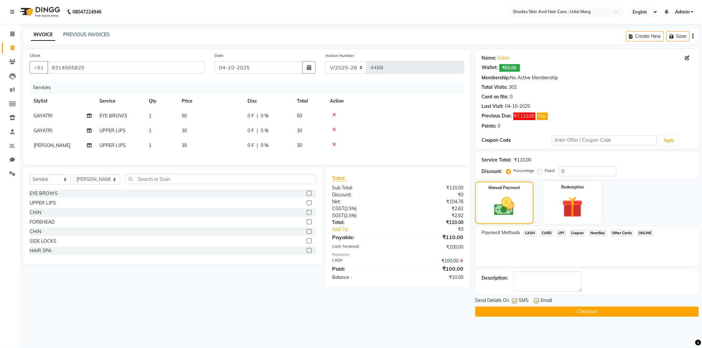
click at [564, 232] on span "UPI" at bounding box center [561, 233] width 10 height 8
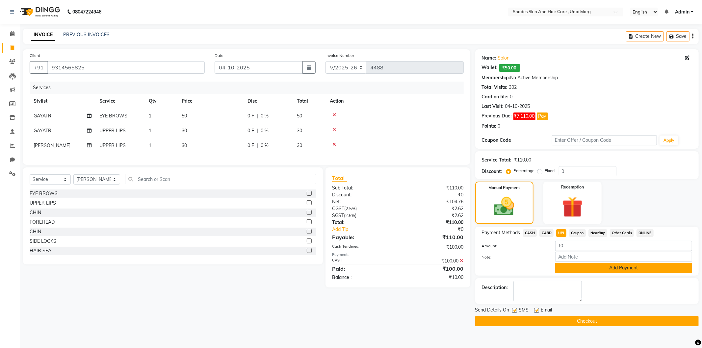
click at [583, 265] on button "Add Payment" at bounding box center [623, 268] width 137 height 10
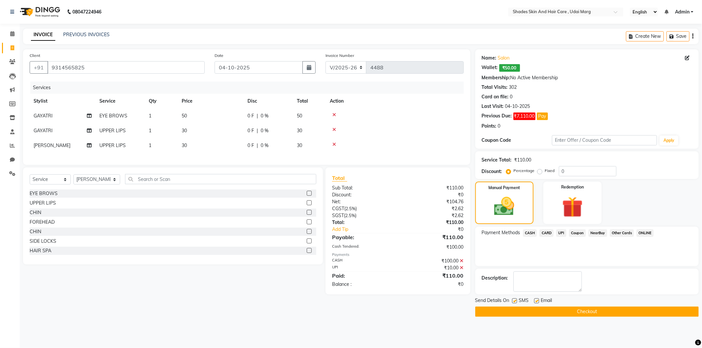
click at [527, 317] on main "INVOICE PREVIOUS INVOICES Create New Save Client [PHONE_NUMBER] Date [DATE] Inv…" at bounding box center [361, 178] width 682 height 298
click at [527, 314] on button "Checkout" at bounding box center [586, 312] width 223 height 10
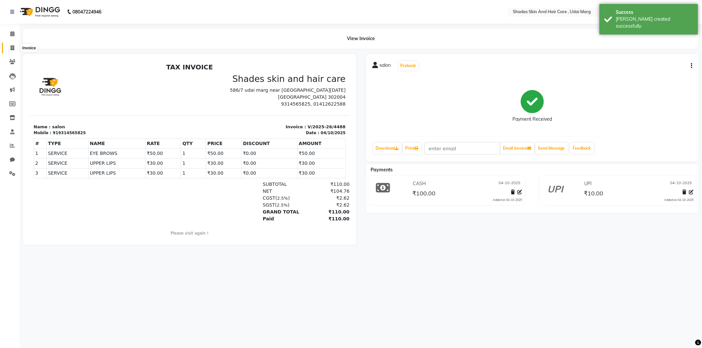
click at [13, 47] on icon at bounding box center [13, 47] width 4 height 5
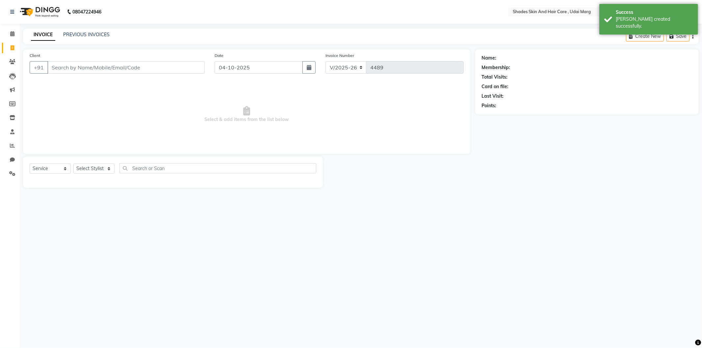
click at [94, 63] on input "Client" at bounding box center [125, 67] width 157 height 13
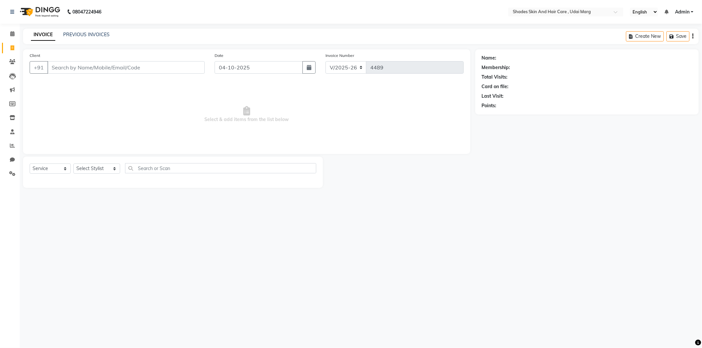
click at [127, 67] on input "Client" at bounding box center [125, 67] width 157 height 13
click at [147, 64] on input "Client" at bounding box center [125, 67] width 157 height 13
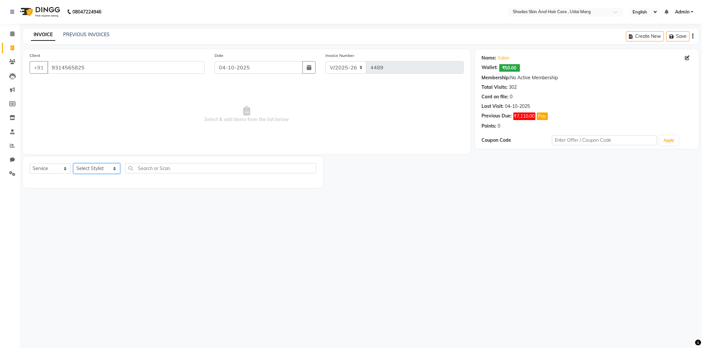
click at [98, 171] on select "Select Stylist [PERSON_NAME] ADMIN [PERSON_NAME] [PERSON_NAME] GAYATRI [PERSON_…" at bounding box center [96, 169] width 47 height 10
click at [73, 164] on select "Select Stylist [PERSON_NAME] ADMIN [PERSON_NAME] [PERSON_NAME] GAYATRI [PERSON_…" at bounding box center [96, 169] width 47 height 10
click at [94, 171] on select "Select Stylist [PERSON_NAME] ADMIN [PERSON_NAME] [PERSON_NAME] GAYATRI [PERSON_…" at bounding box center [96, 169] width 47 height 10
click at [73, 164] on select "Select Stylist [PERSON_NAME] ADMIN [PERSON_NAME] [PERSON_NAME] GAYATRI [PERSON_…" at bounding box center [96, 169] width 47 height 10
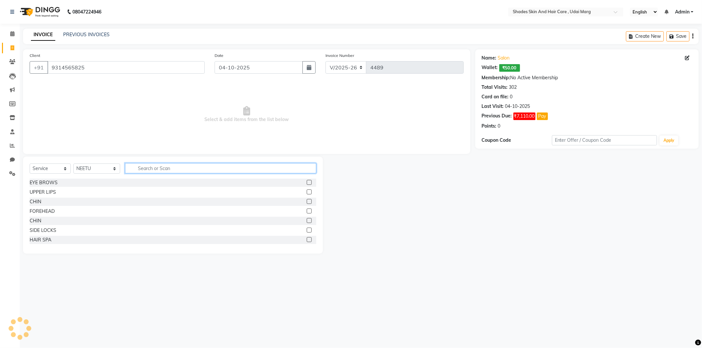
click at [175, 169] on input "text" at bounding box center [220, 168] width 191 height 10
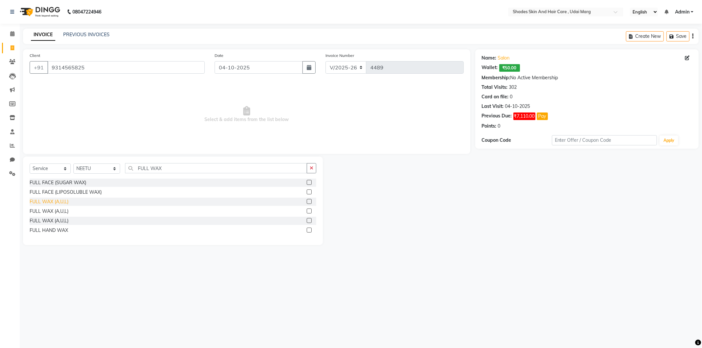
click at [57, 202] on div "FULL WAX (A,U,L)" at bounding box center [49, 201] width 39 height 7
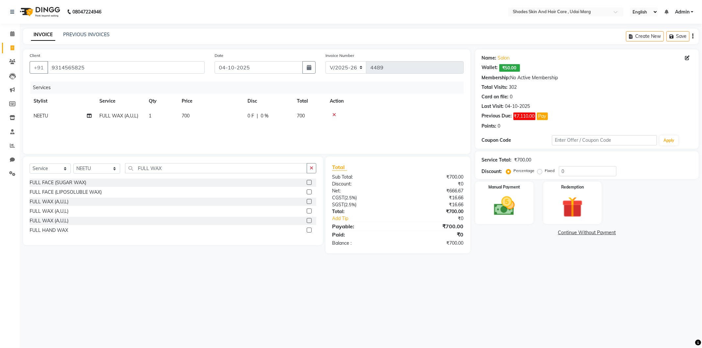
click at [201, 111] on td "700" at bounding box center [211, 116] width 66 height 15
click at [242, 119] on input "700" at bounding box center [242, 118] width 58 height 10
click at [222, 135] on div "Services Stylist Service Qty Price Disc Total Action [PERSON_NAME] ADMIN [PERSO…" at bounding box center [247, 115] width 434 height 66
click at [107, 172] on select "Select Stylist [PERSON_NAME] ADMIN [PERSON_NAME] [PERSON_NAME] GAYATRI [PERSON_…" at bounding box center [96, 169] width 47 height 10
drag, startPoint x: 182, startPoint y: 171, endPoint x: 84, endPoint y: 187, distance: 99.3
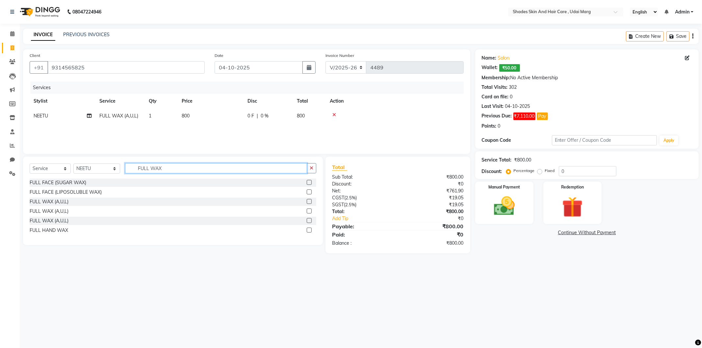
click at [84, 187] on div "Select Service Product Membership Package Voucher Prepaid Gift Card Select Styl…" at bounding box center [173, 201] width 300 height 89
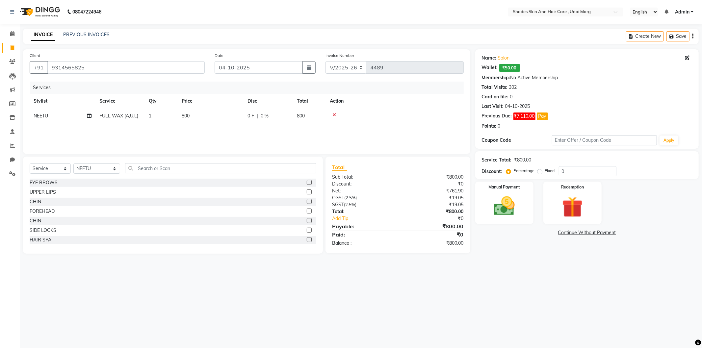
click at [54, 190] on div "UPPER LIPS" at bounding box center [43, 192] width 26 height 7
click at [90, 114] on icon at bounding box center [89, 116] width 5 height 5
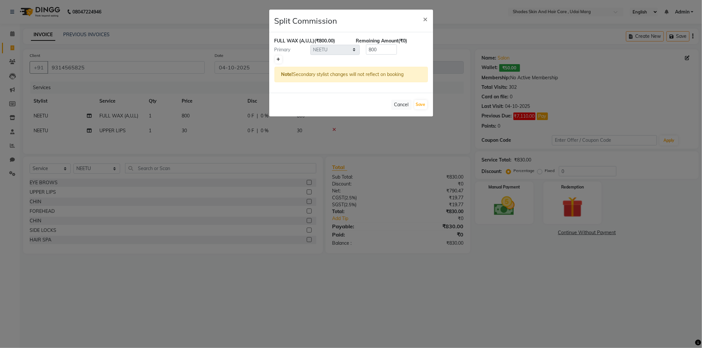
click at [276, 60] on link at bounding box center [278, 60] width 7 height 8
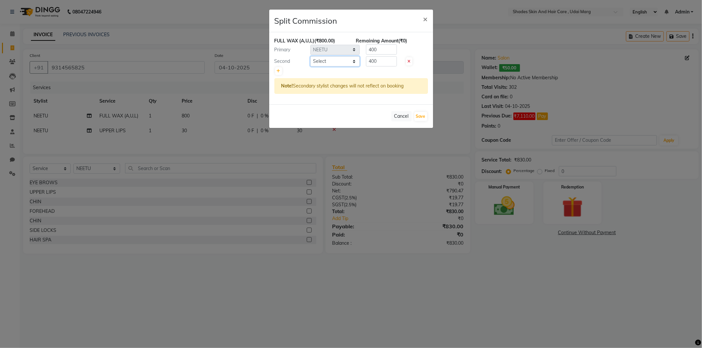
click at [347, 64] on select "Select [PERSON_NAME] ADMIN [PERSON_NAME] [PERSON_NAME] GAYATRI [PERSON_NAME] [P…" at bounding box center [334, 61] width 49 height 10
click at [310, 56] on select "Select [PERSON_NAME] ADMIN [PERSON_NAME] [PERSON_NAME] GAYATRI [PERSON_NAME] [P…" at bounding box center [334, 61] width 49 height 10
click at [425, 115] on button "Save" at bounding box center [420, 116] width 13 height 9
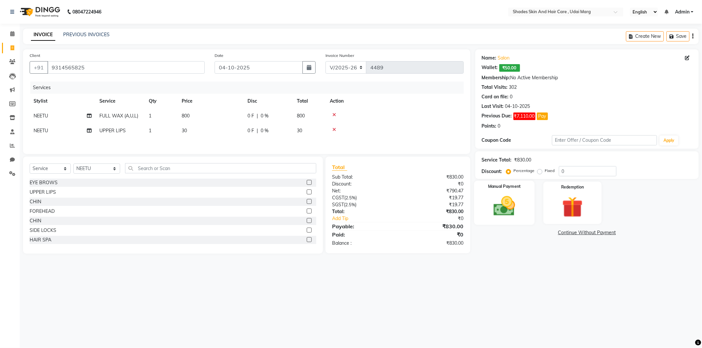
click at [491, 215] on img at bounding box center [504, 206] width 35 height 25
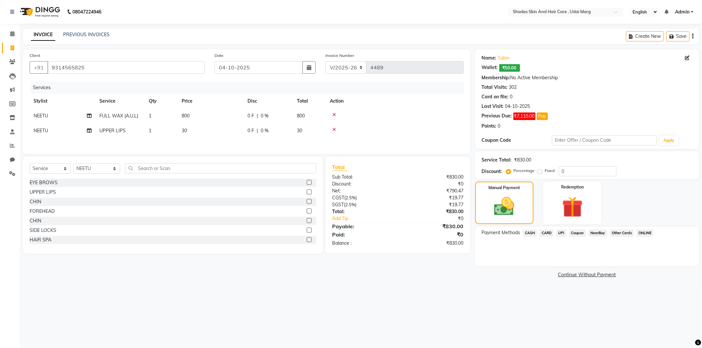
click at [560, 232] on span "UPI" at bounding box center [561, 233] width 10 height 8
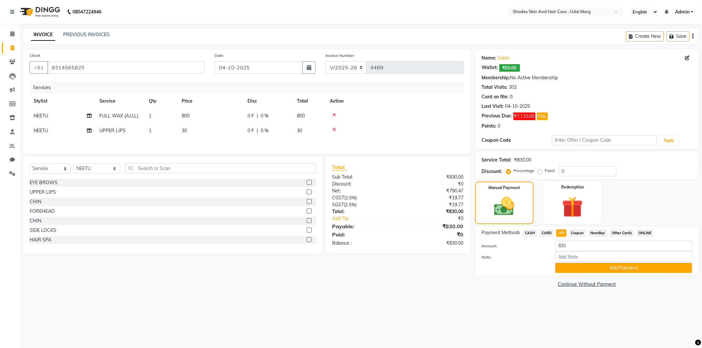
click at [531, 231] on span "CASH" at bounding box center [530, 233] width 14 height 8
click at [591, 267] on button "Add Payment" at bounding box center [623, 268] width 137 height 10
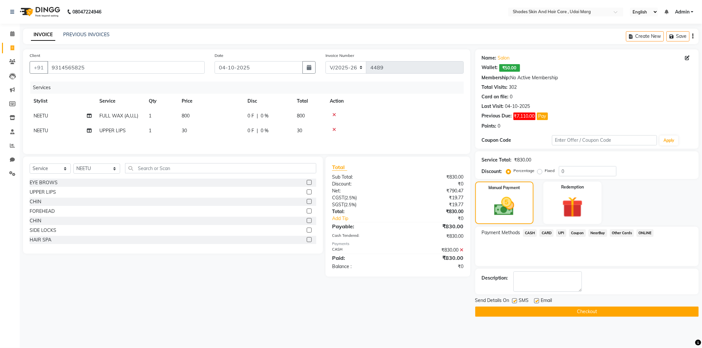
click at [573, 306] on div "Send Details On SMS Email Checkout" at bounding box center [586, 307] width 223 height 20
click at [572, 309] on button "Checkout" at bounding box center [586, 312] width 223 height 10
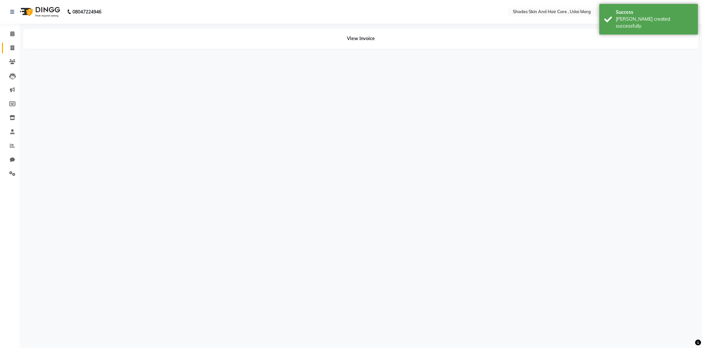
click at [5, 51] on body "08047224946 Select Location × Shades Skin And Hair Care , Udai Marg English ENG…" at bounding box center [351, 174] width 702 height 348
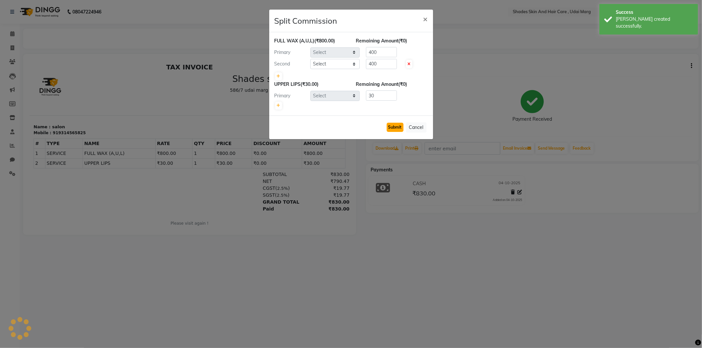
click at [397, 130] on button "Submit" at bounding box center [395, 127] width 17 height 9
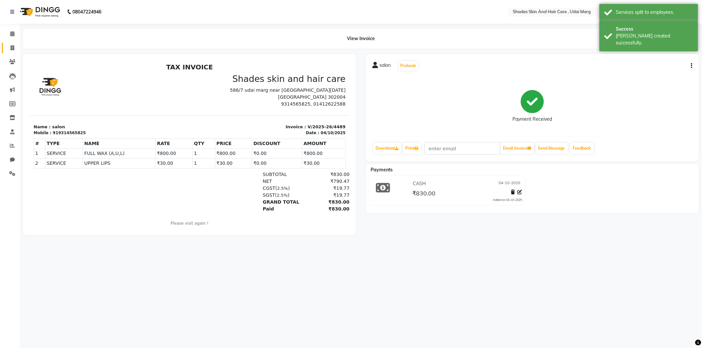
click at [11, 51] on span at bounding box center [13, 48] width 12 height 8
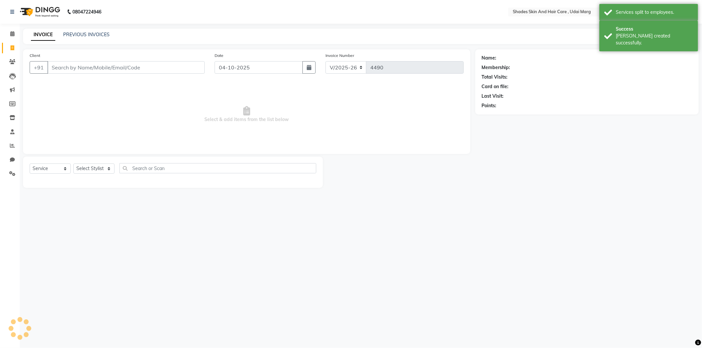
click at [86, 73] on input "Client" at bounding box center [125, 67] width 157 height 13
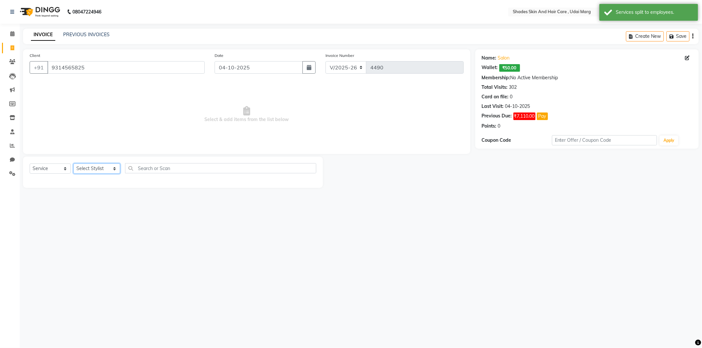
click at [97, 173] on select "Select Stylist [PERSON_NAME] ADMIN [PERSON_NAME] [PERSON_NAME] GAYATRI [PERSON_…" at bounding box center [96, 169] width 47 height 10
click at [73, 164] on select "Select Stylist [PERSON_NAME] ADMIN [PERSON_NAME] [PERSON_NAME] GAYATRI [PERSON_…" at bounding box center [96, 169] width 47 height 10
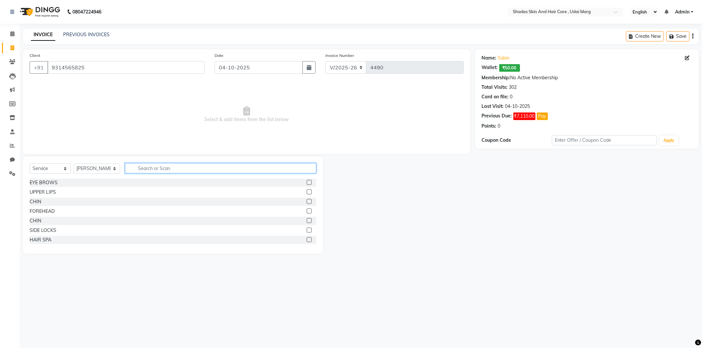
click at [149, 165] on input "text" at bounding box center [220, 168] width 191 height 10
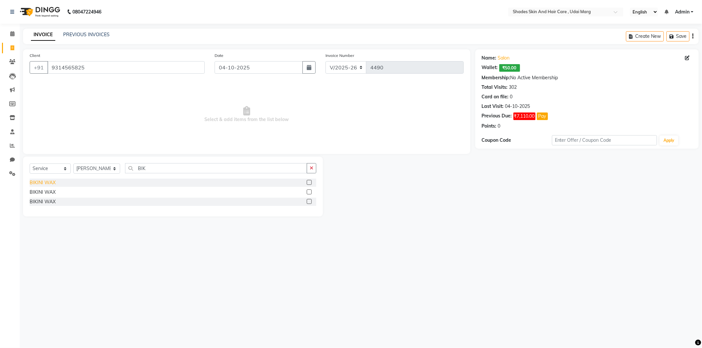
click at [49, 183] on div "BIKINI WAX" at bounding box center [43, 182] width 26 height 7
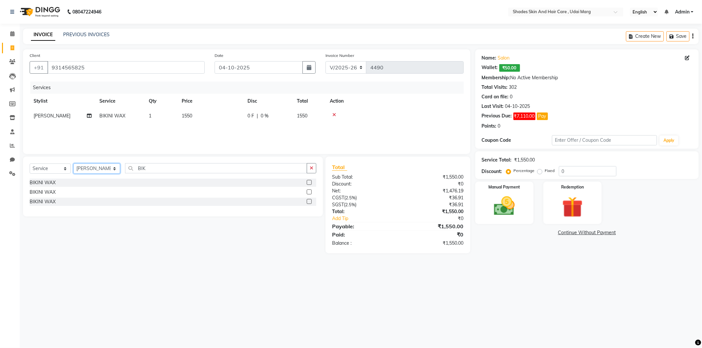
click at [115, 167] on select "Select Stylist [PERSON_NAME] ADMIN [PERSON_NAME] [PERSON_NAME] GAYATRI [PERSON_…" at bounding box center [96, 169] width 47 height 10
click at [73, 164] on select "Select Stylist [PERSON_NAME] ADMIN [PERSON_NAME] [PERSON_NAME] GAYATRI [PERSON_…" at bounding box center [96, 169] width 47 height 10
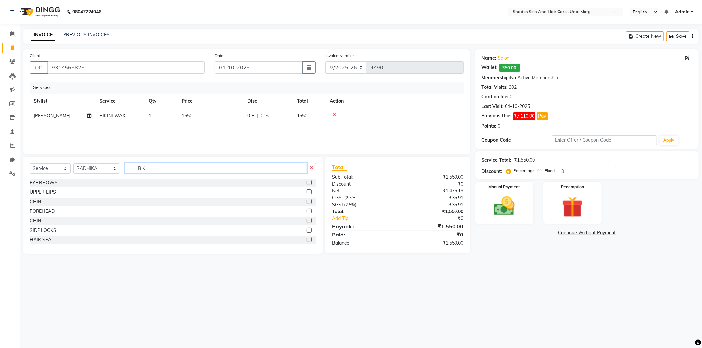
drag, startPoint x: 155, startPoint y: 166, endPoint x: 116, endPoint y: 176, distance: 40.2
click at [116, 176] on div "Select Service Product Membership Package Voucher Prepaid Gift Card Select Styl…" at bounding box center [173, 170] width 287 height 15
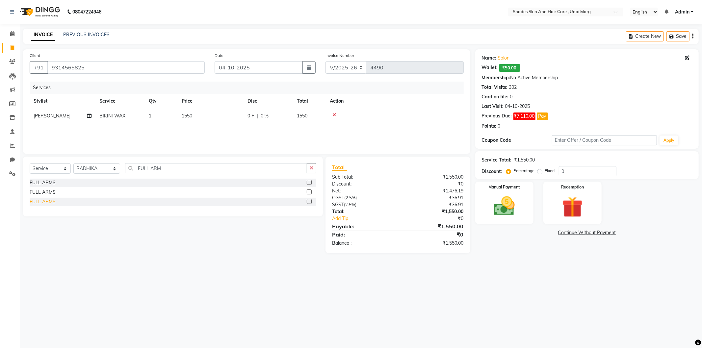
click at [49, 202] on div "FULL ARMS" at bounding box center [43, 201] width 26 height 7
click at [50, 192] on div "FULL ARMS" at bounding box center [43, 192] width 26 height 7
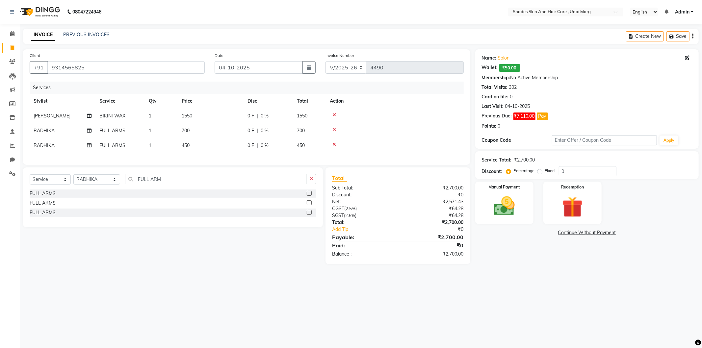
click at [331, 145] on div at bounding box center [395, 144] width 130 height 5
click at [334, 143] on icon at bounding box center [334, 144] width 4 height 5
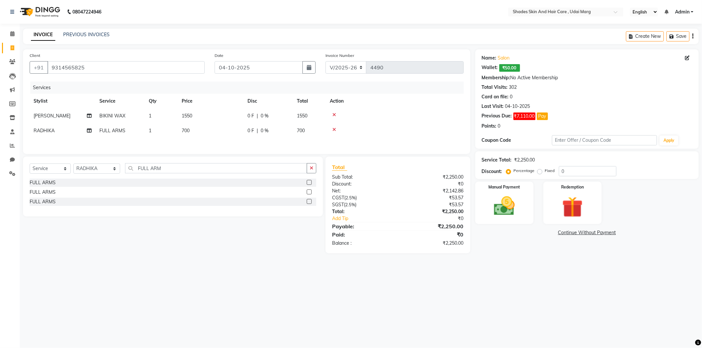
click at [179, 128] on td "700" at bounding box center [211, 130] width 66 height 15
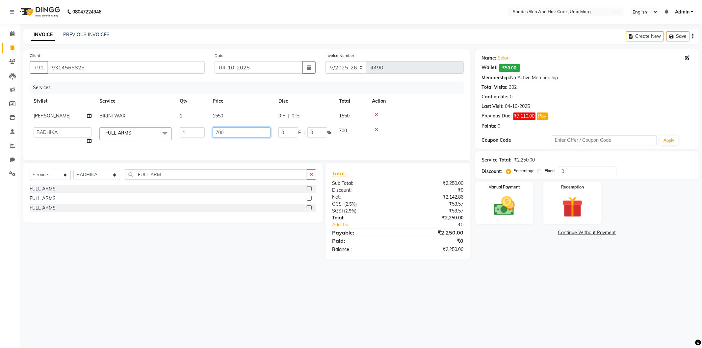
drag, startPoint x: 233, startPoint y: 133, endPoint x: 172, endPoint y: 137, distance: 60.7
click at [172, 137] on tr "[PERSON_NAME] ADMIN [PERSON_NAME] [PERSON_NAME] GAYATRI [PERSON_NAME] [PERSON_N…" at bounding box center [247, 135] width 434 height 25
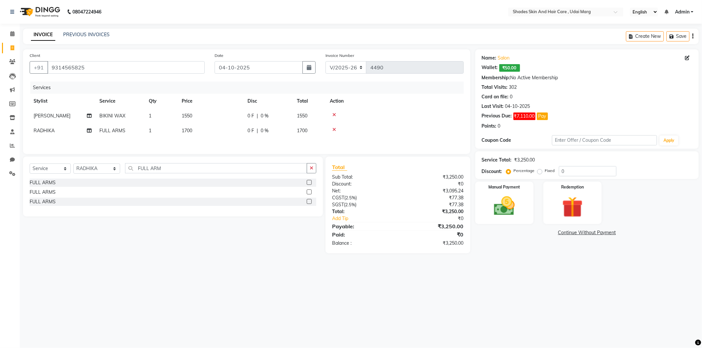
click at [187, 150] on div "Client [PHONE_NUMBER] Date [DATE] Invoice Number V/2025 V/[PHONE_NUMBER] Servic…" at bounding box center [246, 101] width 447 height 105
drag, startPoint x: 163, startPoint y: 172, endPoint x: 149, endPoint y: 173, distance: 13.6
click at [149, 173] on input "FULL ARM" at bounding box center [216, 168] width 182 height 10
click at [40, 205] on div "FULL WAX (A,U,L)" at bounding box center [49, 201] width 39 height 7
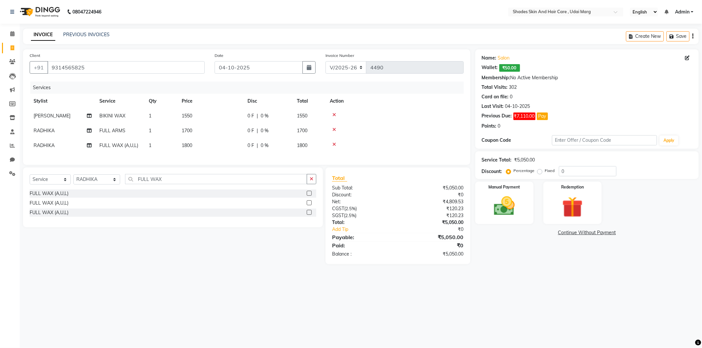
click at [196, 153] on div "Services Stylist Service Qty Price Disc Total Action [PERSON_NAME] BIKINI WAX 1…" at bounding box center [247, 120] width 434 height 77
click at [201, 149] on td "1800" at bounding box center [211, 145] width 66 height 15
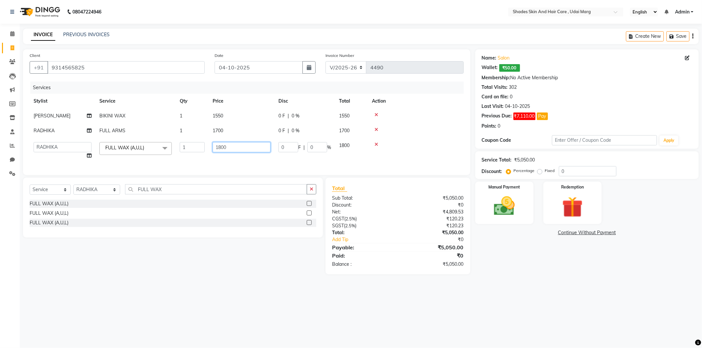
drag, startPoint x: 236, startPoint y: 148, endPoint x: 192, endPoint y: 158, distance: 45.6
click at [190, 158] on tr "[PERSON_NAME] ADMIN [PERSON_NAME] [PERSON_NAME] GAYATRI [PERSON_NAME] [PERSON_N…" at bounding box center [247, 150] width 434 height 25
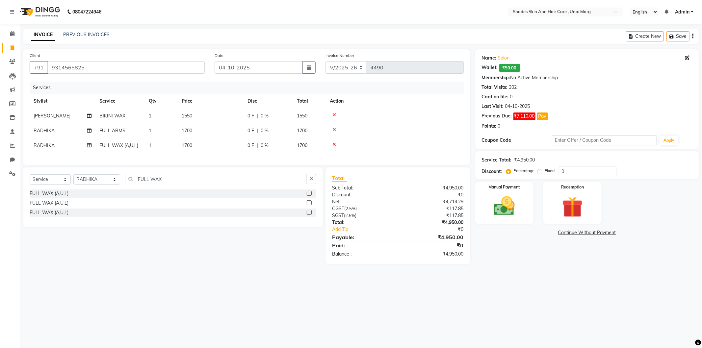
click at [196, 181] on div "Client [PHONE_NUMBER] Date [DATE] Invoice Number V/2025 V/[PHONE_NUMBER] Servic…" at bounding box center [246, 156] width 457 height 215
click at [333, 130] on icon at bounding box center [334, 129] width 4 height 5
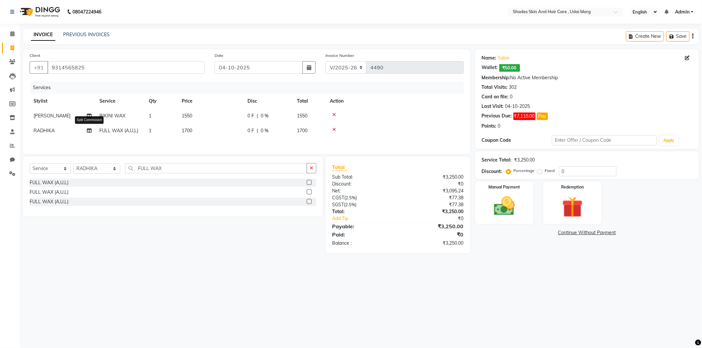
click at [90, 132] on icon at bounding box center [89, 130] width 5 height 5
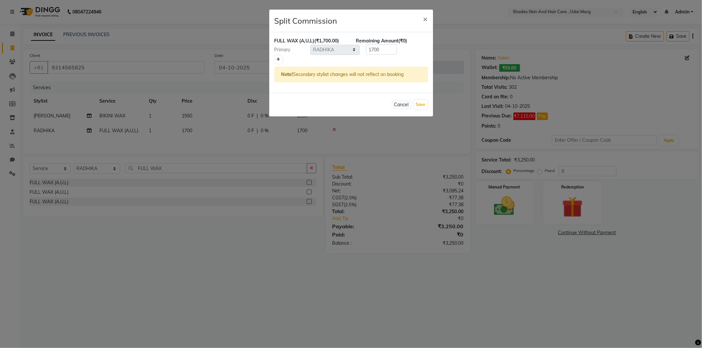
click at [278, 59] on icon at bounding box center [279, 60] width 4 height 4
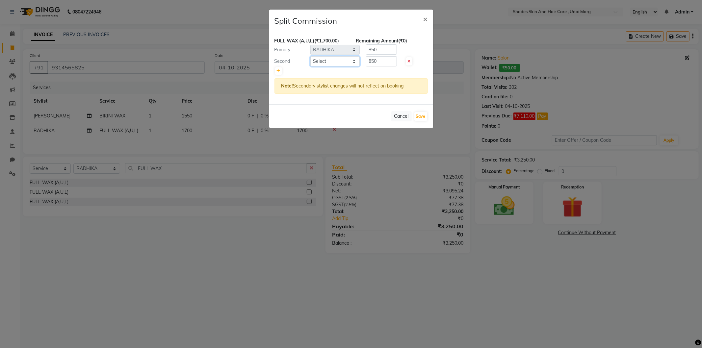
click at [352, 63] on select "Select [PERSON_NAME] ADMIN [PERSON_NAME] [PERSON_NAME] GAYATRI [PERSON_NAME] [P…" at bounding box center [334, 61] width 49 height 10
click at [310, 56] on select "Select [PERSON_NAME] ADMIN [PERSON_NAME] [PERSON_NAME] GAYATRI [PERSON_NAME] [P…" at bounding box center [334, 61] width 49 height 10
click at [423, 112] on button "Save" at bounding box center [420, 116] width 13 height 9
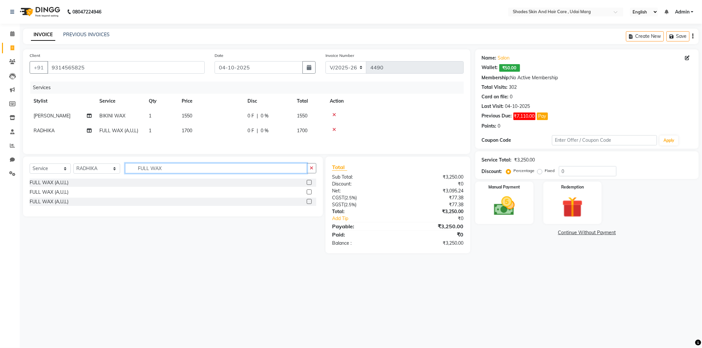
drag, startPoint x: 165, startPoint y: 170, endPoint x: 112, endPoint y: 178, distance: 53.9
click at [112, 178] on div "Select Service Product Membership Package Voucher Prepaid Gift Card Select Styl…" at bounding box center [173, 170] width 287 height 15
click at [110, 168] on select "Select Stylist [PERSON_NAME] ADMIN [PERSON_NAME] [PERSON_NAME] GAYATRI [PERSON_…" at bounding box center [96, 169] width 47 height 10
click at [73, 165] on select "Select Stylist [PERSON_NAME] ADMIN [PERSON_NAME] [PERSON_NAME] GAYATRI [PERSON_…" at bounding box center [96, 169] width 47 height 10
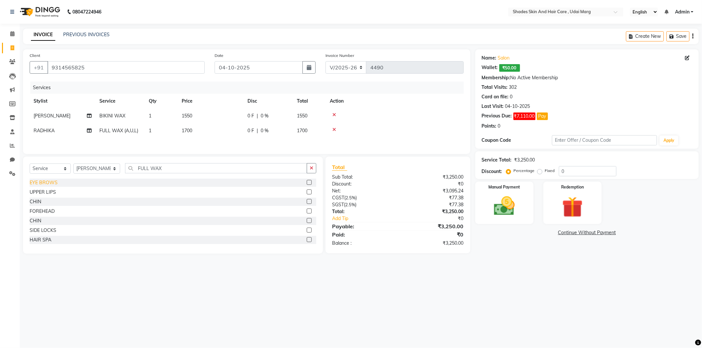
click at [43, 185] on div "EYE BROWS" at bounding box center [44, 182] width 28 height 7
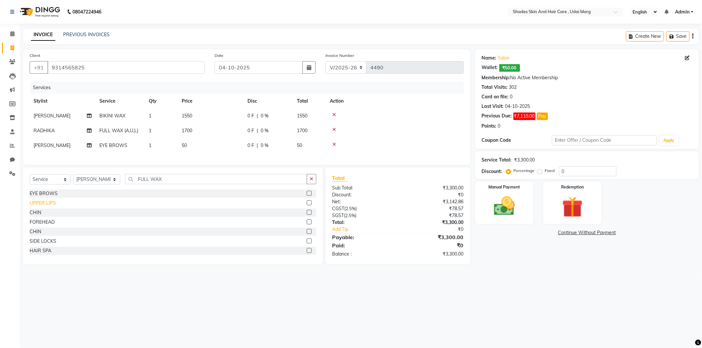
click at [50, 207] on div "UPPER LIPS" at bounding box center [43, 203] width 26 height 7
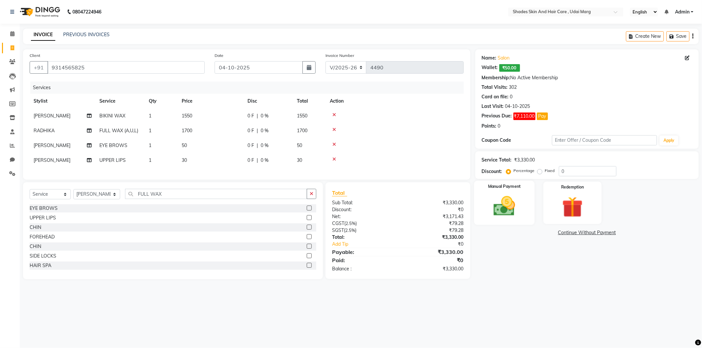
click at [508, 214] on img at bounding box center [504, 206] width 35 height 25
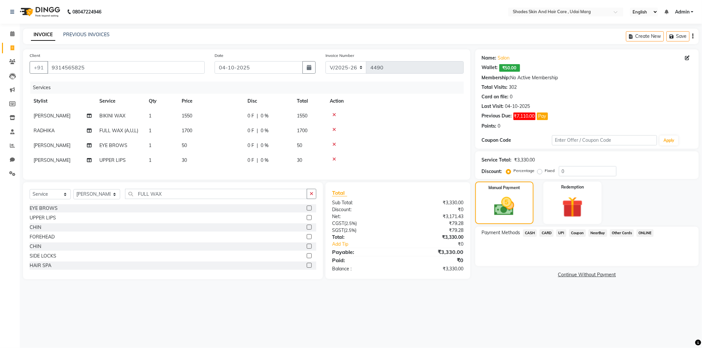
click at [531, 230] on span "CASH" at bounding box center [530, 233] width 14 height 8
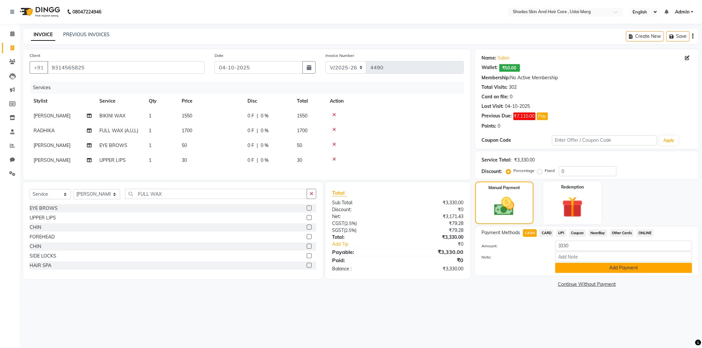
click at [571, 263] on button "Add Payment" at bounding box center [623, 268] width 137 height 10
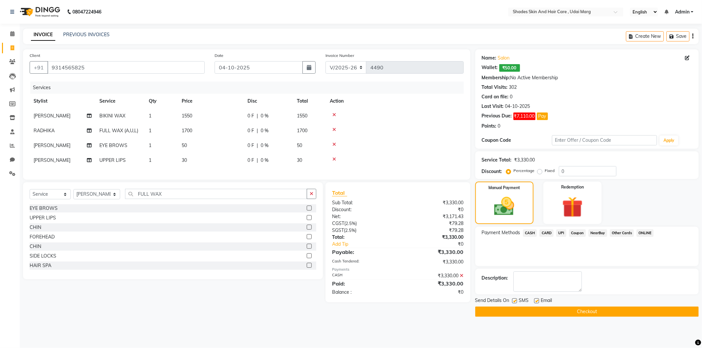
click at [544, 312] on button "Checkout" at bounding box center [586, 312] width 223 height 10
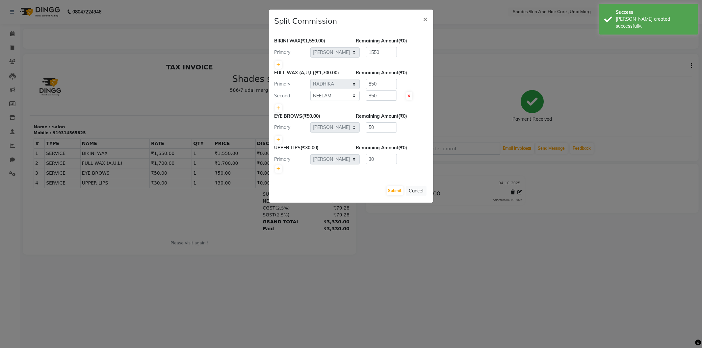
click at [396, 185] on div "Submit Cancel" at bounding box center [351, 191] width 164 height 24
click at [395, 188] on button "Submit" at bounding box center [395, 190] width 17 height 9
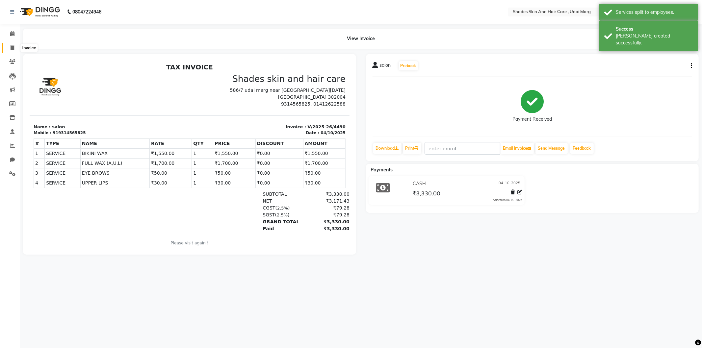
click at [15, 47] on span at bounding box center [13, 48] width 12 height 8
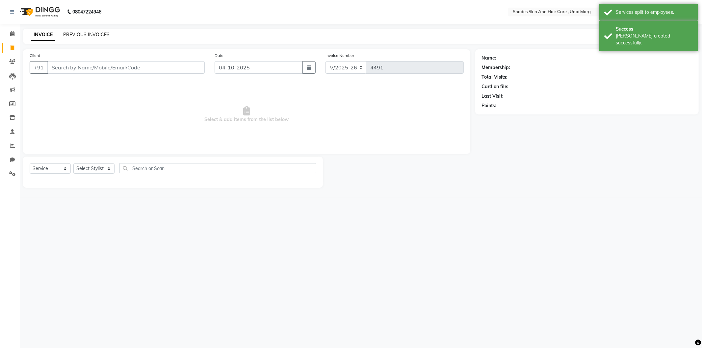
click at [79, 32] on link "PREVIOUS INVOICES" at bounding box center [86, 35] width 46 height 6
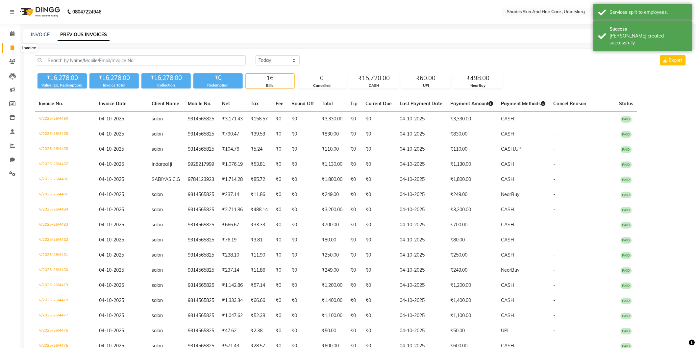
click at [12, 48] on icon at bounding box center [13, 47] width 4 height 5
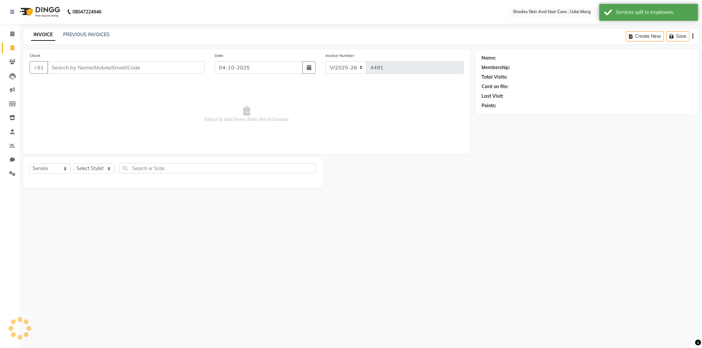
click at [11, 43] on link "Invoice" at bounding box center [10, 48] width 16 height 11
click at [14, 35] on span at bounding box center [13, 34] width 12 height 8
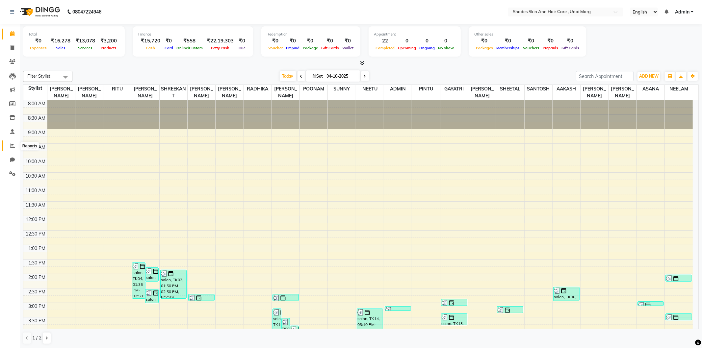
click at [8, 145] on span at bounding box center [13, 146] width 12 height 8
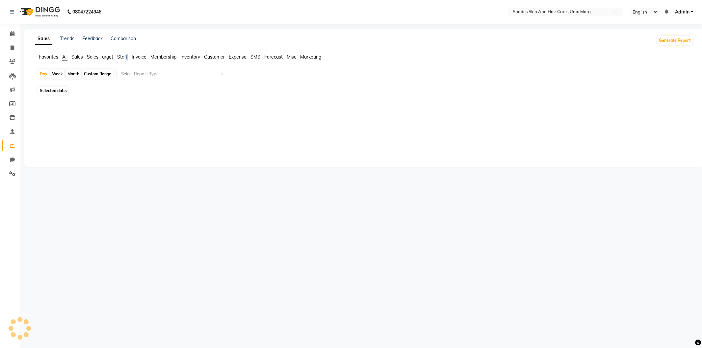
click at [127, 58] on span "Staff" at bounding box center [122, 57] width 11 height 6
click at [142, 76] on input "text" at bounding box center [167, 74] width 95 height 7
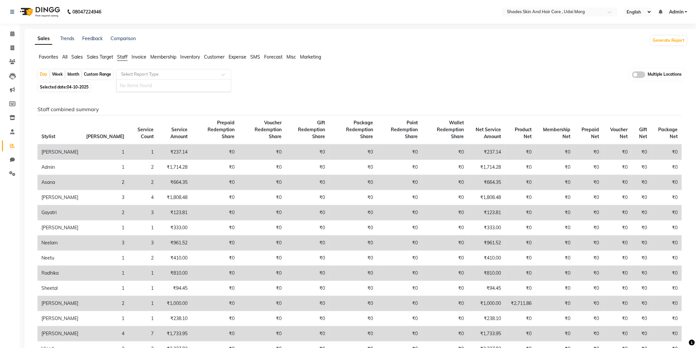
click at [155, 71] on input "text" at bounding box center [167, 74] width 95 height 7
click at [110, 54] on span "Sales Target" at bounding box center [100, 57] width 26 height 6
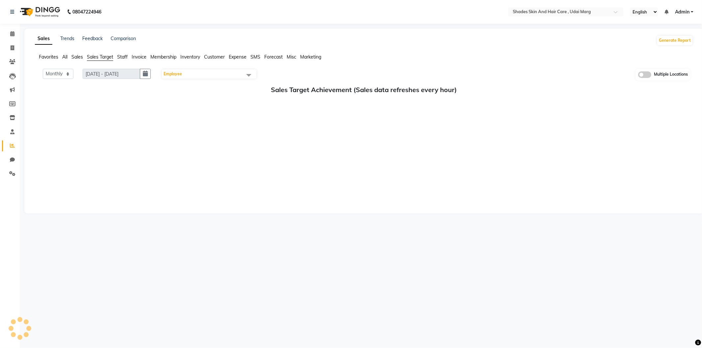
click at [123, 57] on span "Staff" at bounding box center [122, 57] width 11 height 6
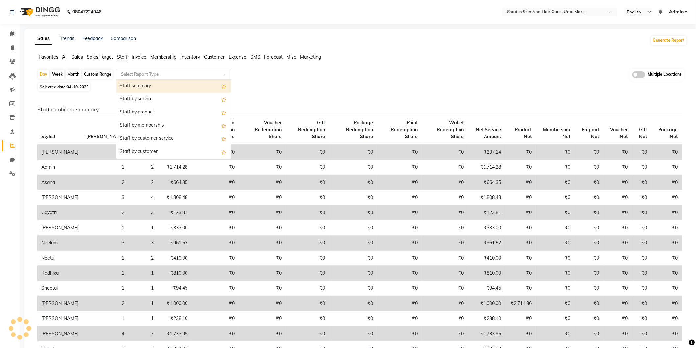
click at [149, 74] on input "text" at bounding box center [167, 74] width 95 height 7
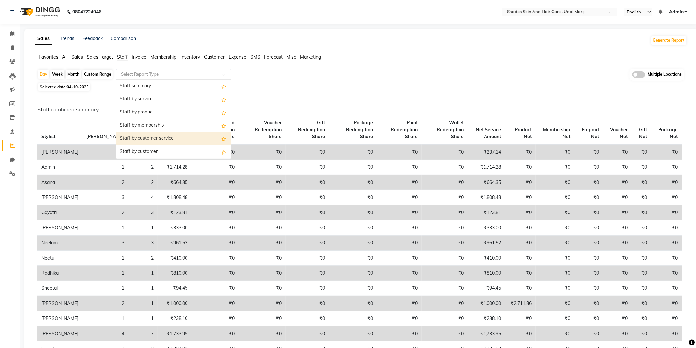
click at [177, 139] on div "Staff by customer service" at bounding box center [173, 138] width 115 height 13
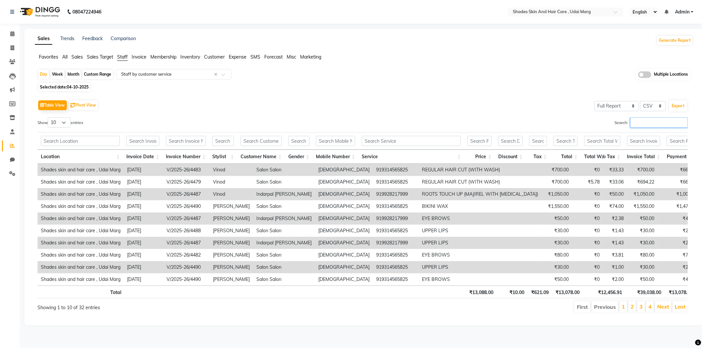
click at [652, 122] on input "Search:" at bounding box center [659, 122] width 58 height 10
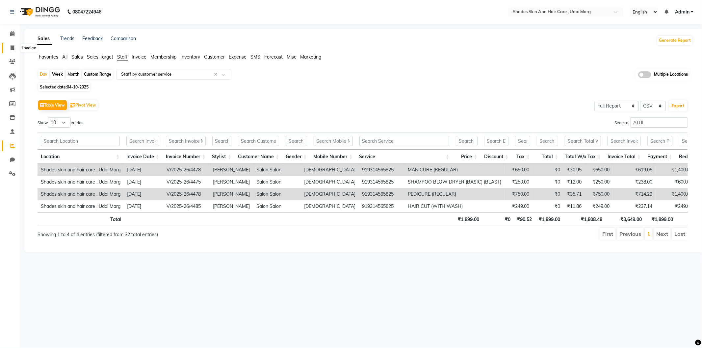
click at [14, 47] on icon at bounding box center [13, 47] width 4 height 5
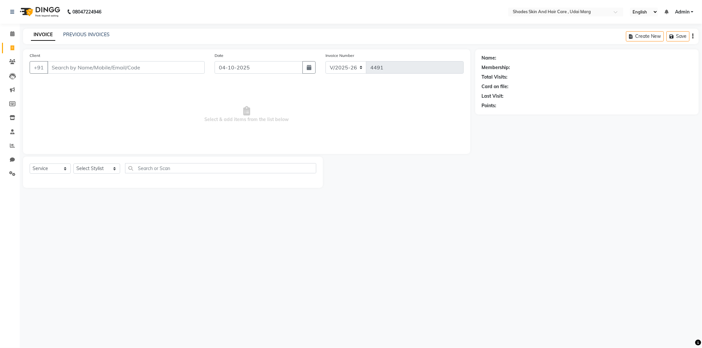
click at [109, 71] on input "Client" at bounding box center [125, 67] width 157 height 13
click at [188, 73] on button "Add Client" at bounding box center [188, 67] width 34 height 13
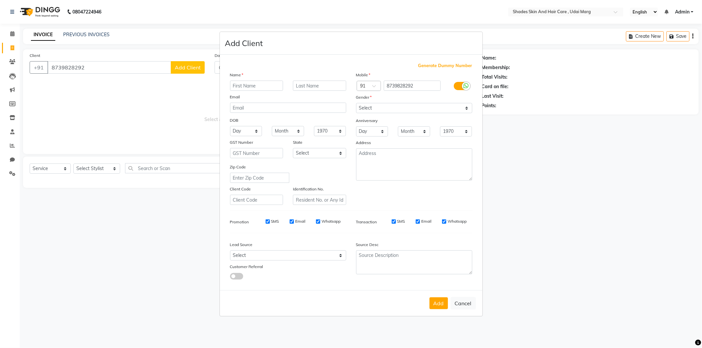
click at [259, 83] on input "text" at bounding box center [256, 86] width 53 height 10
click at [392, 113] on div "Mobile Country Code × 91 8739828292 Gender Select [DEMOGRAPHIC_DATA] [DEMOGRAPH…" at bounding box center [414, 138] width 126 height 134
drag, startPoint x: 388, startPoint y: 108, endPoint x: 388, endPoint y: 112, distance: 4.6
click at [388, 108] on select "Select [DEMOGRAPHIC_DATA] [DEMOGRAPHIC_DATA] Other Prefer Not To Say" at bounding box center [414, 108] width 116 height 10
click at [356, 103] on select "Select [DEMOGRAPHIC_DATA] [DEMOGRAPHIC_DATA] Other Prefer Not To Say" at bounding box center [414, 108] width 116 height 10
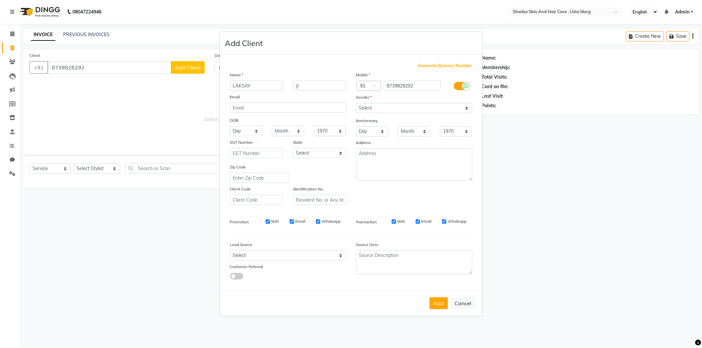
click at [440, 303] on button "Add" at bounding box center [438, 303] width 18 height 12
click at [101, 166] on ngb-modal-window "Add Client Generate Dummy Number Name LAKSAY JI Email DOB Day 01 02 03 04 05 06…" at bounding box center [351, 174] width 702 height 348
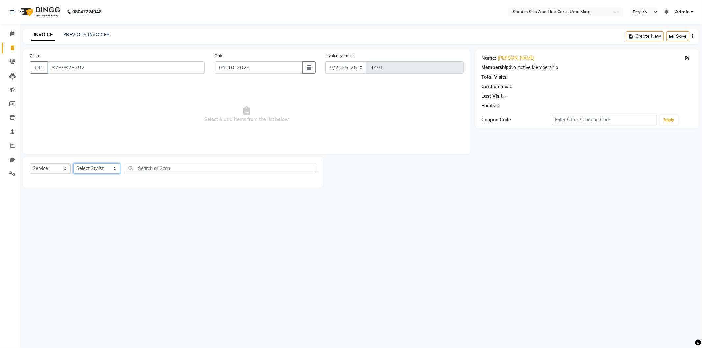
click at [104, 170] on select "Select Stylist [PERSON_NAME] ADMIN [PERSON_NAME] [PERSON_NAME] GAYATRI [PERSON_…" at bounding box center [96, 169] width 47 height 10
click at [73, 164] on select "Select Stylist [PERSON_NAME] ADMIN [PERSON_NAME] [PERSON_NAME] GAYATRI [PERSON_…" at bounding box center [96, 169] width 47 height 10
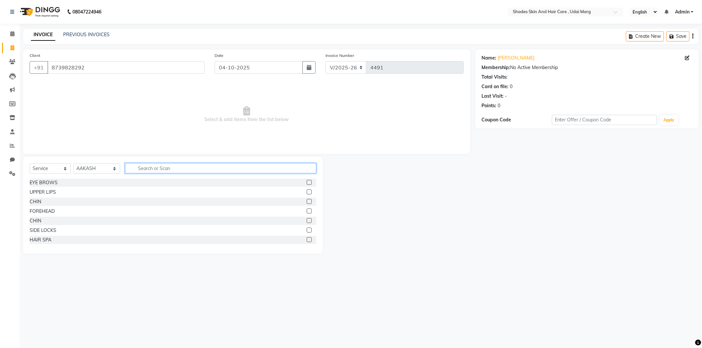
click at [156, 170] on input "text" at bounding box center [220, 168] width 191 height 10
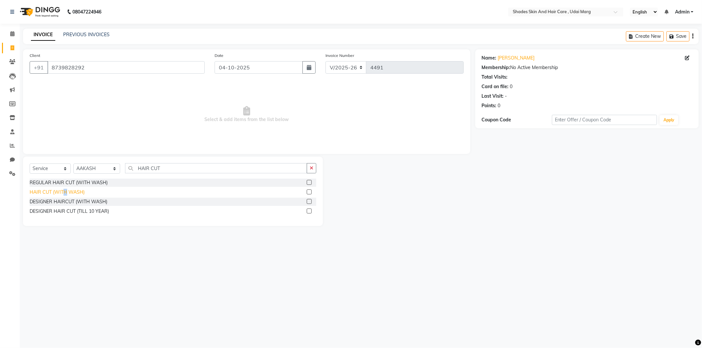
click at [65, 190] on div "HAIR CUT (WITH WASH)" at bounding box center [57, 192] width 55 height 7
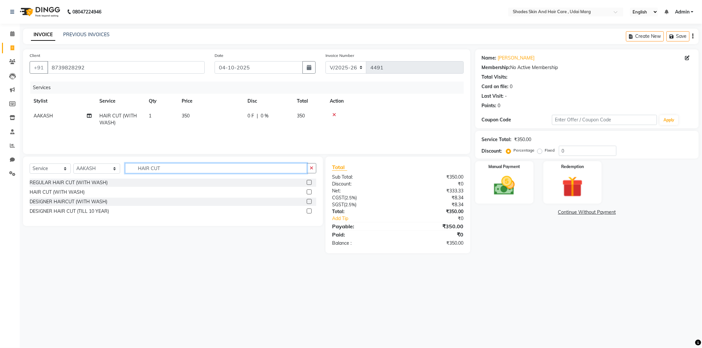
drag, startPoint x: 167, startPoint y: 169, endPoint x: 137, endPoint y: 176, distance: 30.3
click at [137, 176] on div "Select Service Product Membership Package Voucher Prepaid Gift Card Select Styl…" at bounding box center [173, 170] width 287 height 15
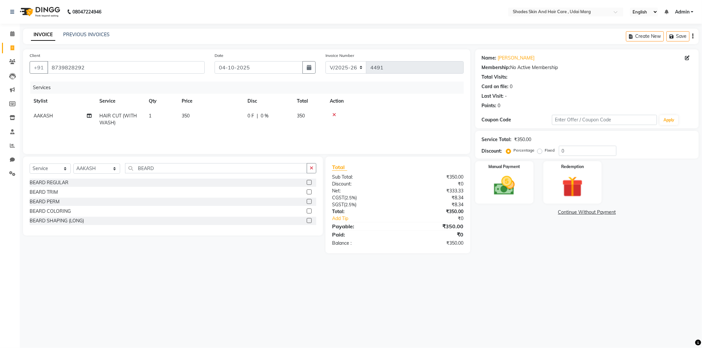
click at [58, 182] on div "BEARD REGULAR" at bounding box center [49, 182] width 39 height 7
drag, startPoint x: 153, startPoint y: 183, endPoint x: 145, endPoint y: 181, distance: 8.4
click at [145, 181] on div "Select Service Product Membership Package Voucher Prepaid Gift Card Select Styl…" at bounding box center [173, 173] width 287 height 15
drag, startPoint x: 153, startPoint y: 178, endPoint x: 116, endPoint y: 181, distance: 37.7
click at [116, 181] on div "Select Service Product Membership Package Voucher Prepaid Gift Card Select Styl…" at bounding box center [173, 173] width 287 height 15
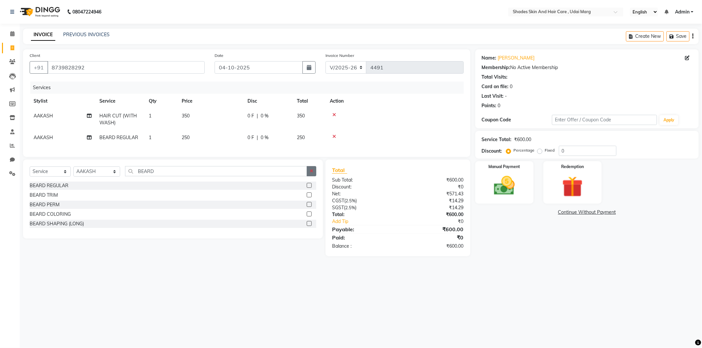
click at [315, 175] on button "button" at bounding box center [312, 171] width 10 height 10
click at [511, 176] on img at bounding box center [504, 185] width 35 height 25
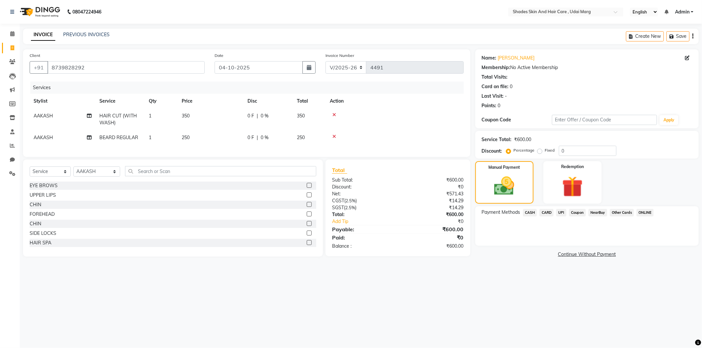
click at [532, 212] on span "CASH" at bounding box center [530, 213] width 14 height 8
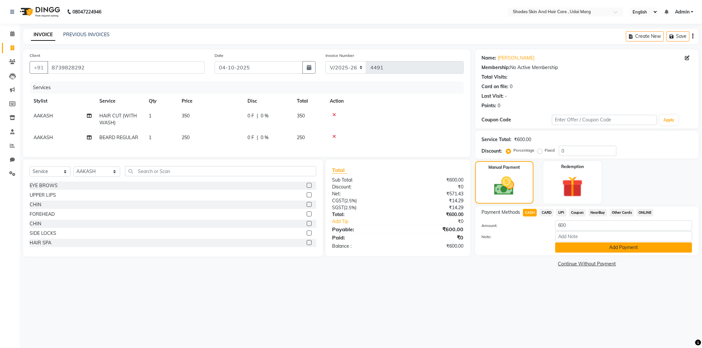
click at [592, 243] on button "Add Payment" at bounding box center [623, 248] width 137 height 10
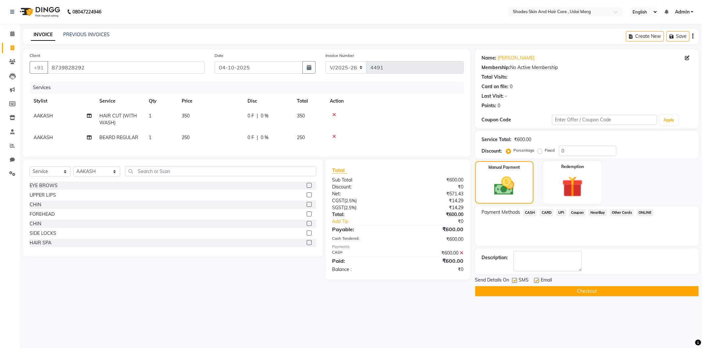
click at [560, 284] on div "Send Details On SMS Email" at bounding box center [586, 281] width 223 height 8
click at [561, 288] on button "Checkout" at bounding box center [586, 291] width 223 height 10
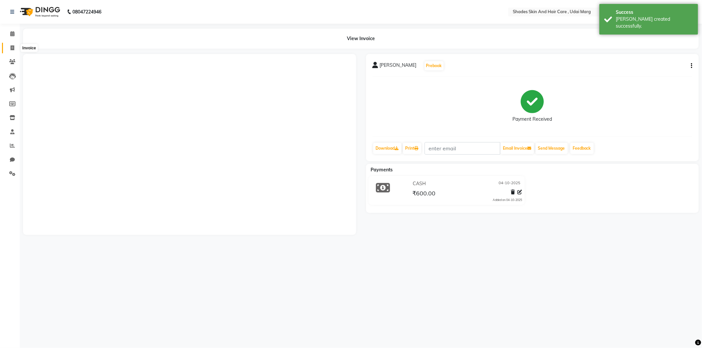
click at [9, 48] on span at bounding box center [13, 48] width 12 height 8
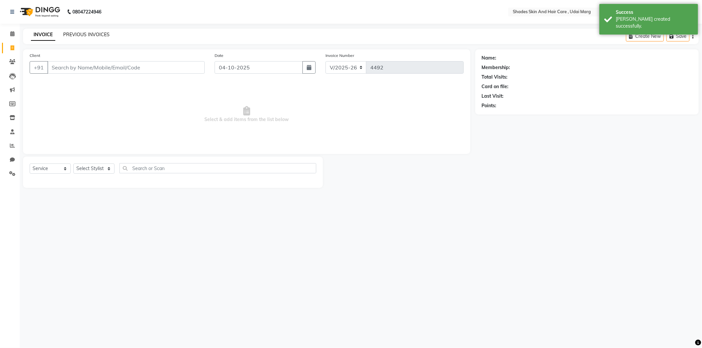
click at [83, 36] on link "PREVIOUS INVOICES" at bounding box center [86, 35] width 46 height 6
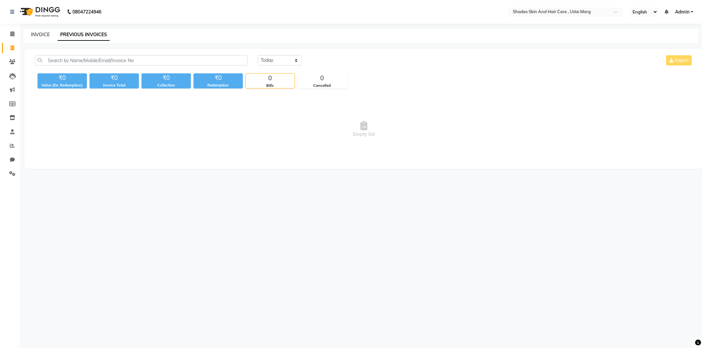
click at [36, 37] on link "INVOICE" at bounding box center [40, 35] width 19 height 6
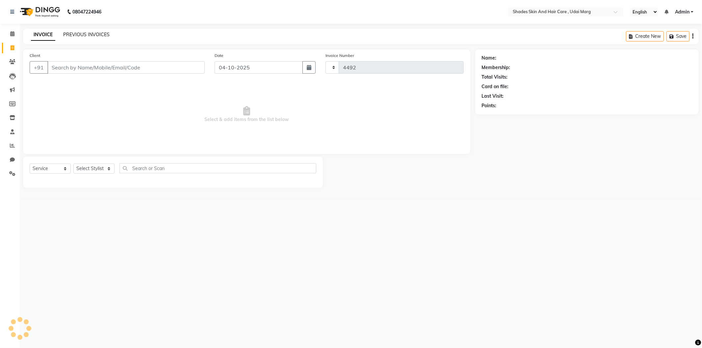
click at [68, 37] on link "PREVIOUS INVOICES" at bounding box center [86, 35] width 46 height 6
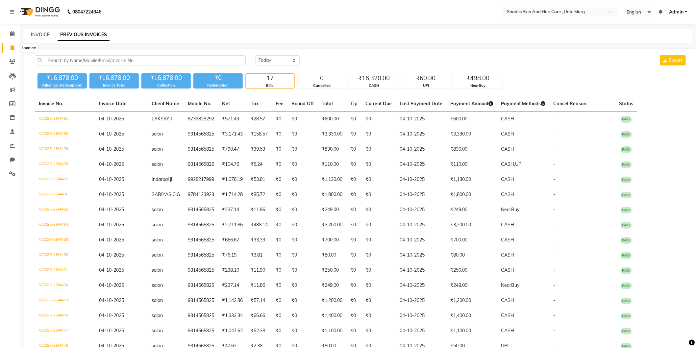
click at [12, 50] on icon at bounding box center [13, 47] width 4 height 5
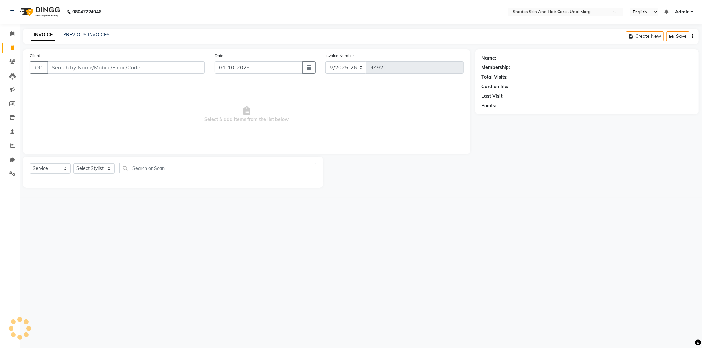
click at [95, 73] on input "Client" at bounding box center [125, 67] width 157 height 13
click at [144, 67] on input "Client" at bounding box center [125, 67] width 157 height 13
click at [96, 38] on div "INVOICE PREVIOUS INVOICES" at bounding box center [70, 35] width 94 height 8
click at [97, 37] on link "PREVIOUS INVOICES" at bounding box center [86, 35] width 46 height 6
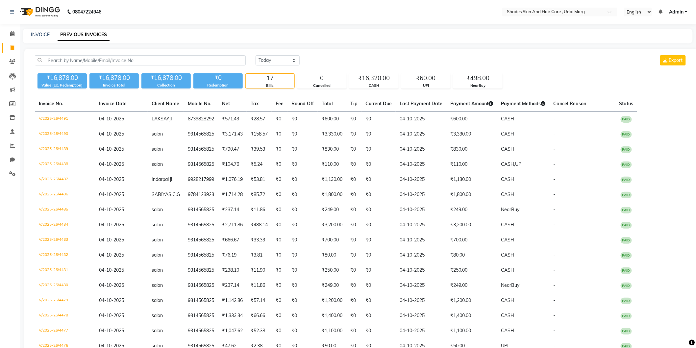
click at [3, 51] on link "Invoice" at bounding box center [10, 48] width 16 height 11
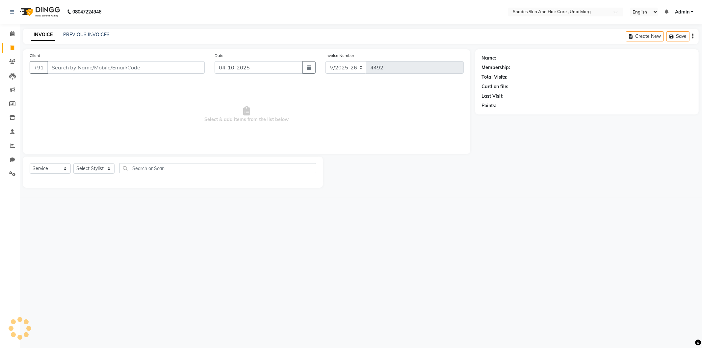
click at [78, 31] on div "INVOICE PREVIOUS INVOICES Create New Save" at bounding box center [361, 36] width 676 height 15
click at [78, 34] on link "PREVIOUS INVOICES" at bounding box center [86, 35] width 46 height 6
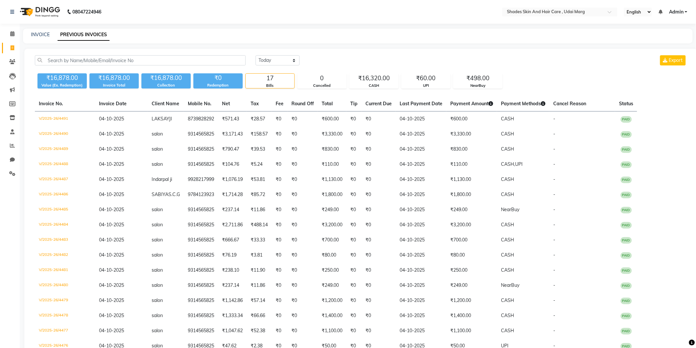
click at [50, 34] on div "INVOICE PREVIOUS INVOICES" at bounding box center [354, 34] width 662 height 7
click at [48, 34] on link "INVOICE" at bounding box center [40, 35] width 19 height 6
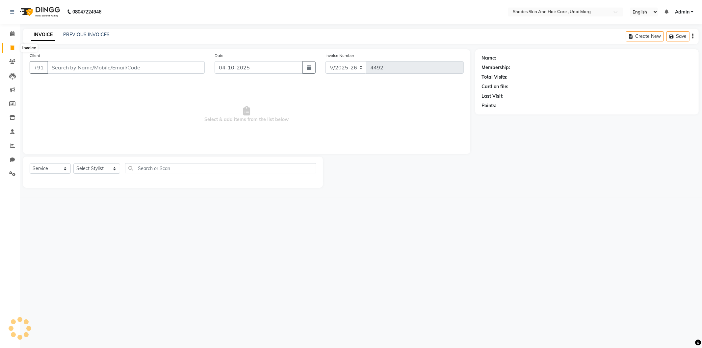
click at [12, 47] on icon at bounding box center [13, 47] width 4 height 5
click at [79, 35] on link "PREVIOUS INVOICES" at bounding box center [86, 35] width 46 height 6
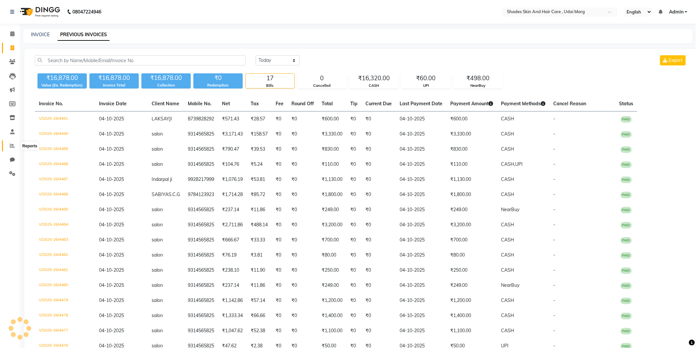
click at [10, 146] on icon at bounding box center [12, 145] width 5 height 5
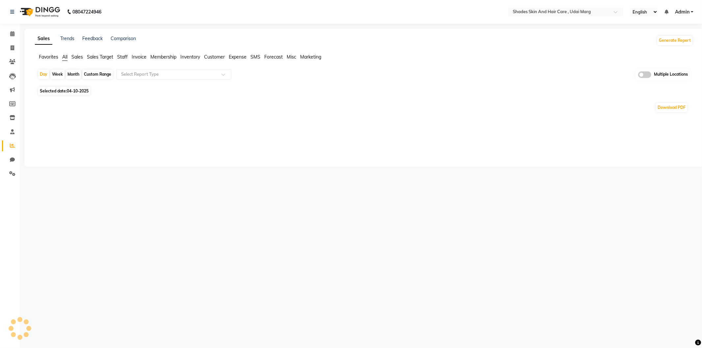
click at [63, 57] on span "All" at bounding box center [64, 57] width 5 height 6
click at [17, 45] on span at bounding box center [13, 48] width 12 height 8
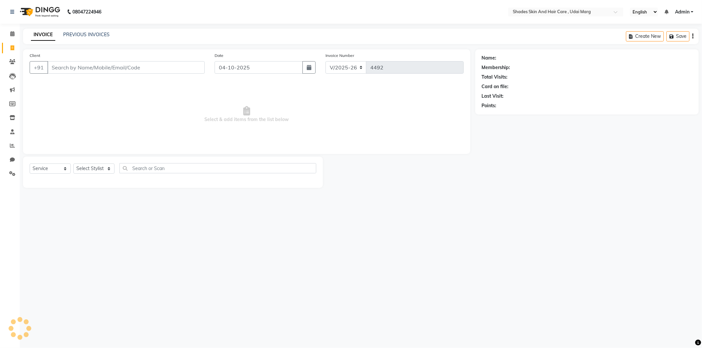
click at [108, 73] on input "Client" at bounding box center [125, 67] width 157 height 13
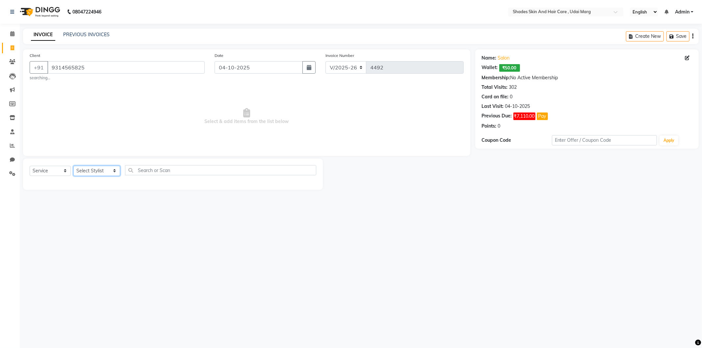
click at [85, 175] on select "Select Stylist [PERSON_NAME] ADMIN [PERSON_NAME] [PERSON_NAME] GAYATRI [PERSON_…" at bounding box center [96, 171] width 47 height 10
click at [73, 166] on select "Select Stylist [PERSON_NAME] ADMIN [PERSON_NAME] [PERSON_NAME] GAYATRI [PERSON_…" at bounding box center [96, 171] width 47 height 10
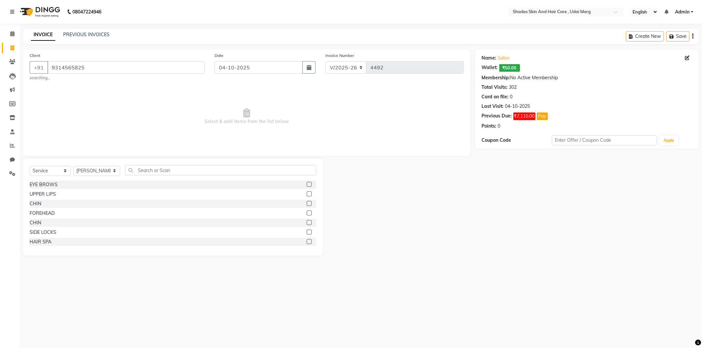
click at [159, 165] on div "Select Service Product Membership Package Voucher Prepaid Gift Card Select Styl…" at bounding box center [173, 207] width 300 height 97
click at [155, 165] on div "Select Service Product Membership Package Voucher Prepaid Gift Card Select Styl…" at bounding box center [173, 207] width 300 height 97
click at [155, 165] on input "text" at bounding box center [220, 170] width 191 height 10
click at [48, 185] on div "HAIR SPA" at bounding box center [41, 184] width 22 height 7
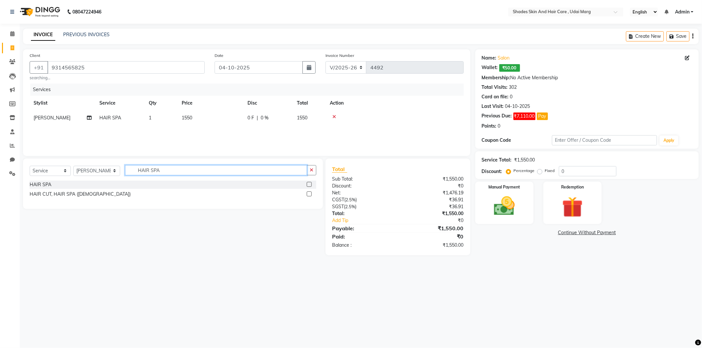
drag, startPoint x: 163, startPoint y: 171, endPoint x: 131, endPoint y: 168, distance: 32.4
click at [131, 168] on input "HAIR SPA" at bounding box center [216, 170] width 182 height 10
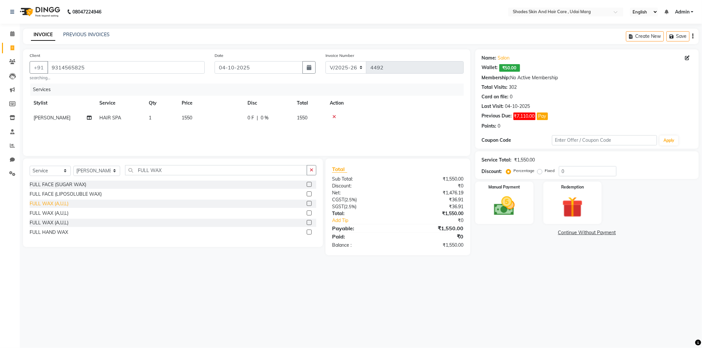
click at [58, 205] on div "FULL WAX (A,U,L)" at bounding box center [49, 203] width 39 height 7
click at [191, 138] on td "700" at bounding box center [211, 132] width 66 height 15
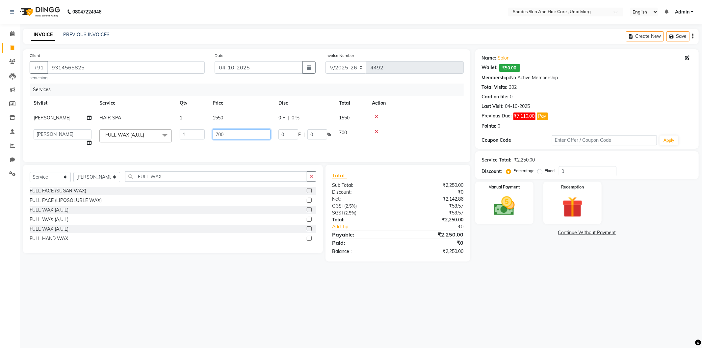
drag, startPoint x: 239, startPoint y: 136, endPoint x: 216, endPoint y: 139, distance: 22.6
click at [216, 139] on input "700" at bounding box center [242, 134] width 58 height 10
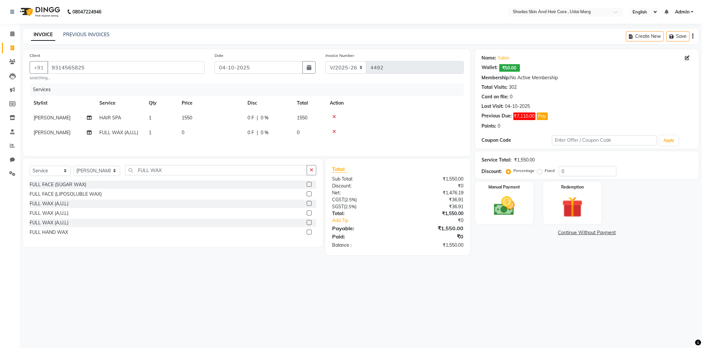
click at [238, 149] on div "Services Stylist Service Qty Price Disc Total Action [PERSON_NAME] HAIR SPA 1 1…" at bounding box center [247, 117] width 434 height 66
click at [194, 114] on td "1550" at bounding box center [211, 118] width 66 height 15
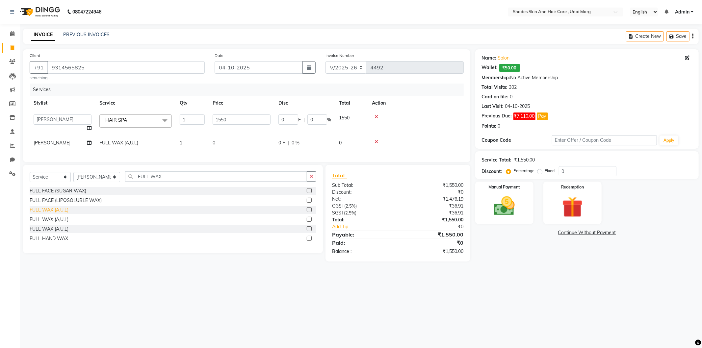
click at [66, 214] on div "FULL WAX (A,U,L)" at bounding box center [49, 210] width 39 height 7
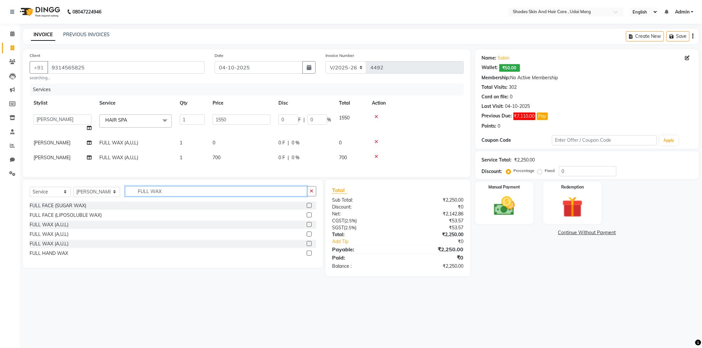
drag, startPoint x: 156, startPoint y: 195, endPoint x: 120, endPoint y: 201, distance: 37.0
click at [116, 202] on div "Select Service Product Membership Package Voucher Prepaid Gift Card Select Styl…" at bounding box center [173, 193] width 287 height 15
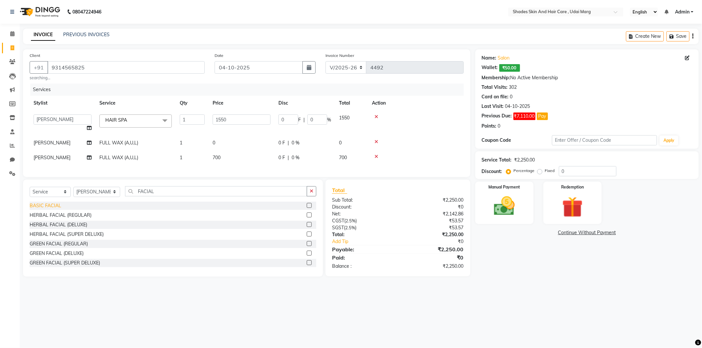
click at [52, 209] on div "BASIC FACIAL" at bounding box center [46, 205] width 32 height 7
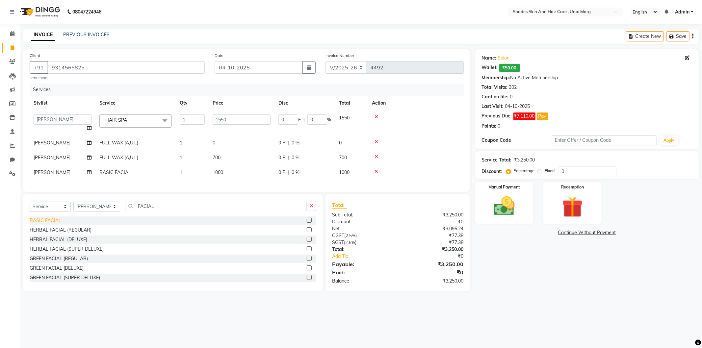
click at [57, 224] on div "BASIC FACIAL" at bounding box center [46, 220] width 32 height 7
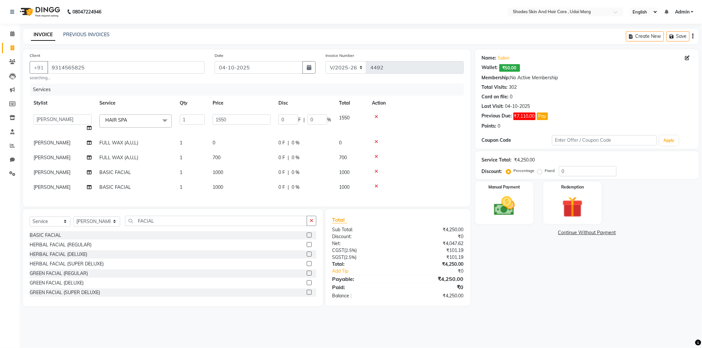
drag, startPoint x: 232, startPoint y: 192, endPoint x: 228, endPoint y: 193, distance: 4.3
click at [228, 193] on td "1000" at bounding box center [242, 187] width 66 height 15
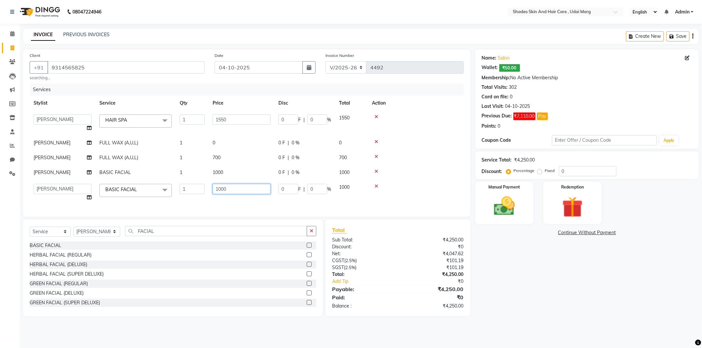
drag, startPoint x: 256, startPoint y: 186, endPoint x: 203, endPoint y: 201, distance: 55.0
click at [203, 201] on tr "[PERSON_NAME] ADMIN [PERSON_NAME] [PERSON_NAME] GAYATRI [PERSON_NAME] [PERSON_N…" at bounding box center [247, 192] width 434 height 25
click at [213, 194] on td "0" at bounding box center [242, 192] width 66 height 25
click at [234, 172] on td "1000" at bounding box center [242, 172] width 66 height 15
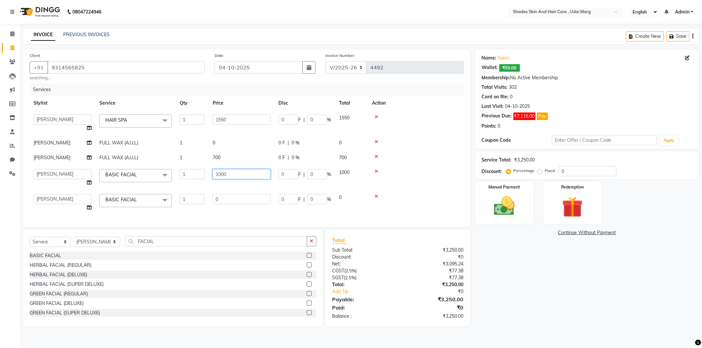
drag, startPoint x: 238, startPoint y: 172, endPoint x: 174, endPoint y: 172, distance: 63.2
click at [174, 172] on tr "[PERSON_NAME] ADMIN [PERSON_NAME] [PERSON_NAME] GAYATRI [PERSON_NAME] [PERSON_N…" at bounding box center [247, 177] width 434 height 25
click at [176, 180] on tbody "[PERSON_NAME] ADMIN [PERSON_NAME] [PERSON_NAME] GAYATRI [PERSON_NAME] [PERSON_N…" at bounding box center [247, 163] width 434 height 105
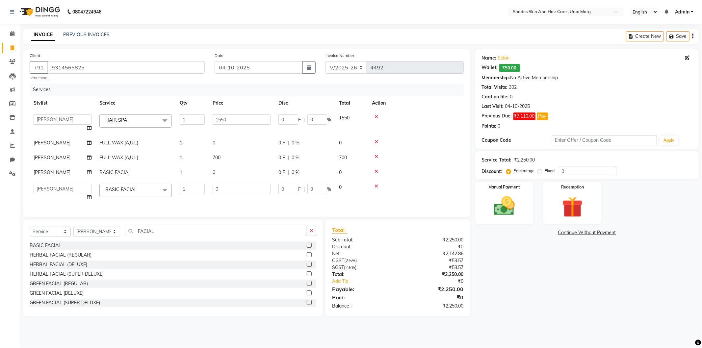
click at [224, 162] on td "700" at bounding box center [242, 157] width 66 height 15
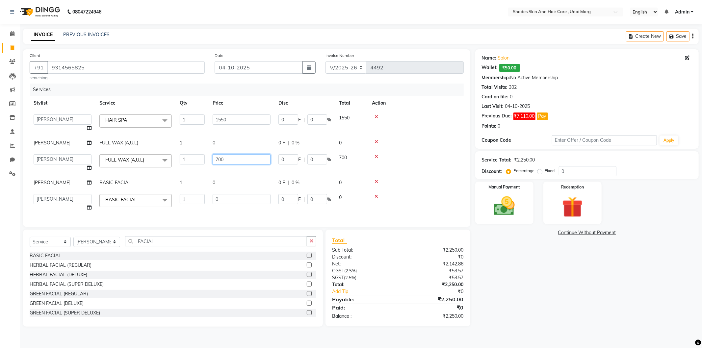
drag, startPoint x: 224, startPoint y: 160, endPoint x: 176, endPoint y: 169, distance: 49.5
click at [176, 169] on tr "[PERSON_NAME] ADMIN [PERSON_NAME] [PERSON_NAME] GAYATRI [PERSON_NAME] [PERSON_N…" at bounding box center [247, 162] width 434 height 25
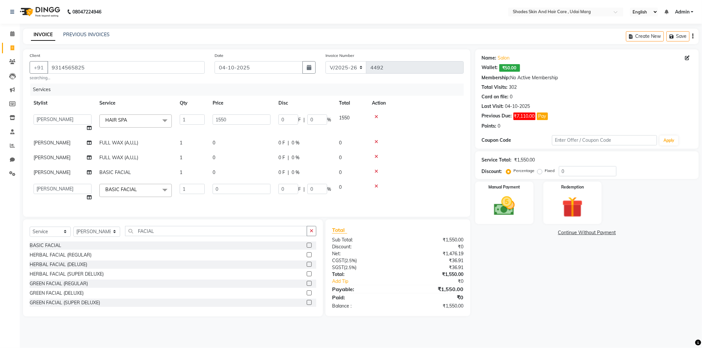
click at [177, 169] on tbody "[PERSON_NAME] ADMIN [PERSON_NAME] [PERSON_NAME] GAYATRI [PERSON_NAME] [PERSON_N…" at bounding box center [247, 158] width 434 height 94
drag, startPoint x: 239, startPoint y: 120, endPoint x: 201, endPoint y: 129, distance: 39.0
click at [201, 129] on tr "[PERSON_NAME] ADMIN [PERSON_NAME] [PERSON_NAME] GAYATRI [PERSON_NAME] [PERSON_N…" at bounding box center [247, 123] width 434 height 25
click at [219, 129] on tbody "[PERSON_NAME] ADMIN [PERSON_NAME] [PERSON_NAME] GAYATRI [PERSON_NAME] [PERSON_N…" at bounding box center [247, 158] width 434 height 94
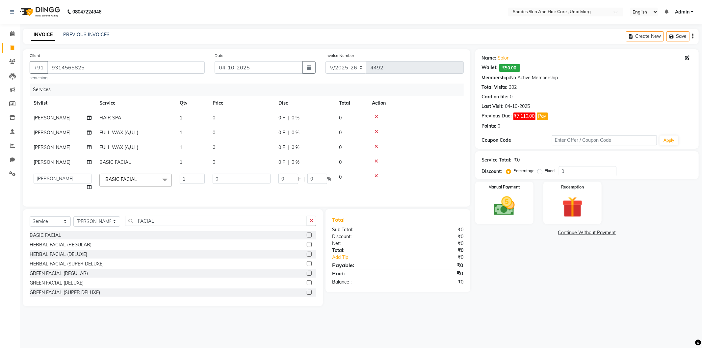
click at [40, 147] on span "[PERSON_NAME]" at bounding box center [52, 147] width 37 height 6
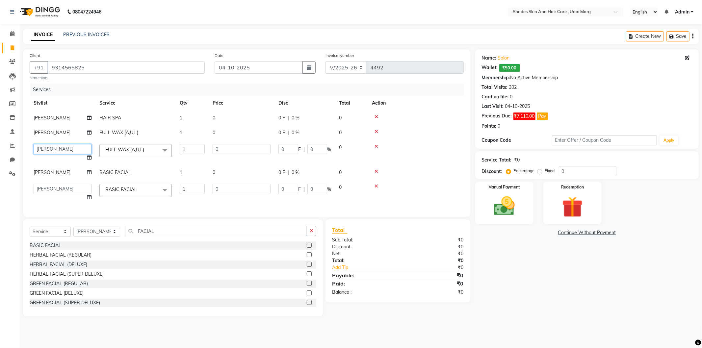
click at [51, 147] on select "[PERSON_NAME] ADMIN [PERSON_NAME] [PERSON_NAME] GAYATRI [PERSON_NAME] [PERSON_N…" at bounding box center [63, 149] width 58 height 10
click at [60, 139] on td "[PERSON_NAME]" at bounding box center [63, 132] width 66 height 15
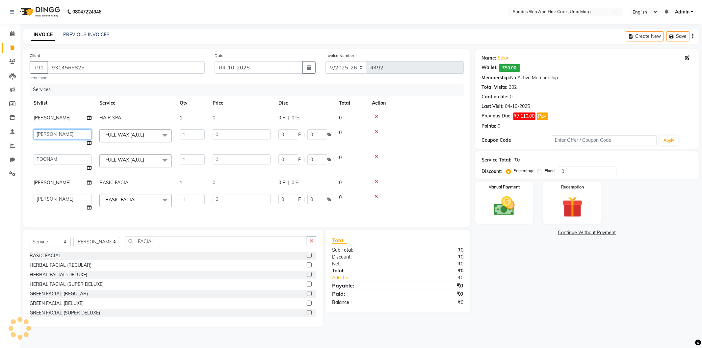
click at [60, 138] on select "[PERSON_NAME] ADMIN [PERSON_NAME] [PERSON_NAME] GAYATRI [PERSON_NAME] [PERSON_N…" at bounding box center [63, 134] width 58 height 10
click at [52, 115] on td "[PERSON_NAME]" at bounding box center [63, 118] width 66 height 15
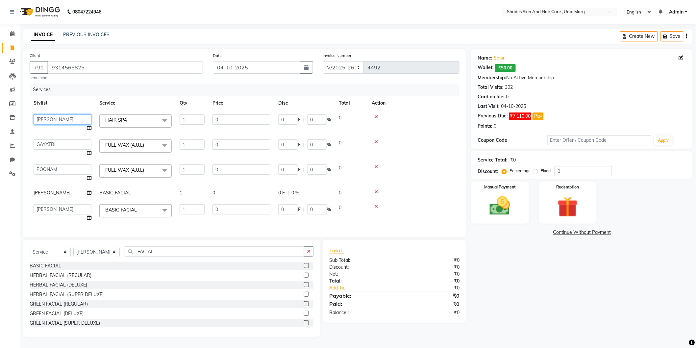
click at [65, 120] on select "[PERSON_NAME] ADMIN [PERSON_NAME] [PERSON_NAME] GAYATRI [PERSON_NAME] [PERSON_N…" at bounding box center [63, 120] width 58 height 10
click at [61, 212] on select "[PERSON_NAME] ADMIN [PERSON_NAME] [PERSON_NAME] GAYATRI [PERSON_NAME] [PERSON_N…" at bounding box center [63, 209] width 58 height 10
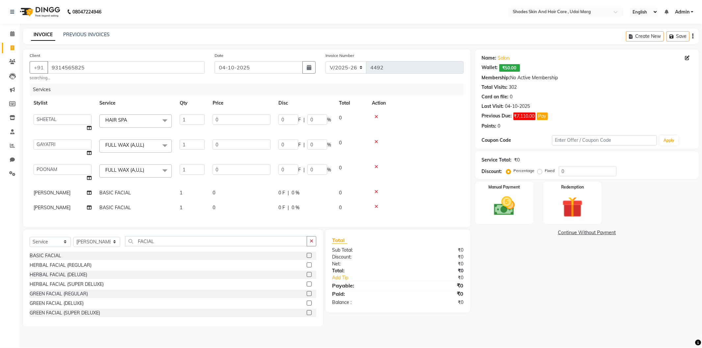
drag, startPoint x: 156, startPoint y: 220, endPoint x: 159, endPoint y: 222, distance: 3.5
click at [157, 220] on div "Services Stylist Service Qty Price Disc Total Action [PERSON_NAME] ADMIN [PERSO…" at bounding box center [247, 152] width 434 height 137
click at [106, 247] on select "Select Stylist [PERSON_NAME] ADMIN [PERSON_NAME] [PERSON_NAME] GAYATRI [PERSON_…" at bounding box center [96, 242] width 47 height 10
click at [73, 243] on select "Select Stylist [PERSON_NAME] ADMIN [PERSON_NAME] [PERSON_NAME] GAYATRI [PERSON_…" at bounding box center [96, 242] width 47 height 10
click at [41, 259] on div "EYE BROWS" at bounding box center [44, 255] width 28 height 7
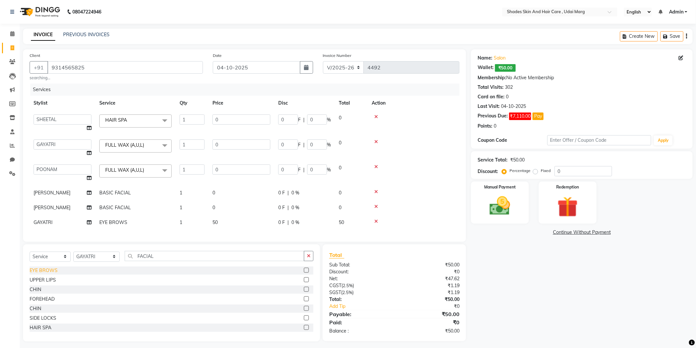
click at [51, 274] on div "EYE BROWS" at bounding box center [44, 270] width 28 height 7
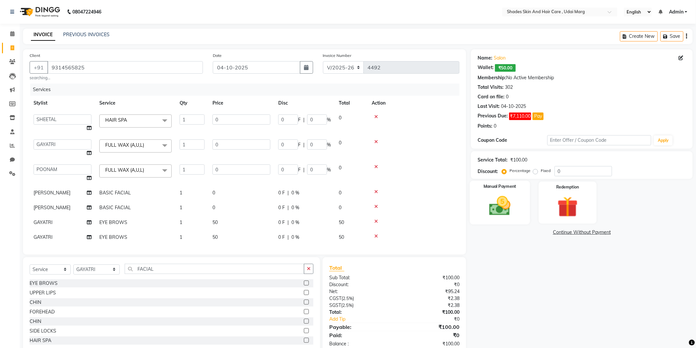
click at [505, 211] on img at bounding box center [500, 206] width 35 height 25
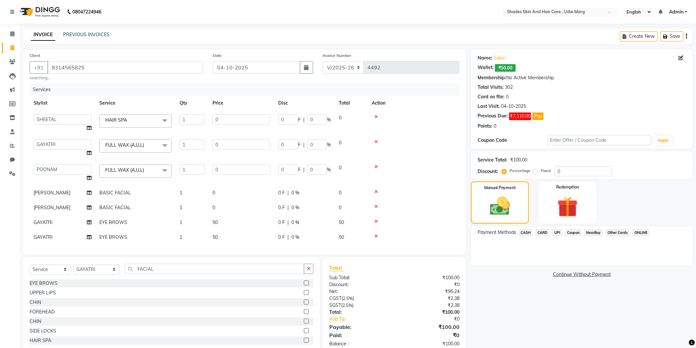
click at [527, 231] on span "CASH" at bounding box center [526, 233] width 14 height 8
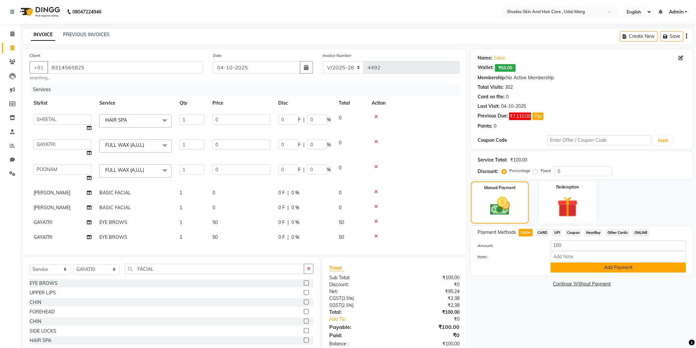
click at [567, 265] on button "Add Payment" at bounding box center [619, 268] width 136 height 10
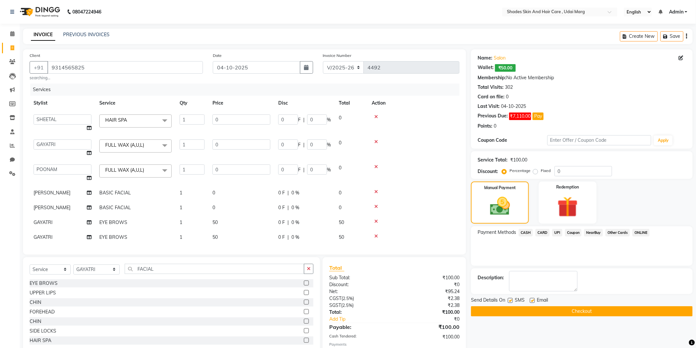
click at [508, 310] on button "Checkout" at bounding box center [582, 311] width 222 height 10
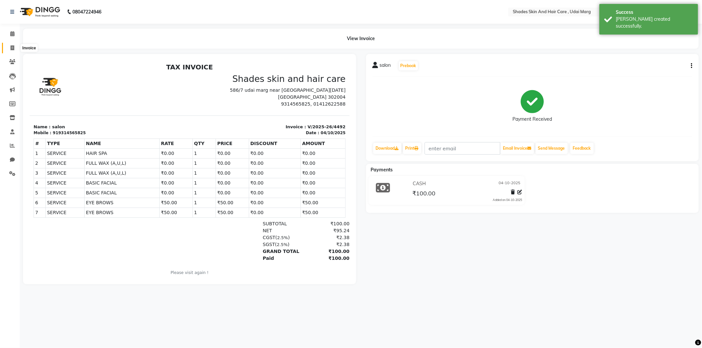
click at [9, 51] on span at bounding box center [13, 48] width 12 height 8
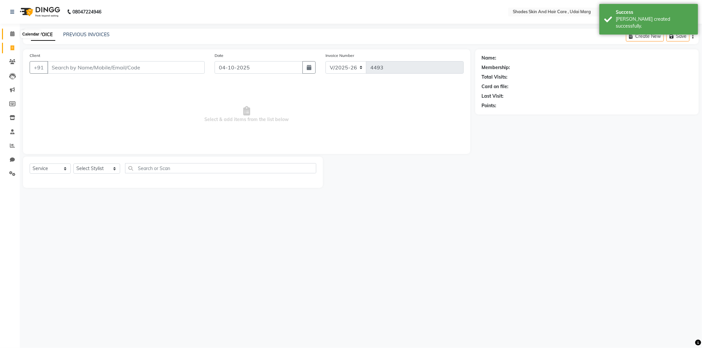
click at [8, 35] on span at bounding box center [13, 34] width 12 height 8
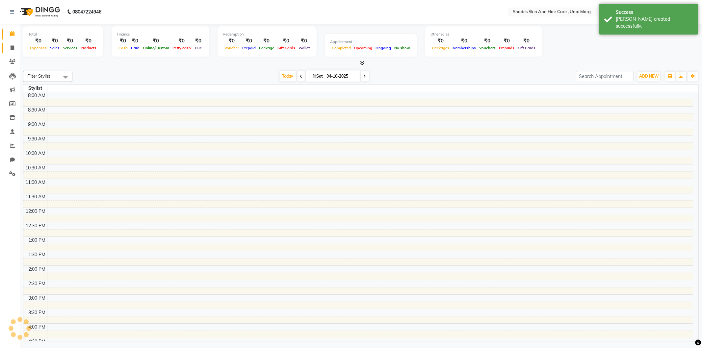
click at [12, 45] on span at bounding box center [13, 48] width 12 height 8
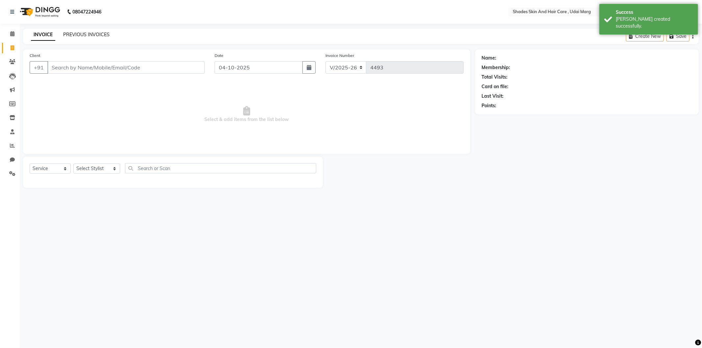
click at [85, 36] on link "PREVIOUS INVOICES" at bounding box center [86, 35] width 46 height 6
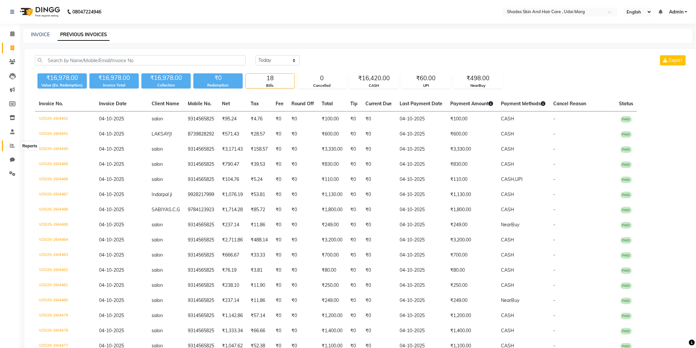
click at [12, 147] on icon at bounding box center [12, 145] width 5 height 5
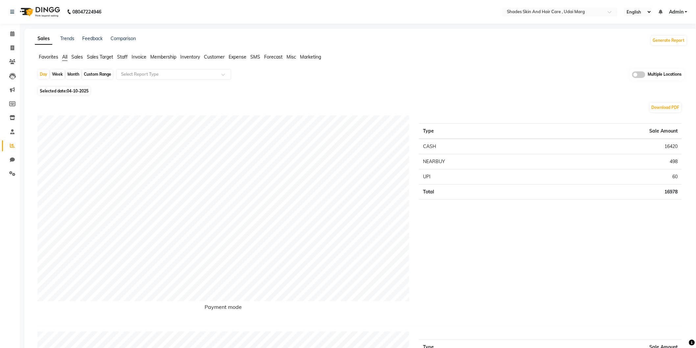
click at [64, 56] on span "All" at bounding box center [64, 57] width 5 height 6
click at [12, 47] on icon at bounding box center [13, 47] width 4 height 5
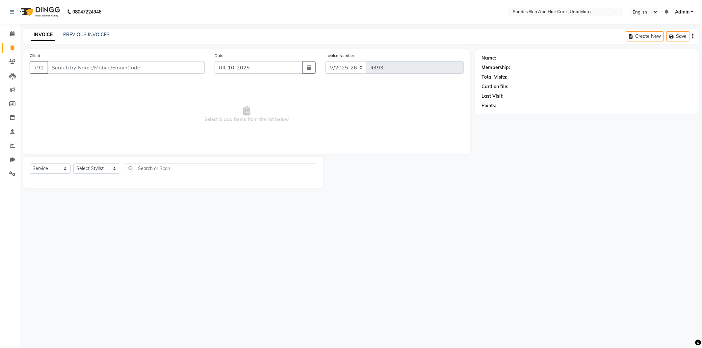
click at [91, 63] on input "Client" at bounding box center [125, 67] width 157 height 13
click at [109, 168] on select "Select Stylist [PERSON_NAME] ADMIN [PERSON_NAME] [PERSON_NAME] GAYATRI [PERSON_…" at bounding box center [96, 169] width 47 height 10
click at [73, 164] on select "Select Stylist [PERSON_NAME] ADMIN [PERSON_NAME] [PERSON_NAME] GAYATRI [PERSON_…" at bounding box center [96, 169] width 47 height 10
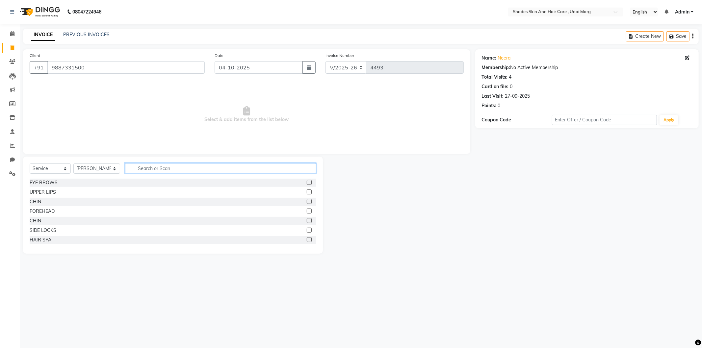
click at [151, 170] on input "text" at bounding box center [220, 168] width 191 height 10
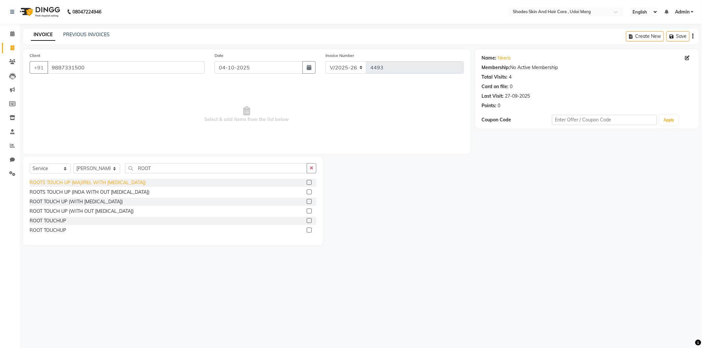
click at [122, 181] on div "ROOTS TOUCH UP (MAJIREL WITH [MEDICAL_DATA])" at bounding box center [88, 182] width 116 height 7
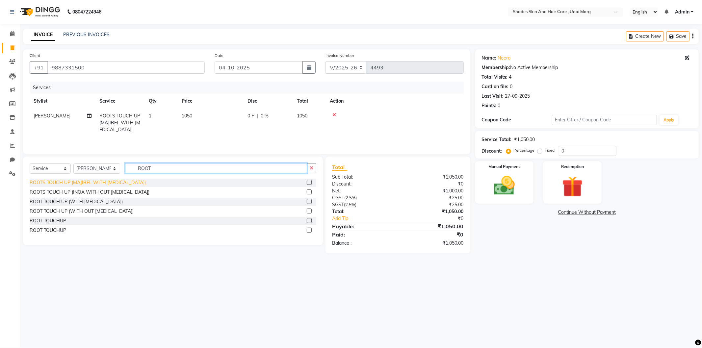
drag, startPoint x: 174, startPoint y: 171, endPoint x: 105, endPoint y: 184, distance: 70.2
click at [105, 184] on div "Select Service Product Membership Package Voucher Prepaid Gift Card Select Styl…" at bounding box center [173, 201] width 300 height 89
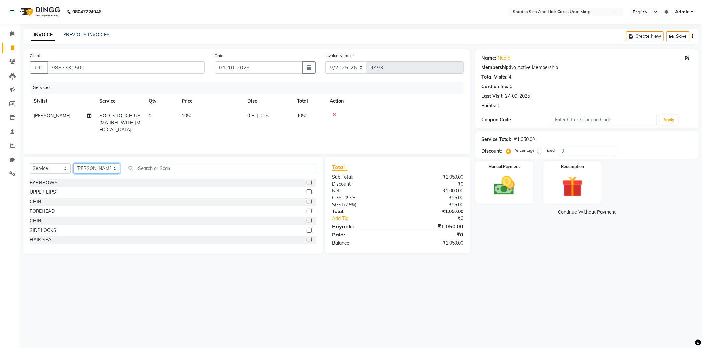
click at [103, 167] on select "Select Stylist [PERSON_NAME] ADMIN [PERSON_NAME] [PERSON_NAME] GAYATRI [PERSON_…" at bounding box center [96, 169] width 47 height 10
click at [73, 164] on select "Select Stylist [PERSON_NAME] ADMIN [PERSON_NAME] [PERSON_NAME] GAYATRI [PERSON_…" at bounding box center [96, 169] width 47 height 10
click at [149, 167] on input "text" at bounding box center [220, 168] width 191 height 10
click at [40, 183] on div "EYE BROWS" at bounding box center [44, 182] width 28 height 7
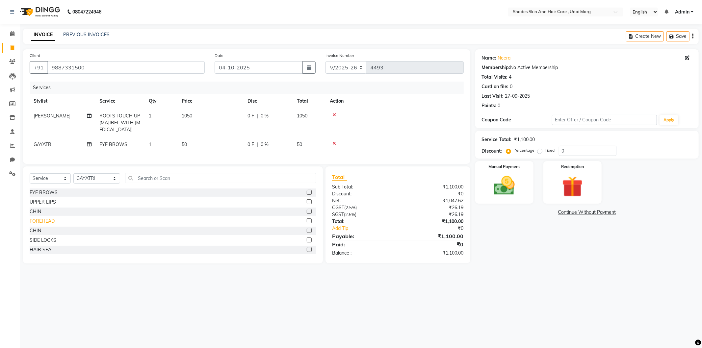
click at [45, 225] on div "FOREHEAD" at bounding box center [42, 221] width 25 height 7
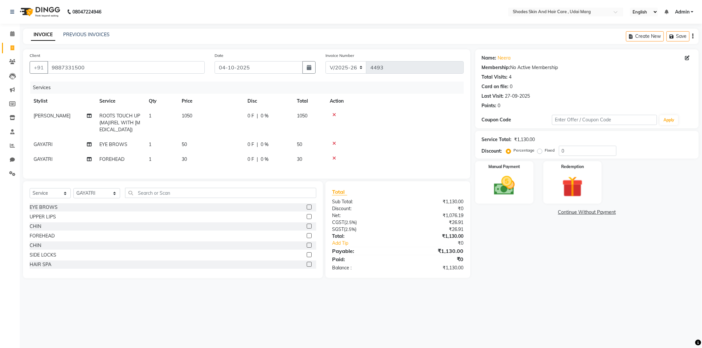
click at [47, 143] on span "GAYATRI" at bounding box center [43, 145] width 19 height 6
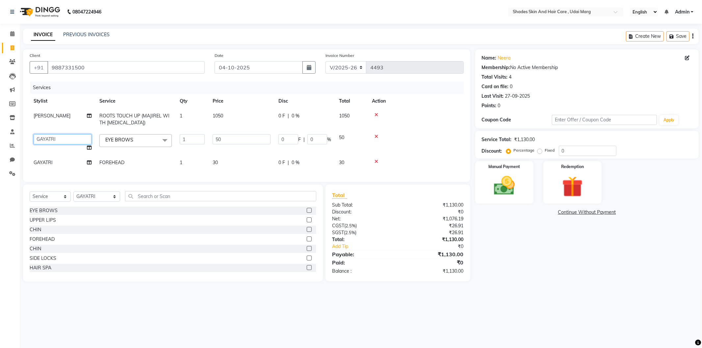
click at [56, 140] on select "[PERSON_NAME] ADMIN [PERSON_NAME] [PERSON_NAME] GAYATRI [PERSON_NAME] [PERSON_N…" at bounding box center [63, 139] width 58 height 10
click at [59, 163] on td "GAYATRI" at bounding box center [63, 162] width 66 height 15
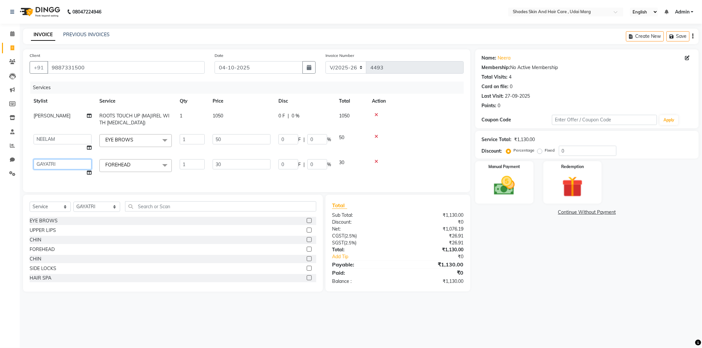
click at [59, 163] on select "[PERSON_NAME] ADMIN [PERSON_NAME] [PERSON_NAME] GAYATRI [PERSON_NAME] [PERSON_N…" at bounding box center [63, 164] width 58 height 10
click at [299, 177] on td "0 F | 0 %" at bounding box center [304, 167] width 61 height 25
click at [490, 192] on img at bounding box center [504, 185] width 35 height 25
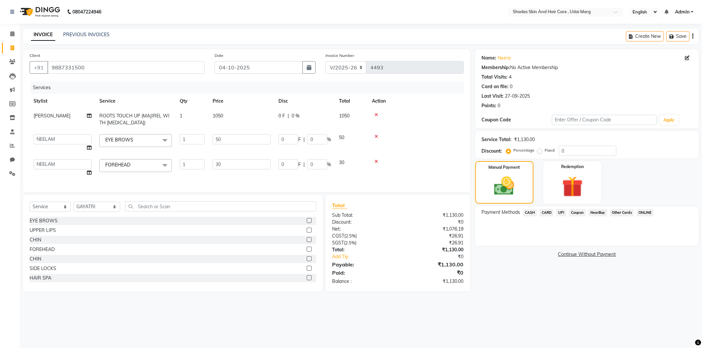
click at [559, 209] on span "UPI" at bounding box center [561, 213] width 10 height 8
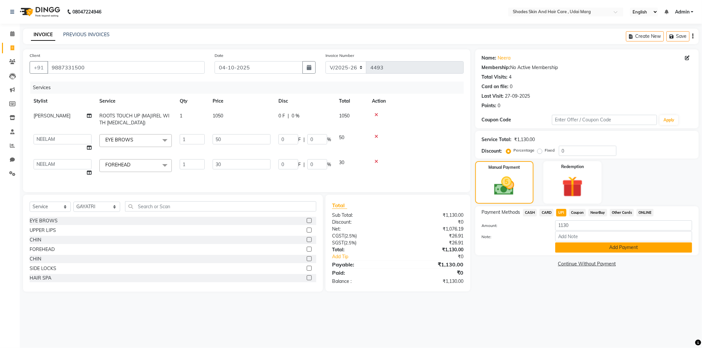
click at [578, 246] on button "Add Payment" at bounding box center [623, 248] width 137 height 10
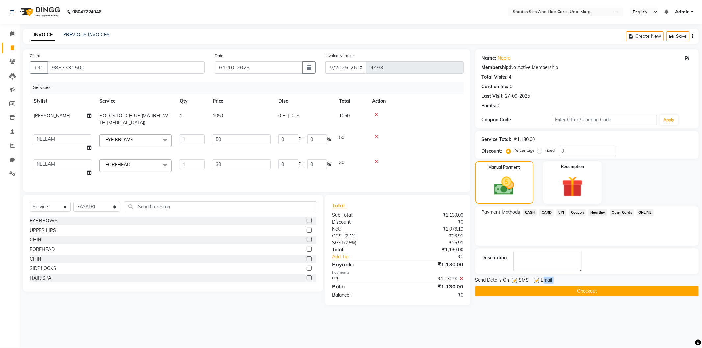
click at [544, 284] on div "Send Details On SMS Email Checkout" at bounding box center [586, 287] width 223 height 20
click at [603, 289] on button "Checkout" at bounding box center [586, 291] width 223 height 10
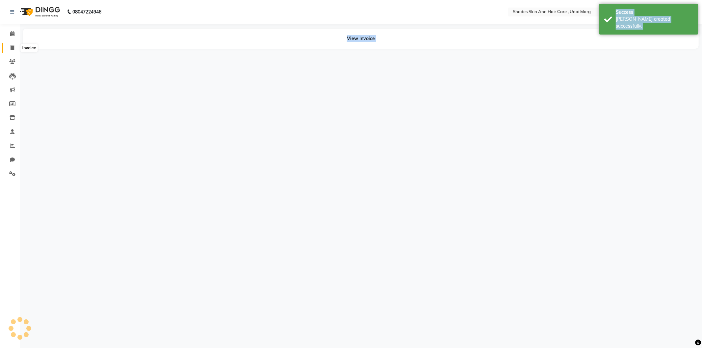
click at [11, 50] on icon at bounding box center [13, 47] width 4 height 5
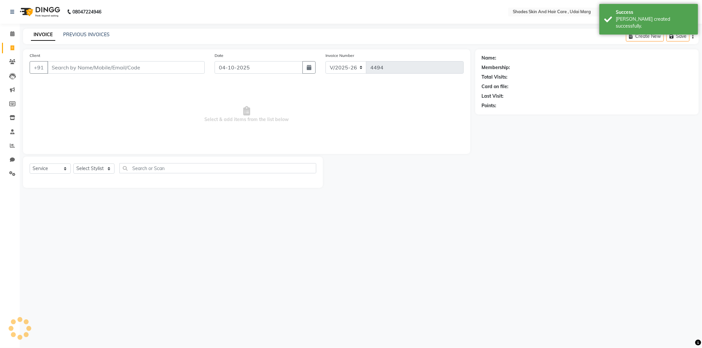
click at [106, 67] on input "Client" at bounding box center [125, 67] width 157 height 13
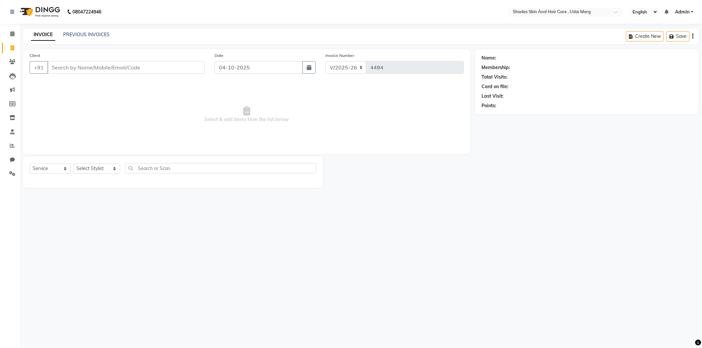
click at [106, 69] on input "Client" at bounding box center [125, 67] width 157 height 13
click at [179, 67] on span "Add Client" at bounding box center [188, 67] width 26 height 7
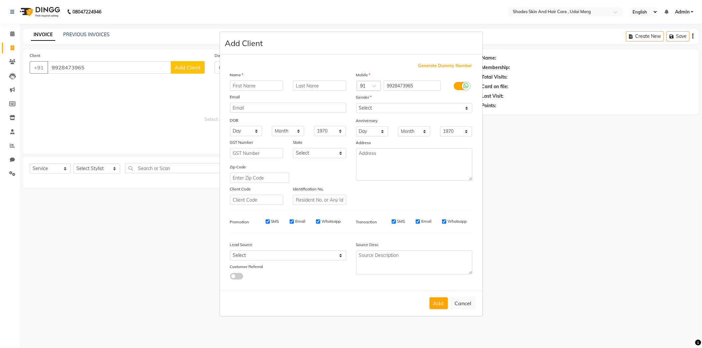
click at [244, 84] on input "text" at bounding box center [256, 86] width 53 height 10
click at [403, 115] on div "Mobile Country Code × 91 9928473965 Gender Select [DEMOGRAPHIC_DATA] [DEMOGRAPH…" at bounding box center [414, 138] width 126 height 134
click at [403, 108] on select "Select [DEMOGRAPHIC_DATA] [DEMOGRAPHIC_DATA] Other Prefer Not To Say" at bounding box center [414, 108] width 116 height 10
click at [356, 103] on select "Select [DEMOGRAPHIC_DATA] [DEMOGRAPHIC_DATA] Other Prefer Not To Say" at bounding box center [414, 108] width 116 height 10
click at [436, 303] on button "Add" at bounding box center [438, 303] width 18 height 12
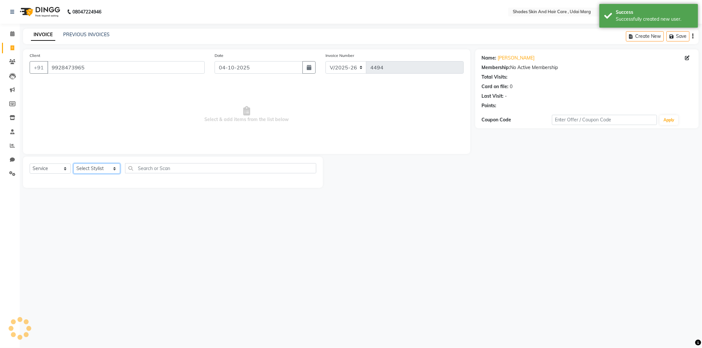
click at [100, 167] on select "Select Stylist [PERSON_NAME] ADMIN [PERSON_NAME] [PERSON_NAME] GAYATRI [PERSON_…" at bounding box center [96, 169] width 47 height 10
click at [73, 164] on select "Select Stylist [PERSON_NAME] ADMIN [PERSON_NAME] [PERSON_NAME] GAYATRI [PERSON_…" at bounding box center [96, 169] width 47 height 10
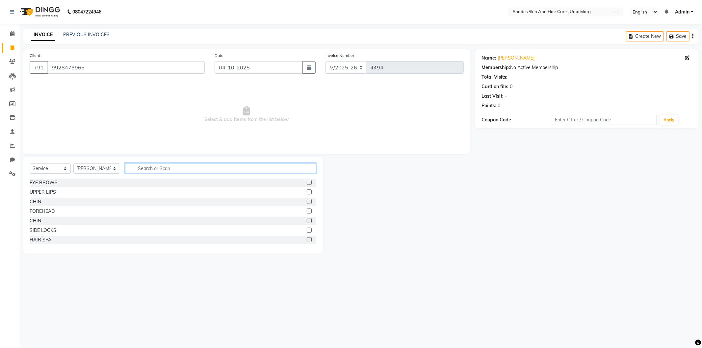
click at [158, 171] on input "text" at bounding box center [220, 168] width 191 height 10
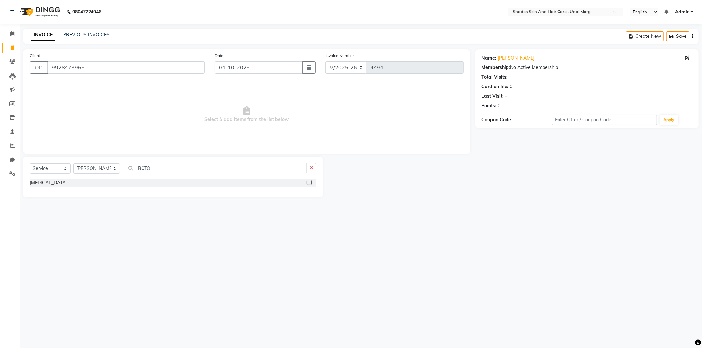
click at [44, 181] on div "[MEDICAL_DATA]" at bounding box center [48, 182] width 37 height 7
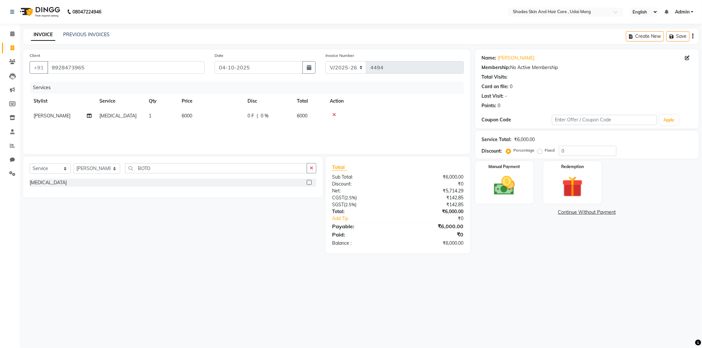
click at [90, 113] on span at bounding box center [89, 116] width 5 height 7
click at [87, 127] on icon at bounding box center [89, 126] width 5 height 5
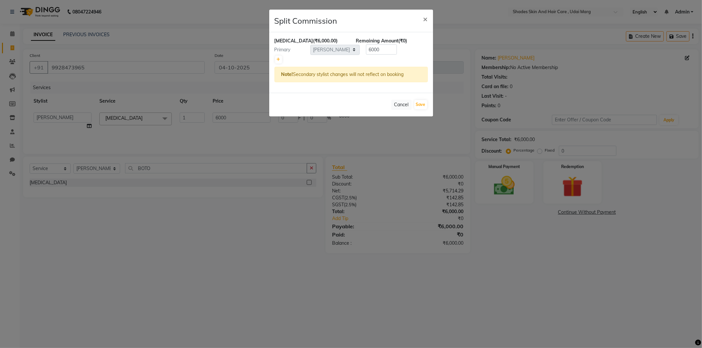
click at [273, 60] on div "[MEDICAL_DATA] (₹6,000.00) Remaining Amount (₹0) Primary Select [PERSON_NAME] A…" at bounding box center [351, 62] width 164 height 61
click at [277, 59] on icon at bounding box center [279, 60] width 4 height 4
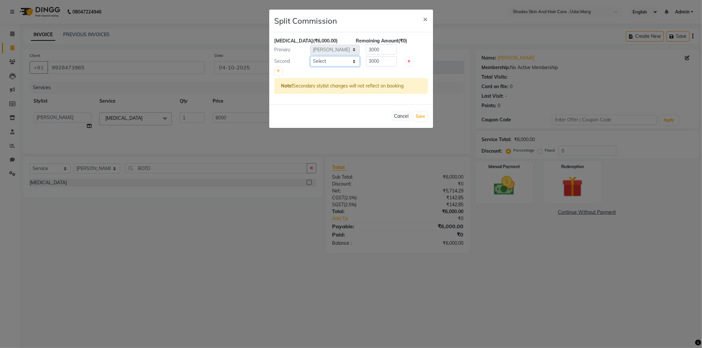
drag, startPoint x: 277, startPoint y: 59, endPoint x: 320, endPoint y: 64, distance: 43.0
click at [320, 64] on select "Select [PERSON_NAME] ADMIN [PERSON_NAME] [PERSON_NAME] GAYATRI [PERSON_NAME] [P…" at bounding box center [334, 61] width 49 height 10
click at [310, 56] on select "Select [PERSON_NAME] ADMIN [PERSON_NAME] [PERSON_NAME] GAYATRI [PERSON_NAME] [P…" at bounding box center [334, 61] width 49 height 10
click at [382, 52] on input "3000" at bounding box center [381, 49] width 31 height 10
click at [427, 115] on div "Cancel Save" at bounding box center [351, 116] width 164 height 24
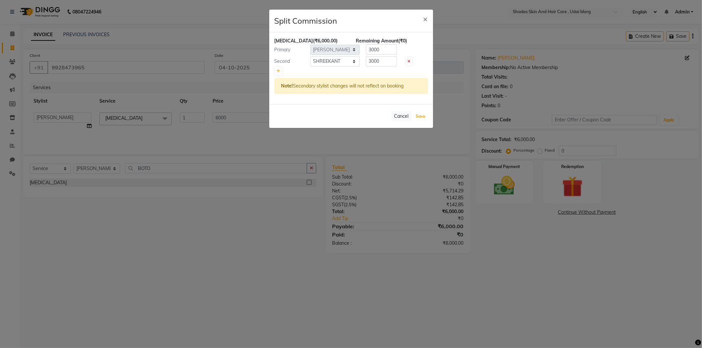
click at [424, 116] on button "Save" at bounding box center [420, 116] width 13 height 9
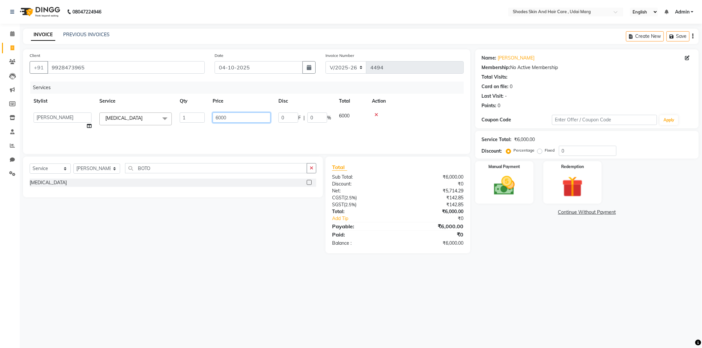
drag, startPoint x: 235, startPoint y: 118, endPoint x: 210, endPoint y: 123, distance: 26.3
click at [210, 123] on td "6000" at bounding box center [242, 121] width 66 height 25
click at [209, 123] on div "Services Stylist Service Qty Price Disc Total Action [PERSON_NAME] [MEDICAL_DAT…" at bounding box center [247, 115] width 434 height 66
click at [519, 182] on img at bounding box center [504, 185] width 35 height 25
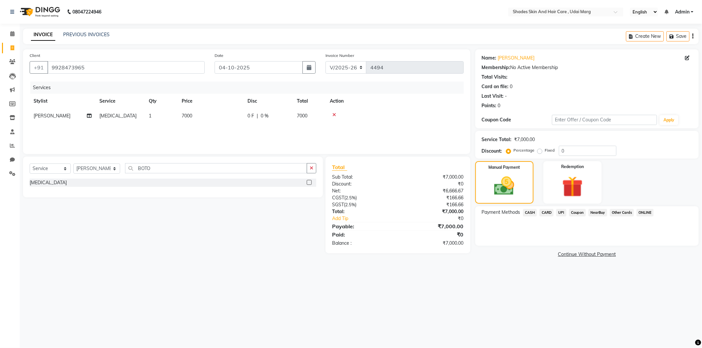
click at [532, 213] on span "CASH" at bounding box center [530, 213] width 14 height 8
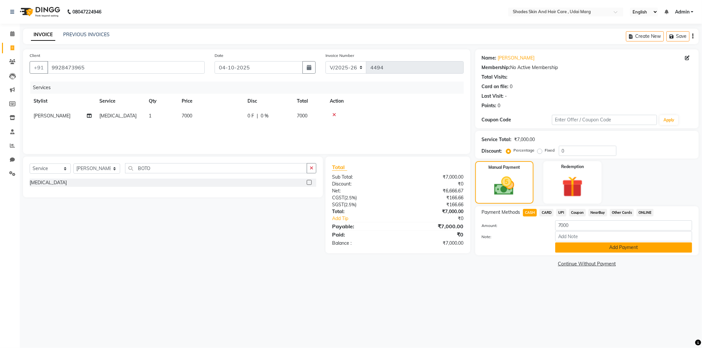
click at [606, 244] on button "Add Payment" at bounding box center [623, 248] width 137 height 10
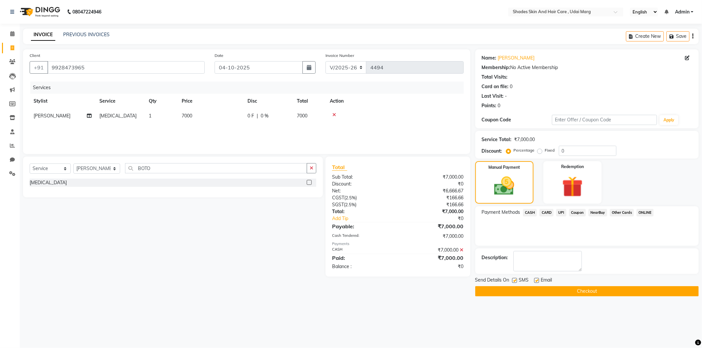
click at [529, 288] on button "Checkout" at bounding box center [586, 291] width 223 height 10
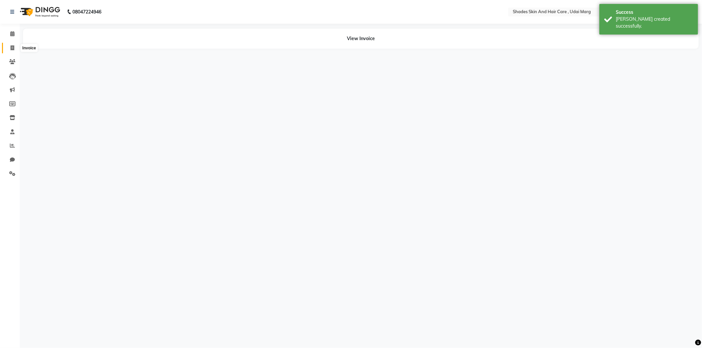
click at [9, 45] on span at bounding box center [13, 48] width 12 height 8
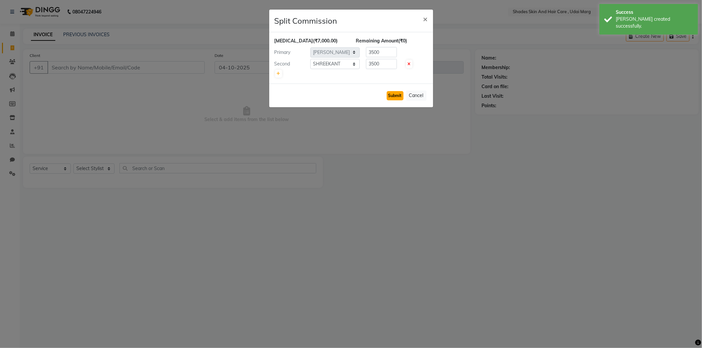
click at [389, 93] on button "Submit" at bounding box center [395, 95] width 17 height 9
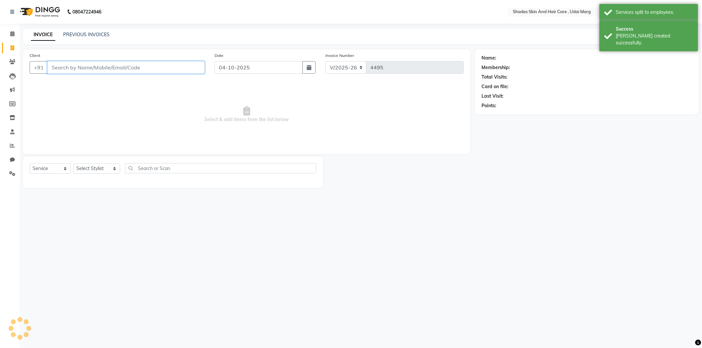
click at [150, 68] on input "Client" at bounding box center [125, 67] width 157 height 13
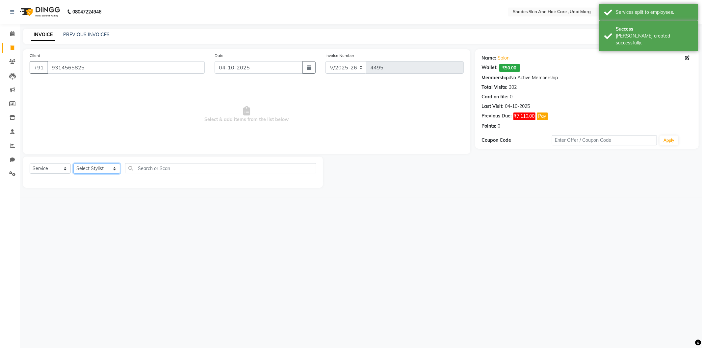
click at [106, 169] on select "Select Stylist [PERSON_NAME] ADMIN [PERSON_NAME] [PERSON_NAME] GAYATRI [PERSON_…" at bounding box center [96, 169] width 47 height 10
click at [73, 164] on select "Select Stylist [PERSON_NAME] ADMIN [PERSON_NAME] [PERSON_NAME] GAYATRI [PERSON_…" at bounding box center [96, 169] width 47 height 10
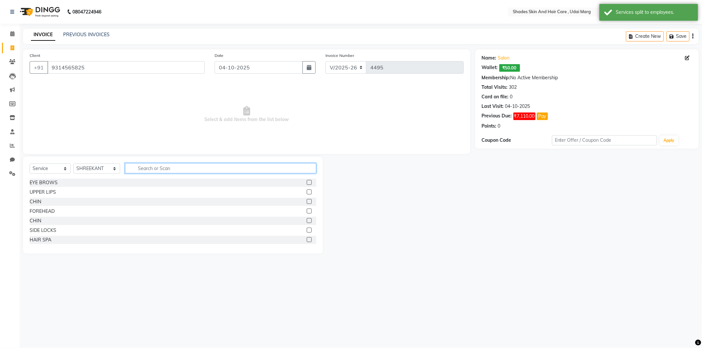
click at [178, 170] on input "text" at bounding box center [220, 168] width 191 height 10
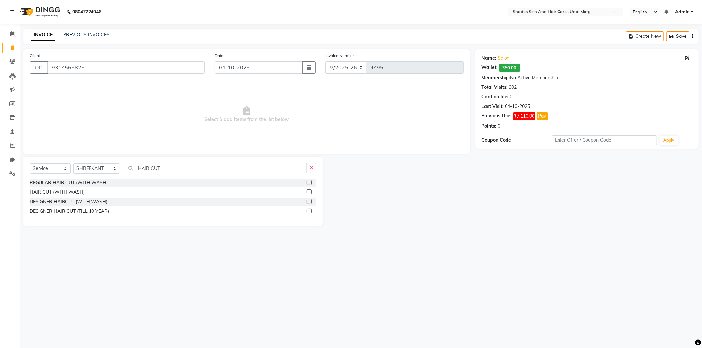
click at [97, 187] on div "REGULAR HAIR CUT (WITH WASH)" at bounding box center [173, 183] width 287 height 8
click at [98, 181] on div "REGULAR HAIR CUT (WITH WASH)" at bounding box center [69, 182] width 78 height 7
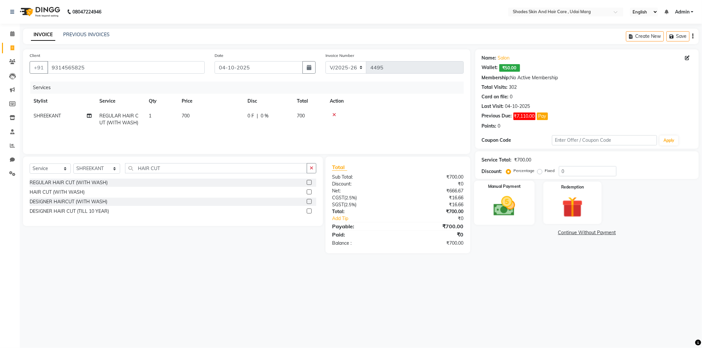
drag, startPoint x: 524, startPoint y: 219, endPoint x: 530, endPoint y: 218, distance: 6.4
click at [524, 219] on div "Manual Payment" at bounding box center [504, 203] width 61 height 44
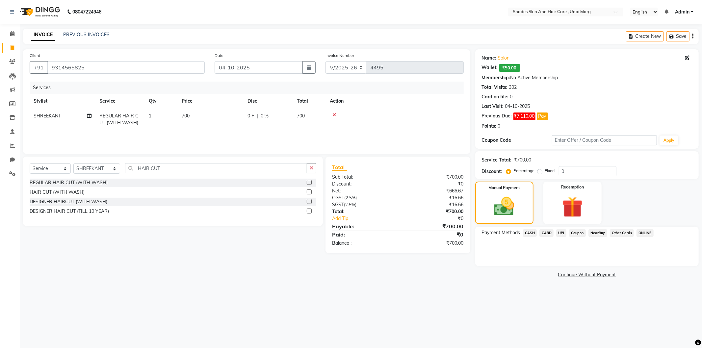
click at [561, 235] on span "UPI" at bounding box center [561, 233] width 10 height 8
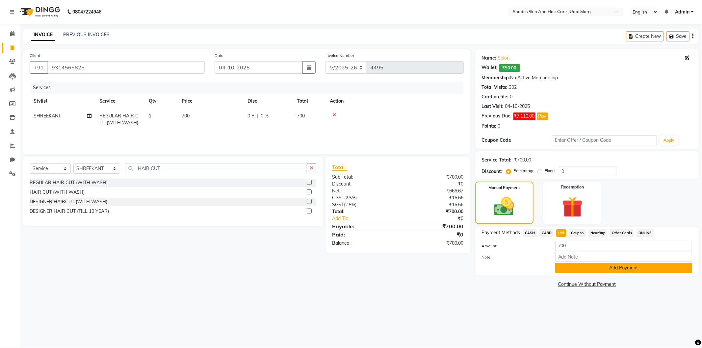
click at [585, 265] on button "Add Payment" at bounding box center [623, 268] width 137 height 10
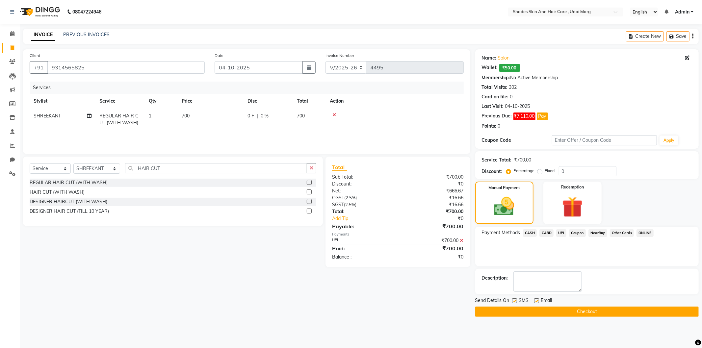
click at [562, 308] on button "Checkout" at bounding box center [586, 312] width 223 height 10
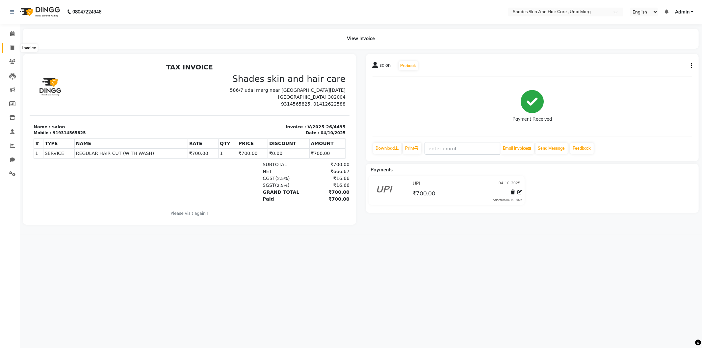
click at [14, 47] on span at bounding box center [13, 48] width 12 height 8
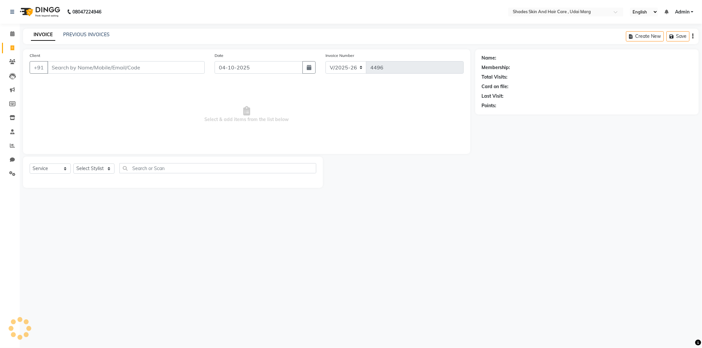
click at [65, 68] on input "Client" at bounding box center [125, 67] width 157 height 13
click at [190, 72] on button "Add Client" at bounding box center [188, 67] width 34 height 13
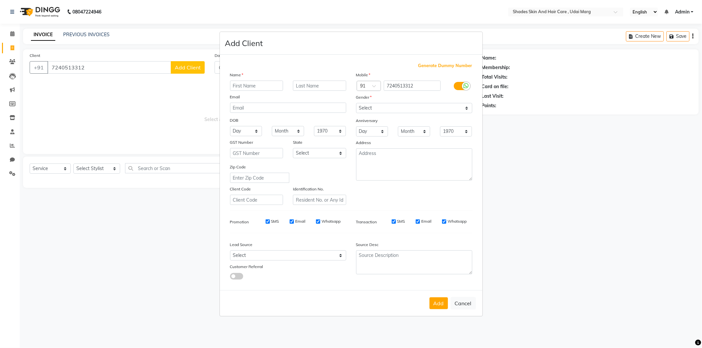
click at [241, 87] on input "text" at bounding box center [256, 86] width 53 height 10
click at [420, 105] on select "Select [DEMOGRAPHIC_DATA] [DEMOGRAPHIC_DATA] Other Prefer Not To Say" at bounding box center [414, 108] width 116 height 10
click at [356, 103] on select "Select [DEMOGRAPHIC_DATA] [DEMOGRAPHIC_DATA] Other Prefer Not To Say" at bounding box center [414, 108] width 116 height 10
click at [401, 102] on div "Gender" at bounding box center [414, 98] width 126 height 9
click at [323, 87] on input "text" at bounding box center [319, 86] width 53 height 10
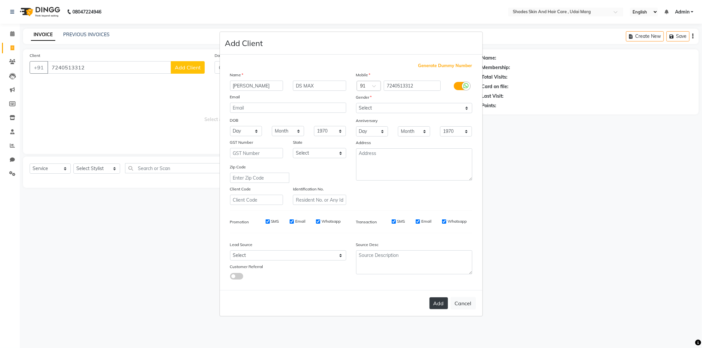
click at [436, 303] on button "Add" at bounding box center [438, 303] width 18 height 12
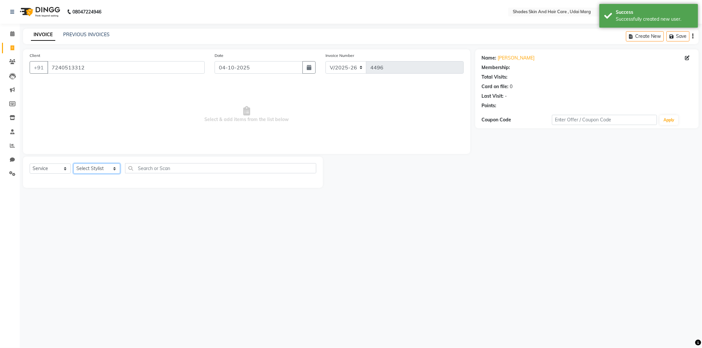
click at [106, 165] on select "Select Stylist [PERSON_NAME] ADMIN [PERSON_NAME] [PERSON_NAME] GAYATRI [PERSON_…" at bounding box center [96, 169] width 47 height 10
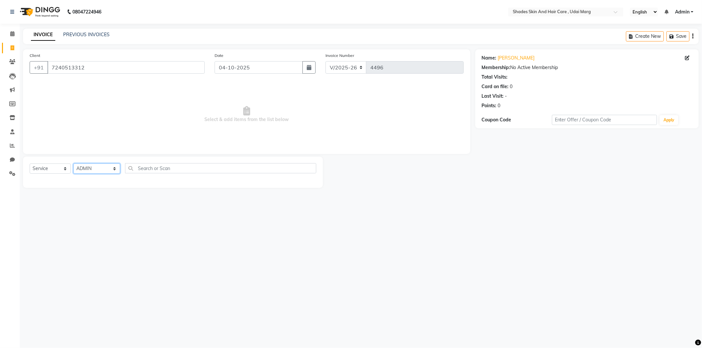
click at [73, 164] on select "Select Stylist [PERSON_NAME] ADMIN [PERSON_NAME] [PERSON_NAME] GAYATRI [PERSON_…" at bounding box center [96, 169] width 47 height 10
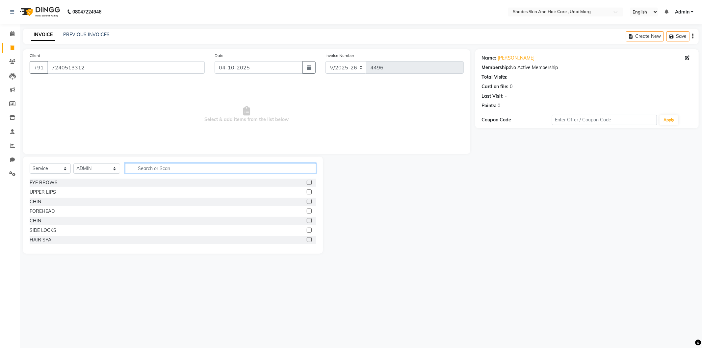
click at [158, 166] on input "text" at bounding box center [220, 168] width 191 height 10
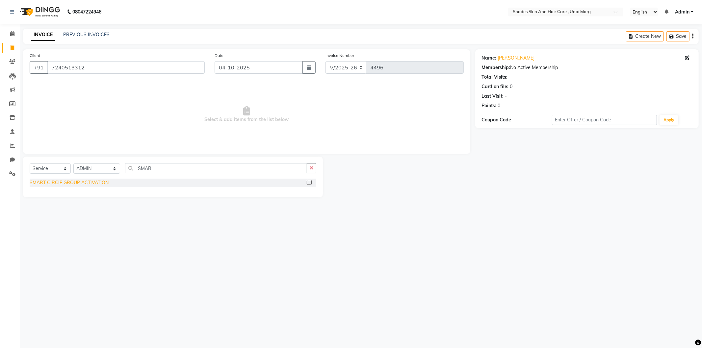
click at [97, 183] on div "SMART CIRCIE GROUP ACTIVATION" at bounding box center [69, 182] width 79 height 7
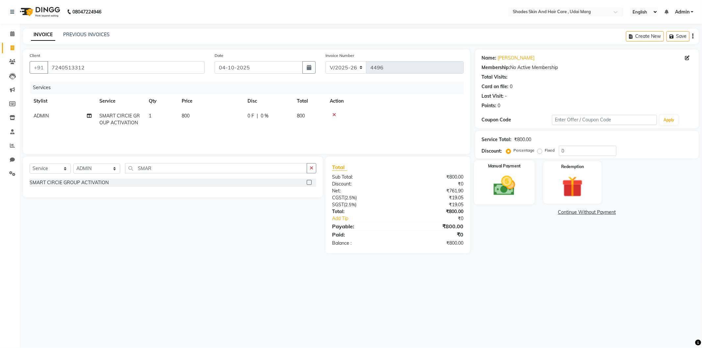
click at [504, 185] on img at bounding box center [504, 185] width 35 height 25
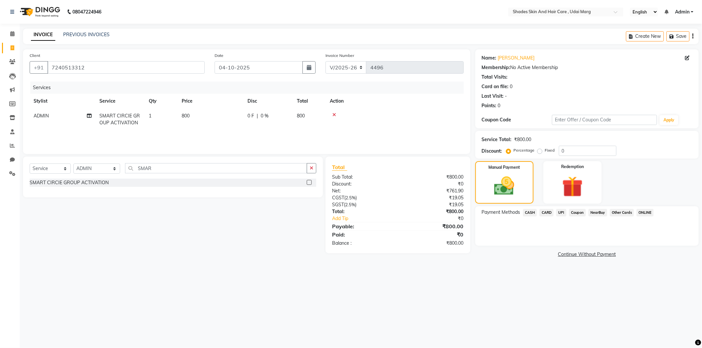
click at [532, 212] on span "CASH" at bounding box center [530, 213] width 14 height 8
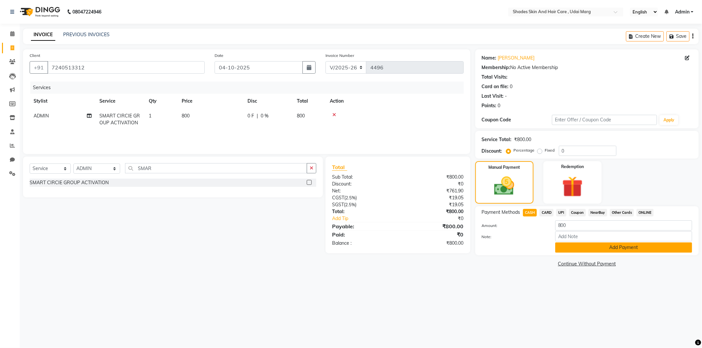
click at [595, 248] on button "Add Payment" at bounding box center [623, 248] width 137 height 10
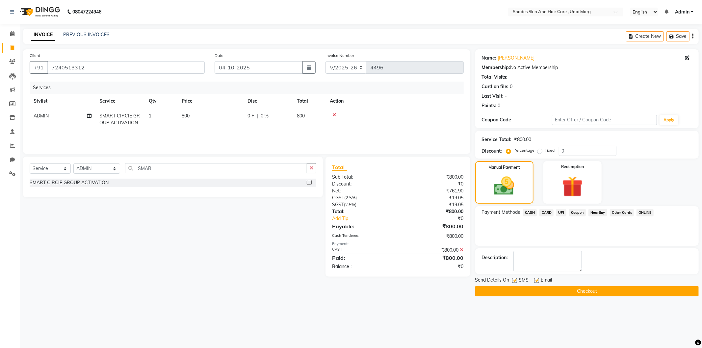
click at [558, 297] on main "INVOICE PREVIOUS INVOICES Create New Save Client [PHONE_NUMBER] Date [DATE] Inv…" at bounding box center [361, 168] width 682 height 278
click at [560, 290] on button "Checkout" at bounding box center [586, 291] width 223 height 10
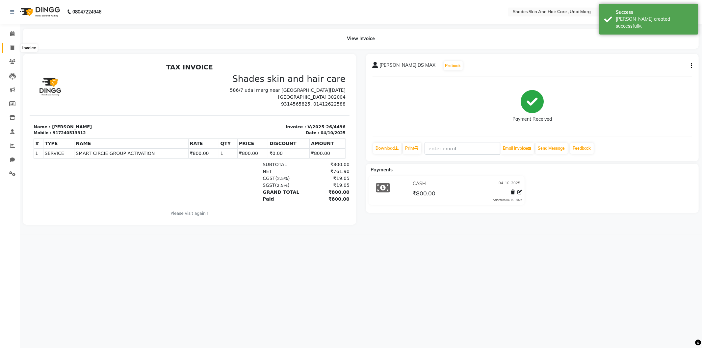
click at [13, 49] on icon at bounding box center [13, 47] width 4 height 5
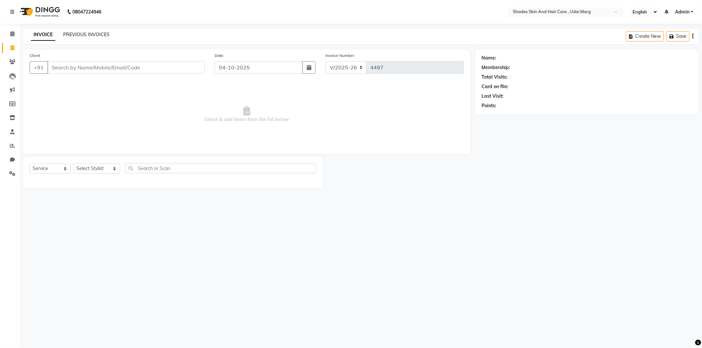
click at [81, 32] on link "PREVIOUS INVOICES" at bounding box center [86, 35] width 46 height 6
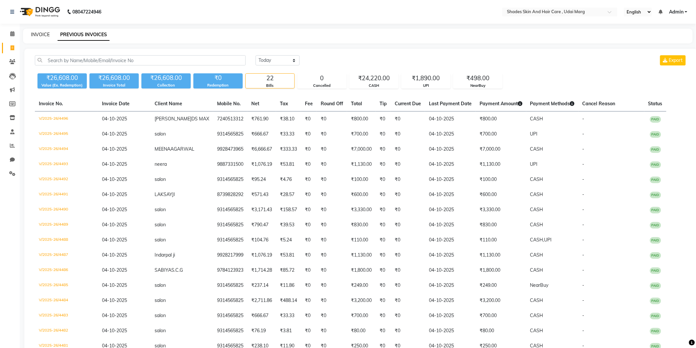
click at [43, 35] on link "INVOICE" at bounding box center [40, 35] width 19 height 6
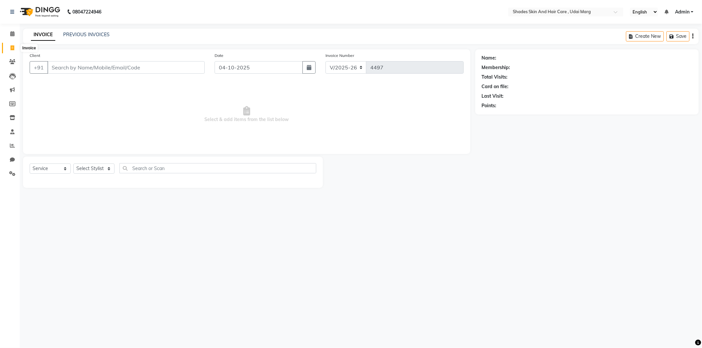
click at [9, 50] on span at bounding box center [13, 48] width 12 height 8
click at [85, 32] on link "PREVIOUS INVOICES" at bounding box center [86, 35] width 46 height 6
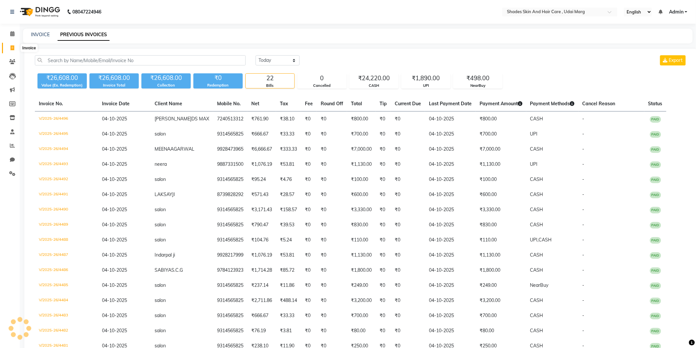
click at [15, 46] on span at bounding box center [13, 48] width 12 height 8
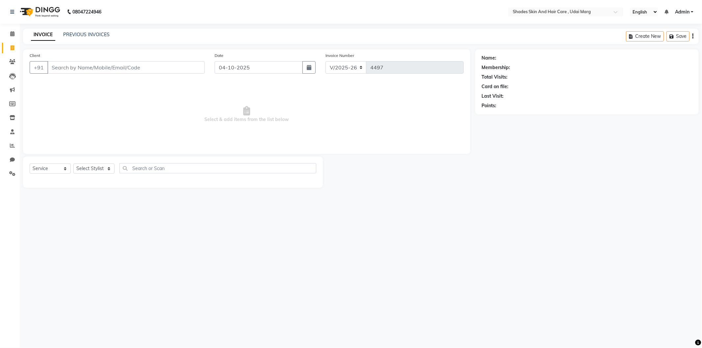
click at [83, 67] on input "Client" at bounding box center [125, 67] width 157 height 13
drag, startPoint x: 72, startPoint y: 68, endPoint x: 45, endPoint y: 78, distance: 29.2
click at [45, 78] on div "Client +91 [PERSON_NAME] DS MAX Add Client" at bounding box center [117, 65] width 185 height 27
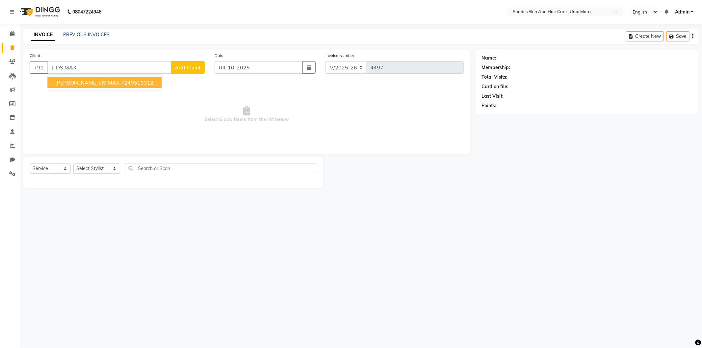
click at [84, 83] on span "[PERSON_NAME] DS MAX" at bounding box center [87, 82] width 64 height 7
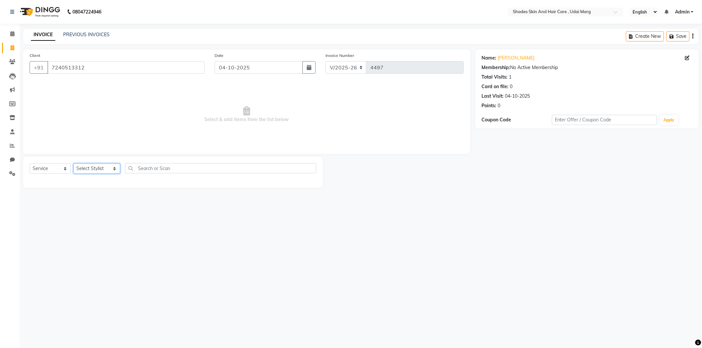
click at [98, 170] on select "Select Stylist [PERSON_NAME] ADMIN [PERSON_NAME] [PERSON_NAME] GAYATRI [PERSON_…" at bounding box center [96, 169] width 47 height 10
click at [73, 164] on select "Select Stylist [PERSON_NAME] ADMIN [PERSON_NAME] [PERSON_NAME] GAYATRI [PERSON_…" at bounding box center [96, 169] width 47 height 10
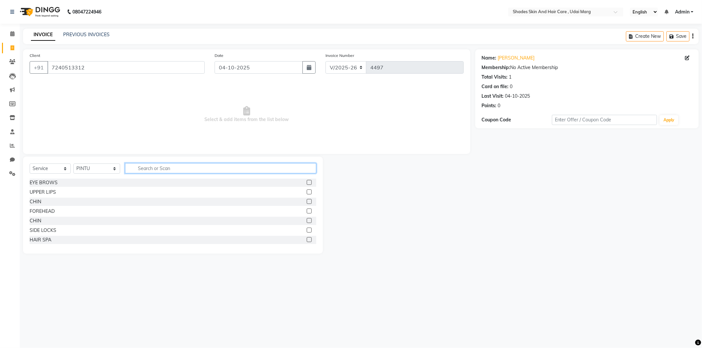
click at [173, 172] on input "text" at bounding box center [220, 168] width 191 height 10
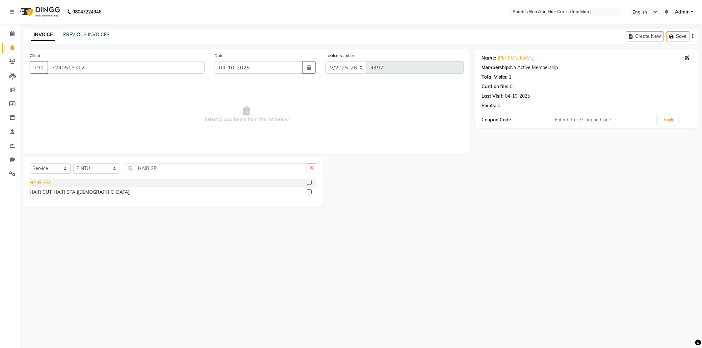
click at [48, 183] on div "HAIR SPA" at bounding box center [41, 182] width 22 height 7
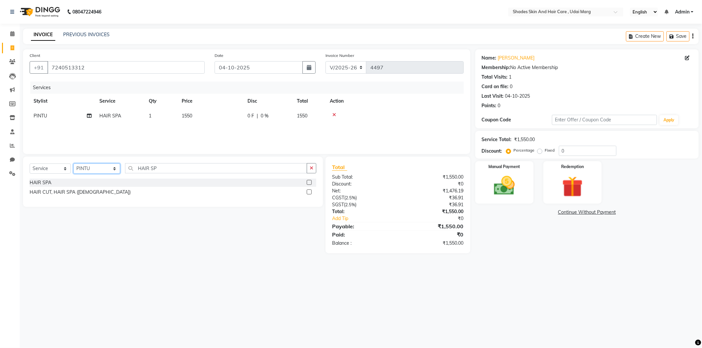
click at [110, 169] on select "Select Stylist [PERSON_NAME] ADMIN [PERSON_NAME] [PERSON_NAME] GAYATRI [PERSON_…" at bounding box center [96, 169] width 47 height 10
click at [73, 164] on select "Select Stylist [PERSON_NAME] ADMIN [PERSON_NAME] [PERSON_NAME] GAYATRI [PERSON_…" at bounding box center [96, 169] width 47 height 10
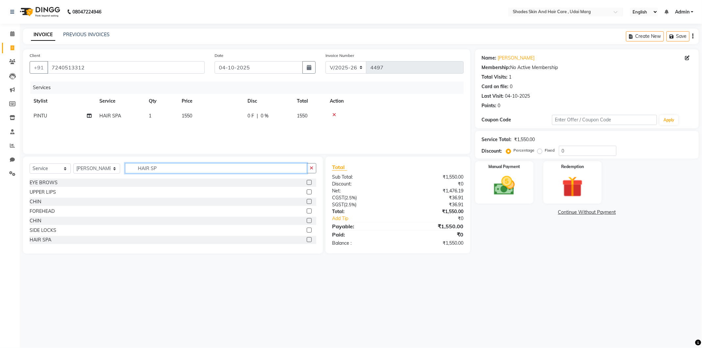
drag, startPoint x: 161, startPoint y: 169, endPoint x: 100, endPoint y: 179, distance: 61.3
click at [100, 179] on div "Select Service Product Membership Package Voucher Prepaid Gift Card Select Styl…" at bounding box center [173, 205] width 300 height 97
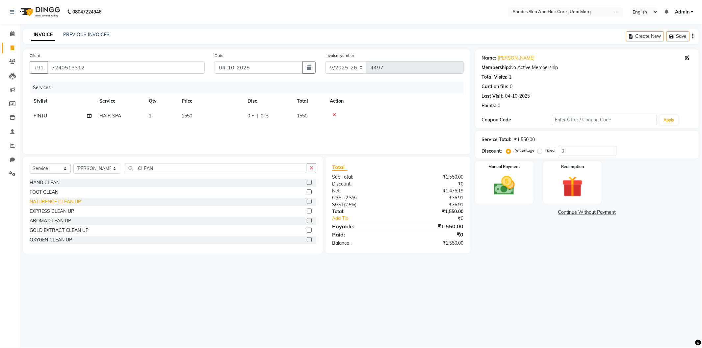
click at [55, 213] on div "EXPRESS CLEAN UP" at bounding box center [52, 211] width 44 height 7
click at [190, 143] on td "600" at bounding box center [211, 134] width 66 height 22
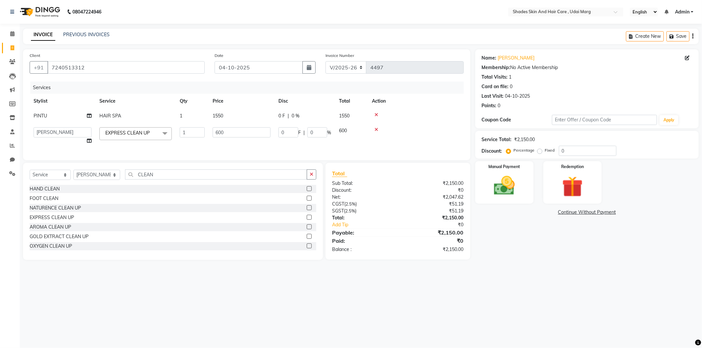
click at [208, 132] on td "1" at bounding box center [192, 135] width 33 height 25
drag, startPoint x: 239, startPoint y: 132, endPoint x: 202, endPoint y: 140, distance: 37.4
click at [202, 140] on tr "[PERSON_NAME] ADMIN [PERSON_NAME] [PERSON_NAME] GAYATRI [PERSON_NAME] [PERSON_N…" at bounding box center [247, 135] width 434 height 25
click at [226, 111] on td "1550" at bounding box center [242, 116] width 66 height 15
drag, startPoint x: 241, startPoint y: 120, endPoint x: 182, endPoint y: 133, distance: 60.4
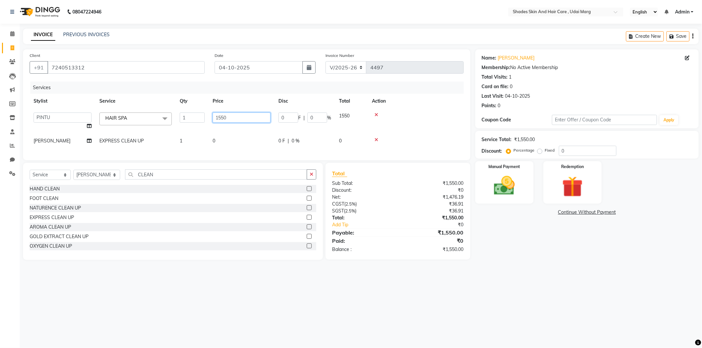
click at [182, 133] on tbody "[PERSON_NAME] ADMIN [PERSON_NAME] [PERSON_NAME] GAYATRI [PERSON_NAME] [PERSON_N…" at bounding box center [247, 129] width 434 height 40
click at [225, 122] on input "0" at bounding box center [242, 118] width 58 height 10
click at [224, 132] on tbody "[PERSON_NAME] ADMIN [PERSON_NAME] [PERSON_NAME] GAYATRI [PERSON_NAME] [PERSON_N…" at bounding box center [247, 129] width 434 height 40
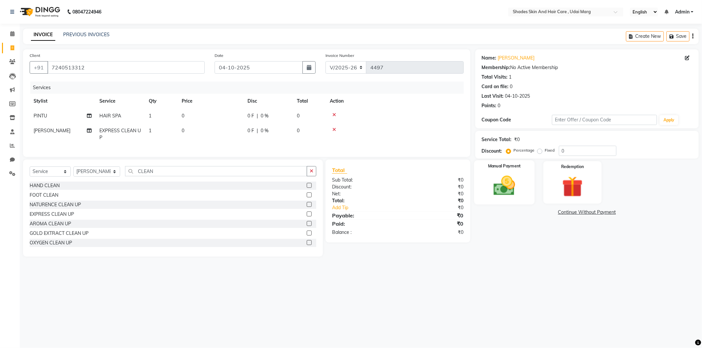
click at [507, 172] on div "Manual Payment" at bounding box center [504, 182] width 61 height 44
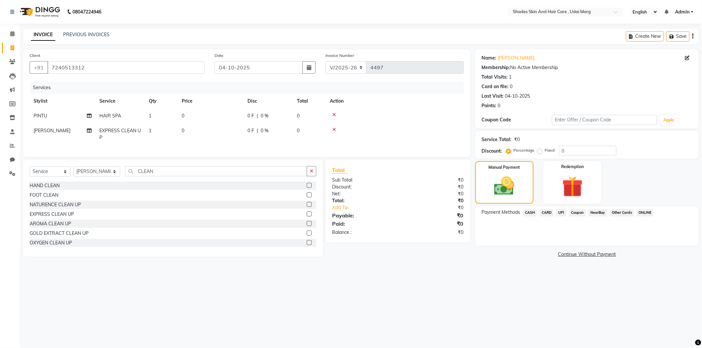
click at [586, 213] on div "NearBuy" at bounding box center [596, 213] width 21 height 9
click at [574, 216] on span "Coupon" at bounding box center [577, 213] width 17 height 8
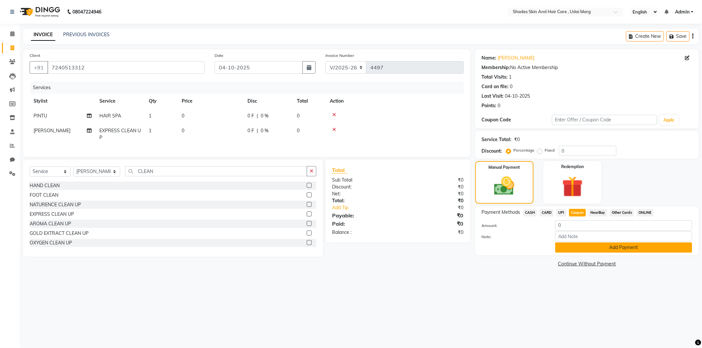
click at [598, 246] on button "Add Payment" at bounding box center [623, 248] width 137 height 10
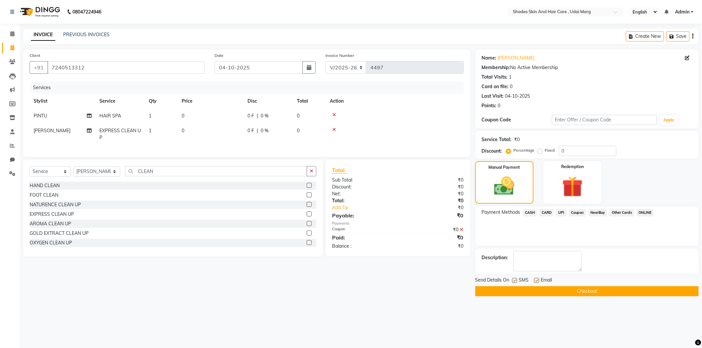
click at [555, 301] on main "INVOICE PREVIOUS INVOICES Create New Save Client [PHONE_NUMBER] Date [DATE] Inv…" at bounding box center [361, 168] width 682 height 278
click at [557, 292] on button "Checkout" at bounding box center [586, 291] width 223 height 10
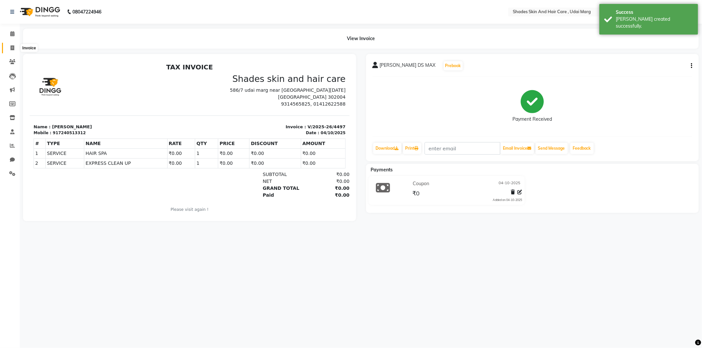
click at [11, 51] on span at bounding box center [13, 48] width 12 height 8
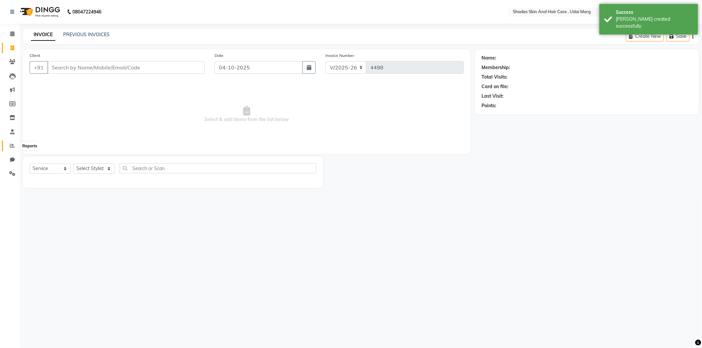
click at [10, 144] on span at bounding box center [13, 146] width 12 height 8
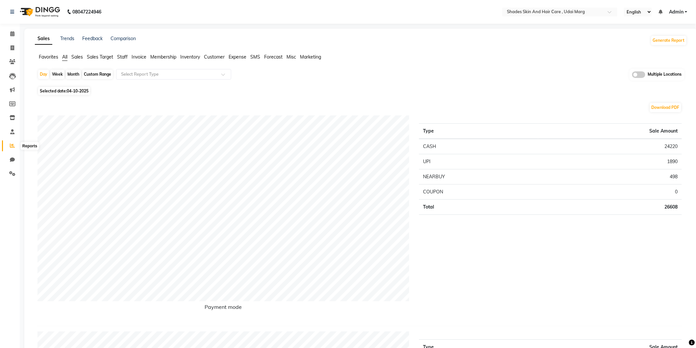
click at [10, 149] on span at bounding box center [13, 146] width 12 height 8
click at [14, 48] on icon at bounding box center [13, 47] width 4 height 5
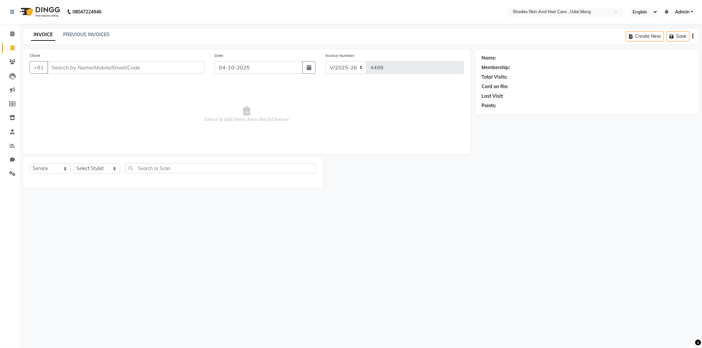
click at [77, 30] on div "INVOICE PREVIOUS INVOICES Create New Save" at bounding box center [361, 36] width 676 height 15
click at [90, 35] on link "PREVIOUS INVOICES" at bounding box center [86, 35] width 46 height 6
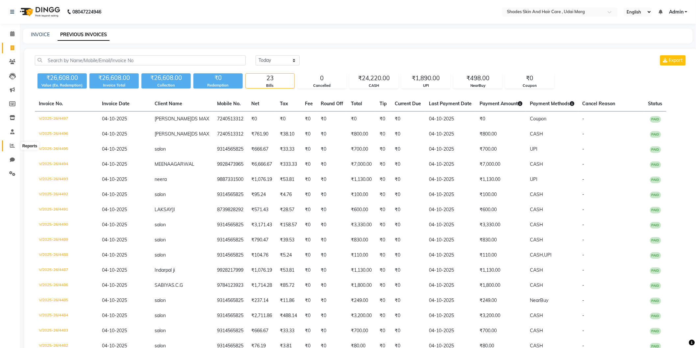
click at [7, 149] on span at bounding box center [13, 146] width 12 height 8
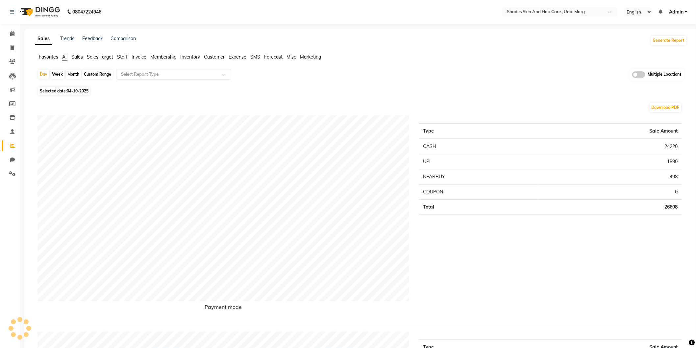
click at [127, 54] on span "Staff" at bounding box center [122, 57] width 11 height 6
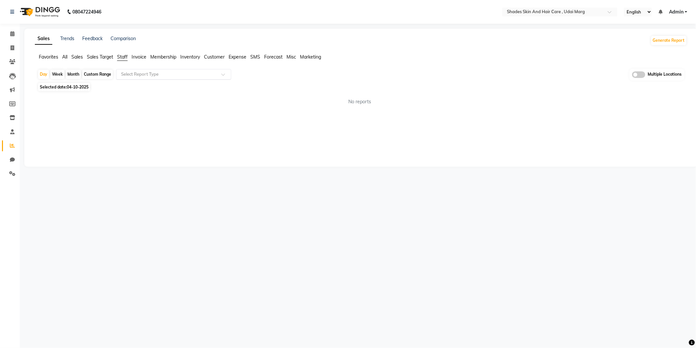
drag, startPoint x: 155, startPoint y: 75, endPoint x: 158, endPoint y: 76, distance: 3.4
click at [156, 75] on input "text" at bounding box center [167, 74] width 95 height 7
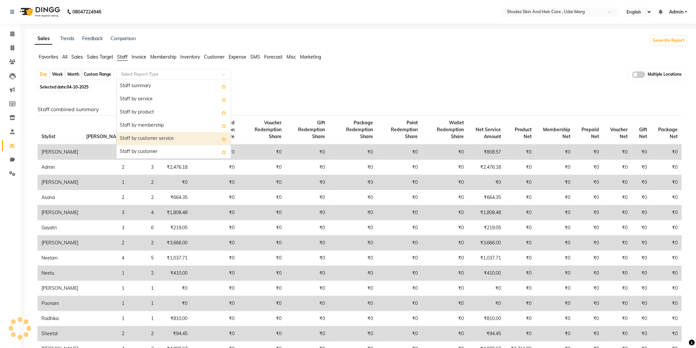
click at [199, 136] on div "Staff by customer service" at bounding box center [173, 138] width 115 height 13
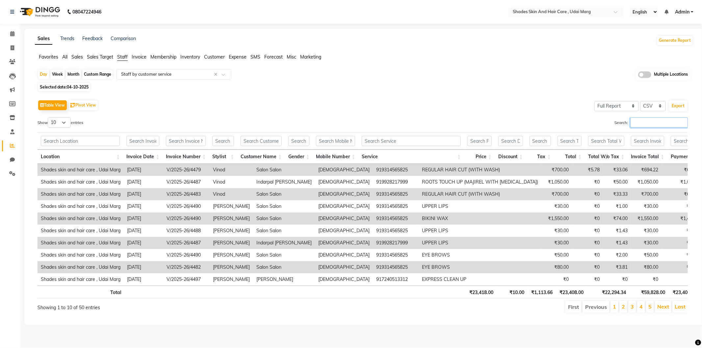
click at [652, 120] on input "Search:" at bounding box center [659, 122] width 58 height 10
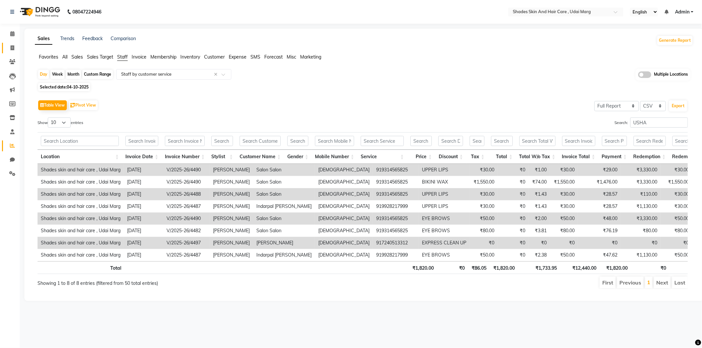
click at [13, 47] on icon at bounding box center [13, 47] width 4 height 5
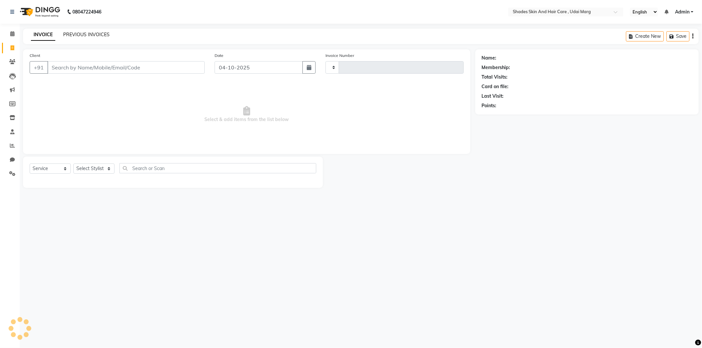
click at [102, 36] on link "PREVIOUS INVOICES" at bounding box center [86, 35] width 46 height 6
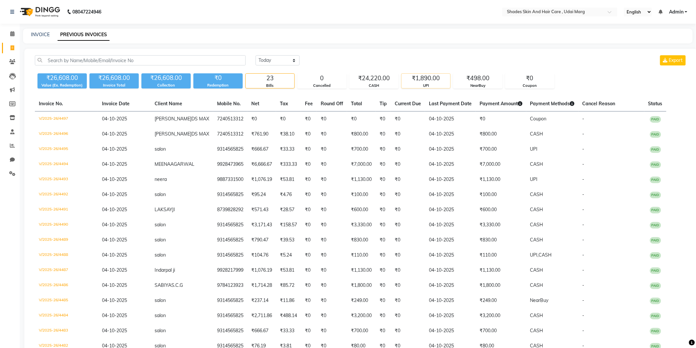
click at [423, 82] on div "₹1,890.00" at bounding box center [426, 78] width 49 height 9
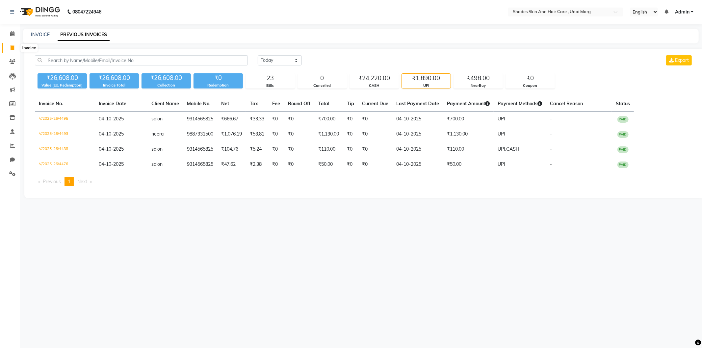
click at [11, 47] on icon at bounding box center [13, 47] width 4 height 5
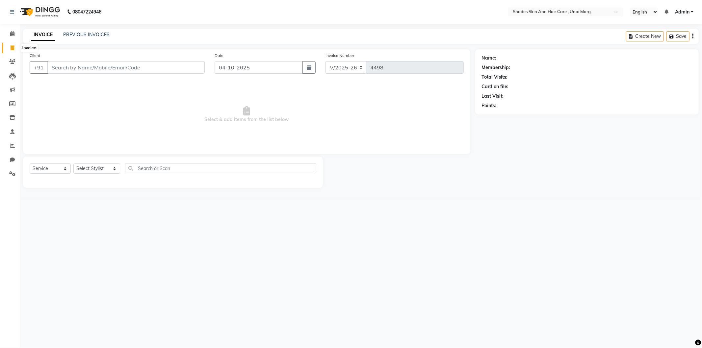
drag, startPoint x: 7, startPoint y: 45, endPoint x: 26, endPoint y: 49, distance: 18.8
click at [8, 45] on span at bounding box center [13, 48] width 12 height 8
click at [94, 34] on link "PREVIOUS INVOICES" at bounding box center [86, 35] width 46 height 6
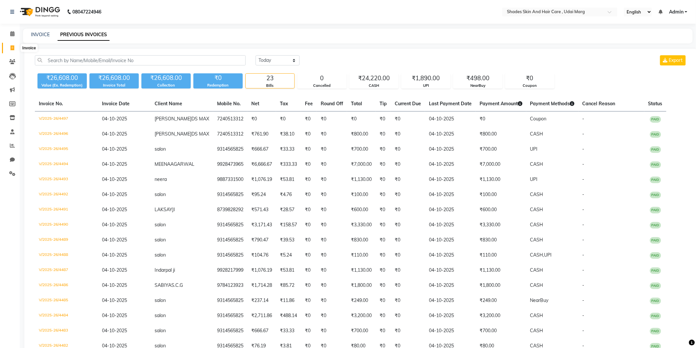
click at [13, 50] on icon at bounding box center [13, 47] width 4 height 5
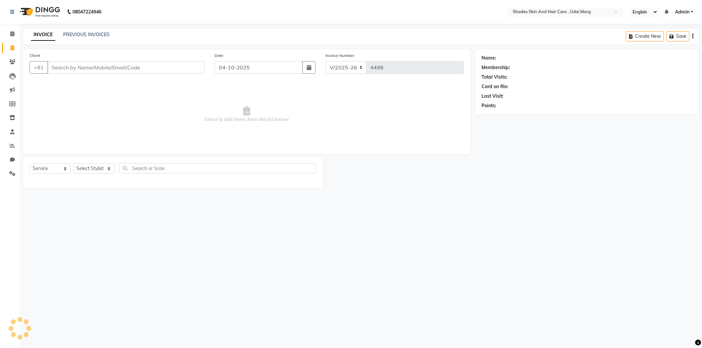
click at [85, 68] on input "Client" at bounding box center [125, 67] width 157 height 13
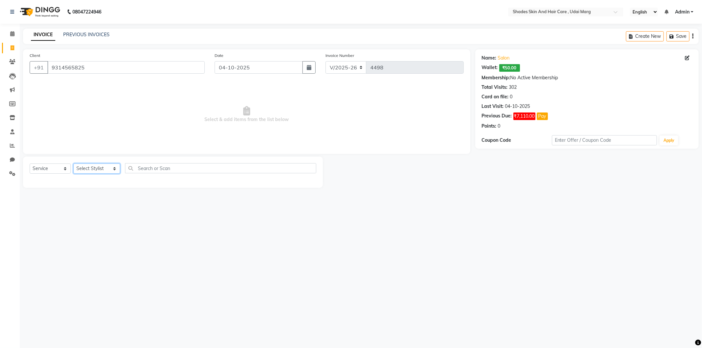
click at [92, 167] on select "Select Stylist [PERSON_NAME] ADMIN [PERSON_NAME] [PERSON_NAME] GAYATRI [PERSON_…" at bounding box center [96, 169] width 47 height 10
